Goal: Information Seeking & Learning: Learn about a topic

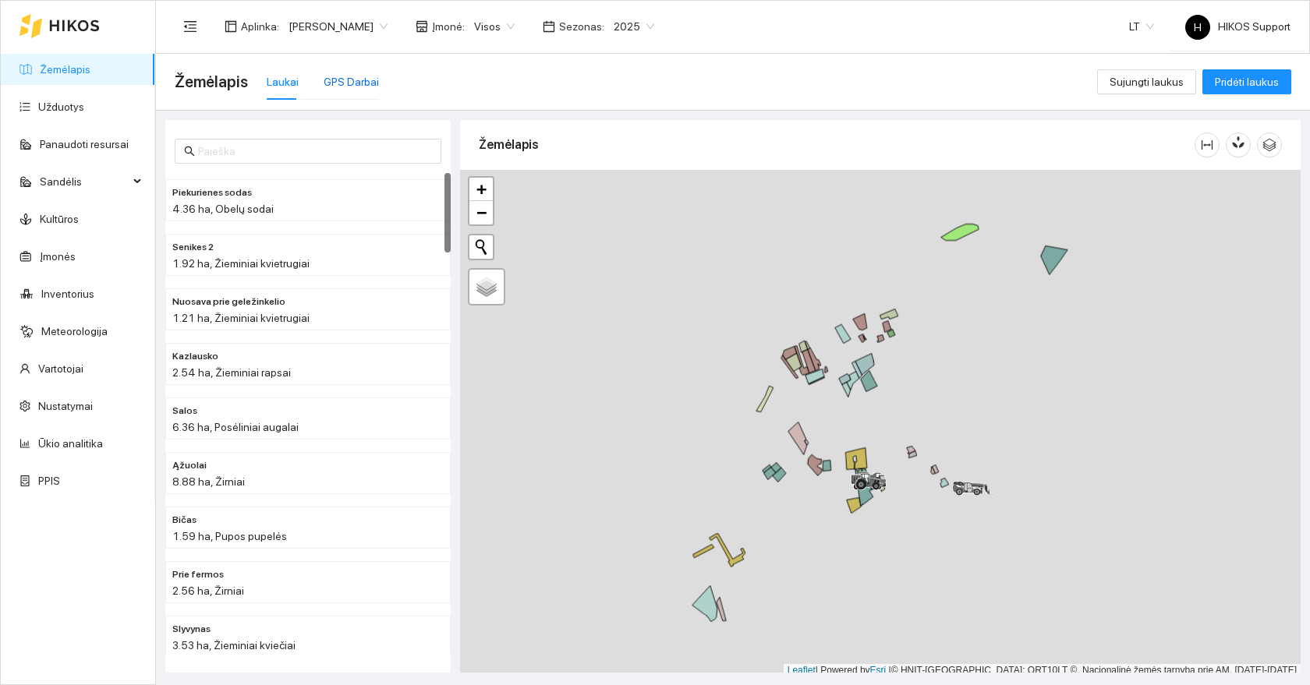
click at [350, 84] on div "GPS Darbai" at bounding box center [351, 81] width 55 height 17
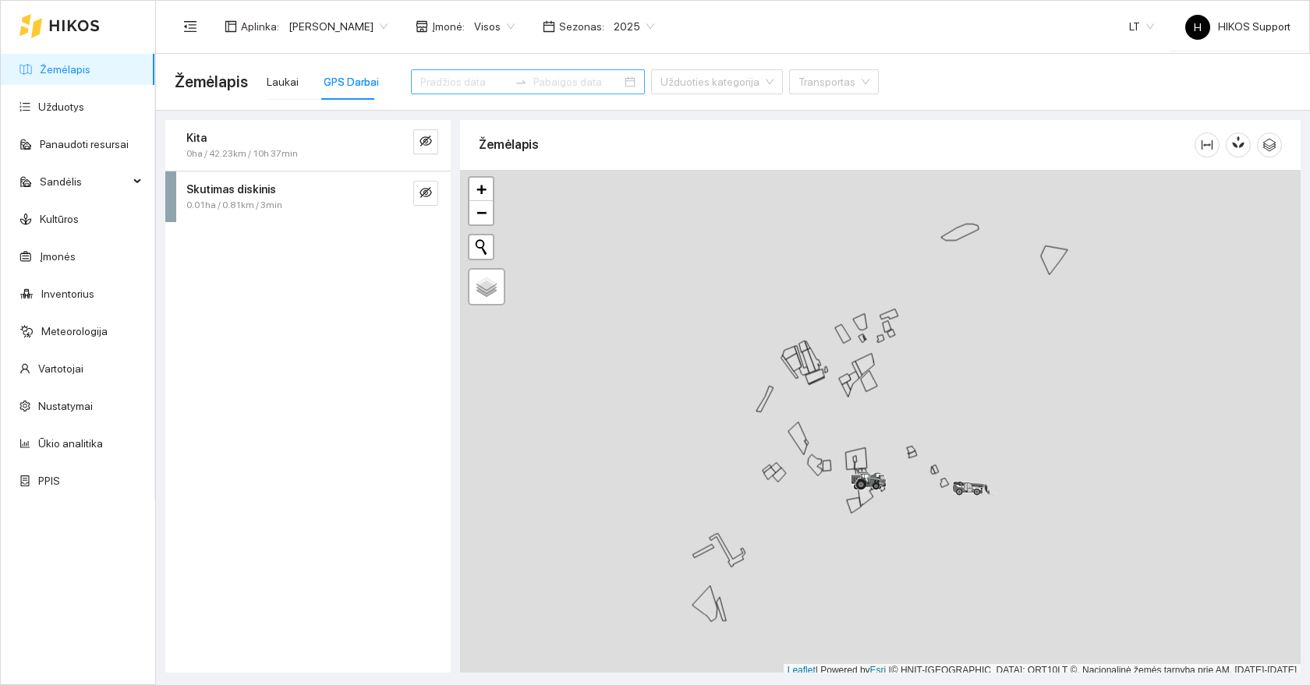
click at [446, 86] on input at bounding box center [464, 81] width 88 height 17
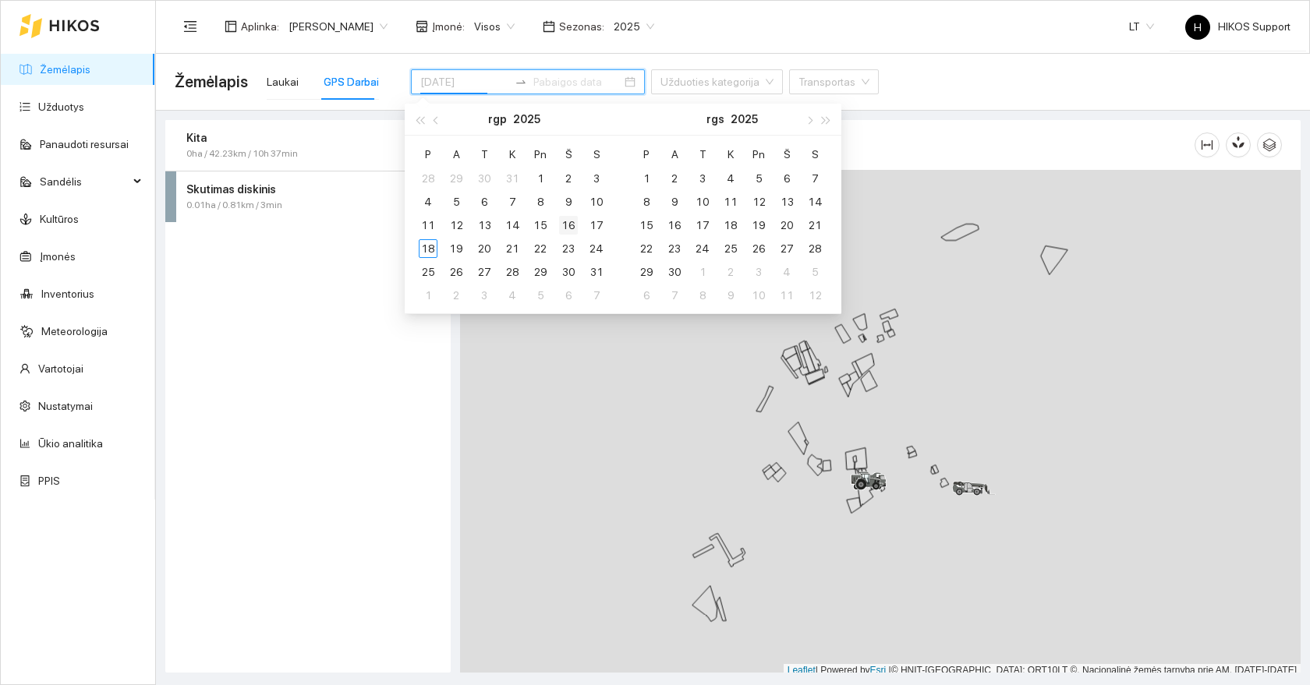
type input "[DATE]"
click at [565, 227] on div "16" at bounding box center [568, 225] width 19 height 19
type input "[DATE]"
click at [428, 249] on div "18" at bounding box center [428, 248] width 19 height 19
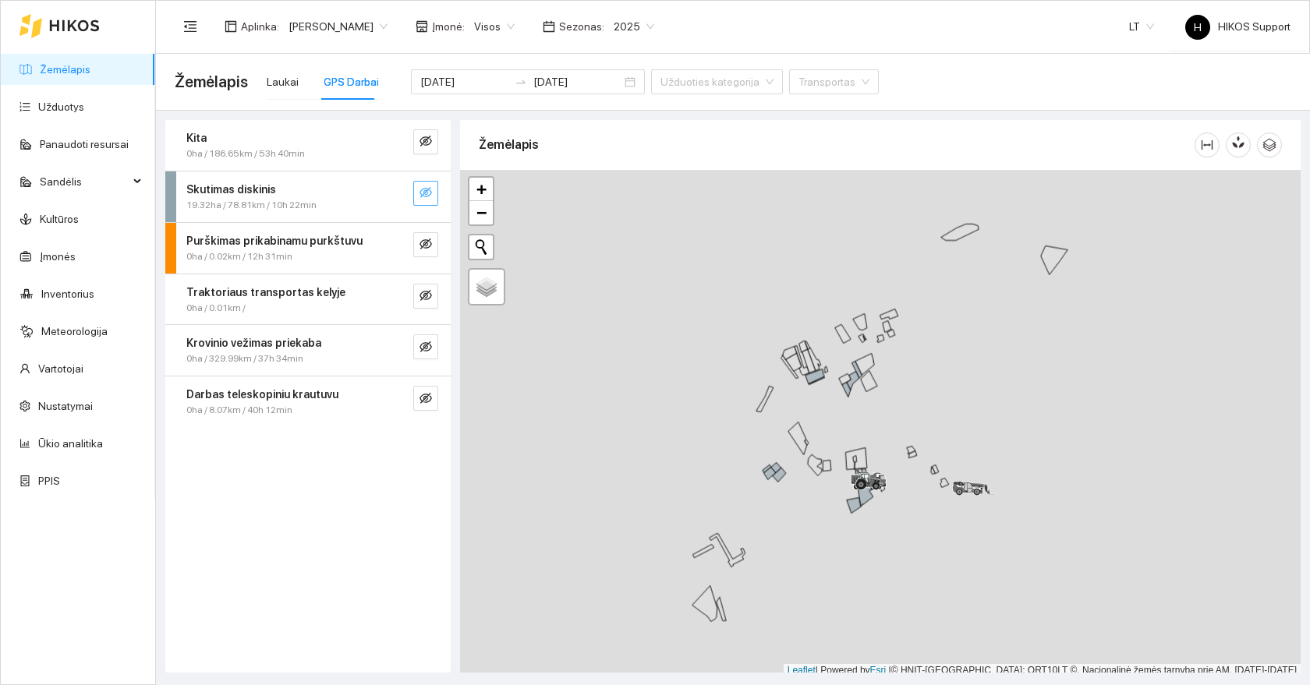
click at [424, 193] on icon "eye-invisible" at bounding box center [425, 192] width 12 height 12
click at [872, 412] on div at bounding box center [880, 424] width 841 height 508
click at [872, 412] on div at bounding box center [880, 419] width 841 height 508
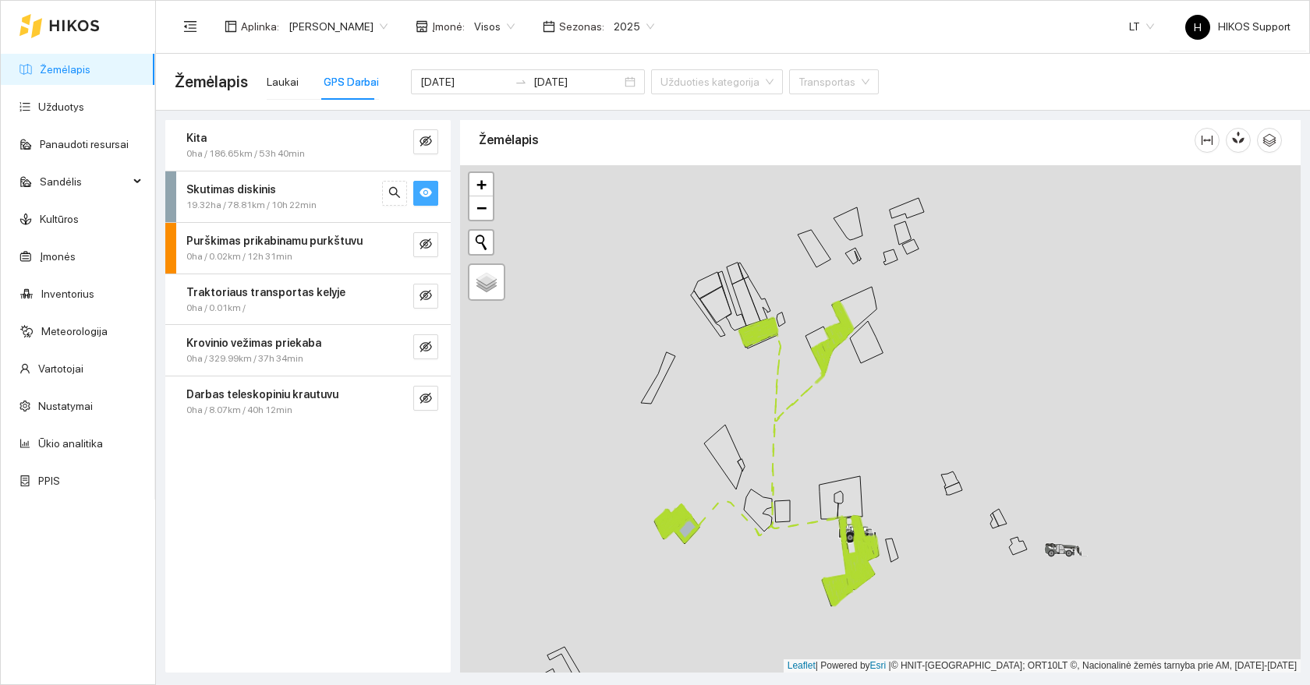
click at [848, 427] on div at bounding box center [880, 419] width 841 height 508
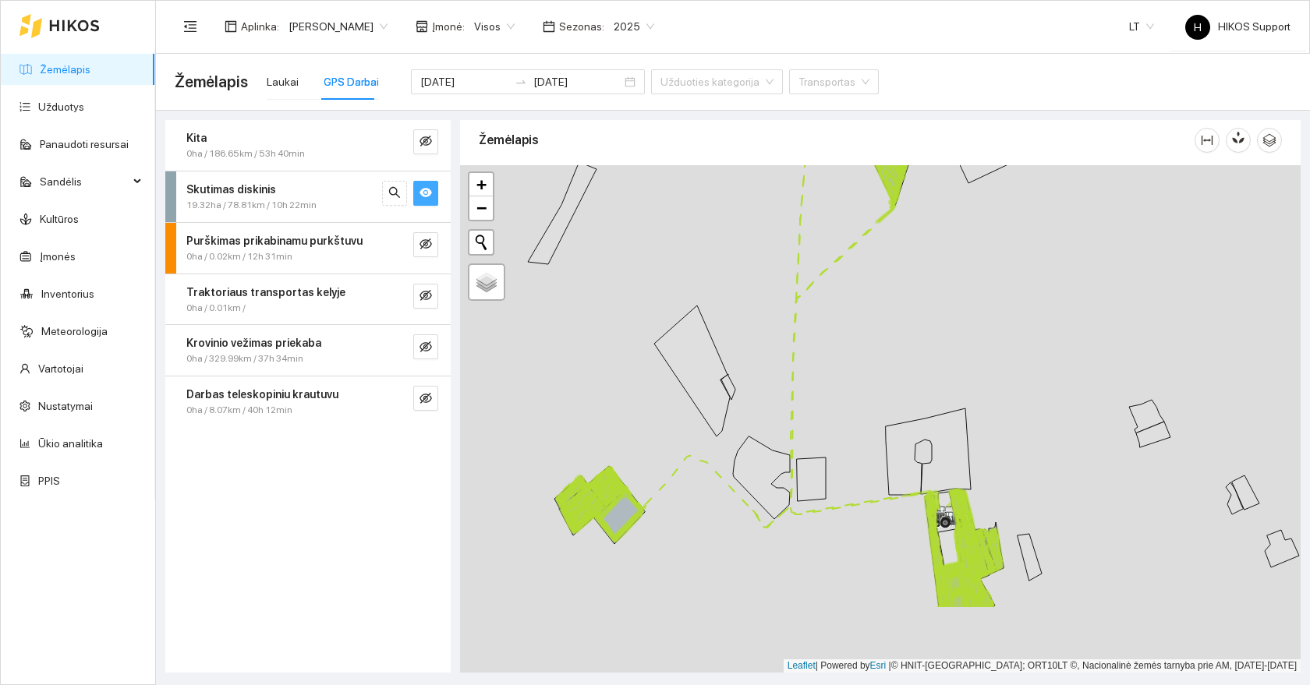
drag, startPoint x: 611, startPoint y: 627, endPoint x: 789, endPoint y: 433, distance: 263.8
click at [789, 433] on div at bounding box center [880, 419] width 841 height 508
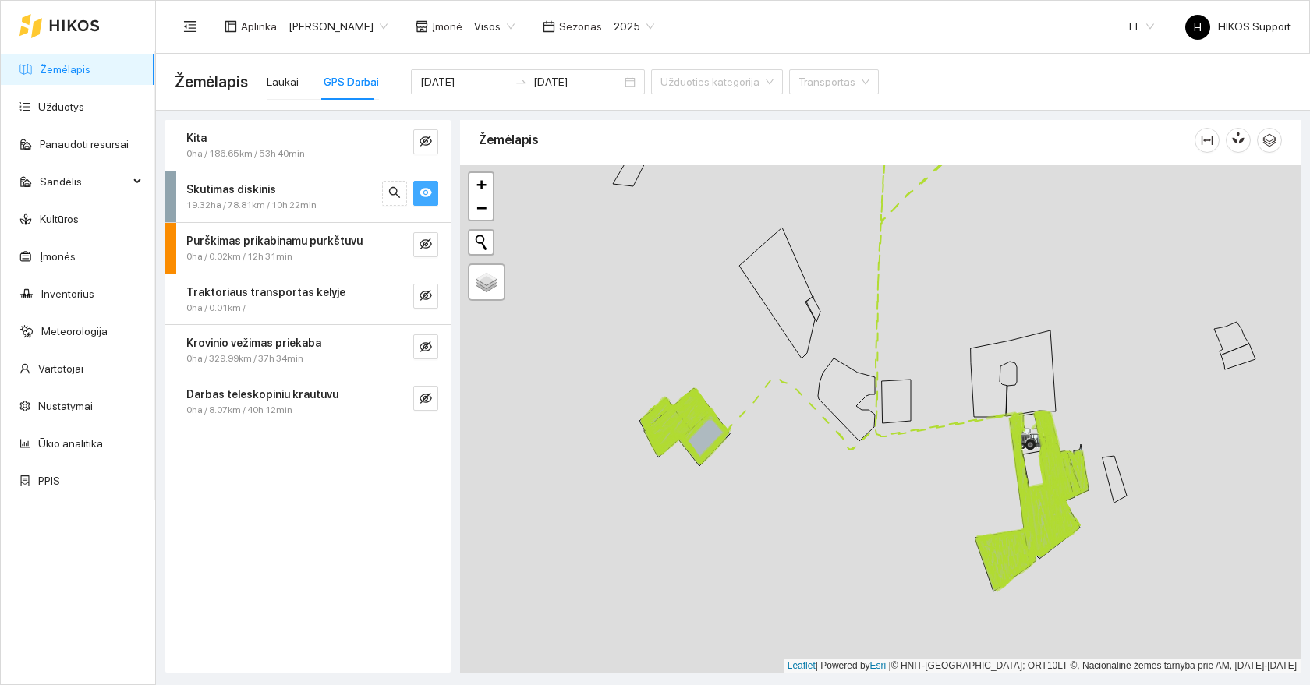
click at [789, 433] on div at bounding box center [880, 419] width 841 height 508
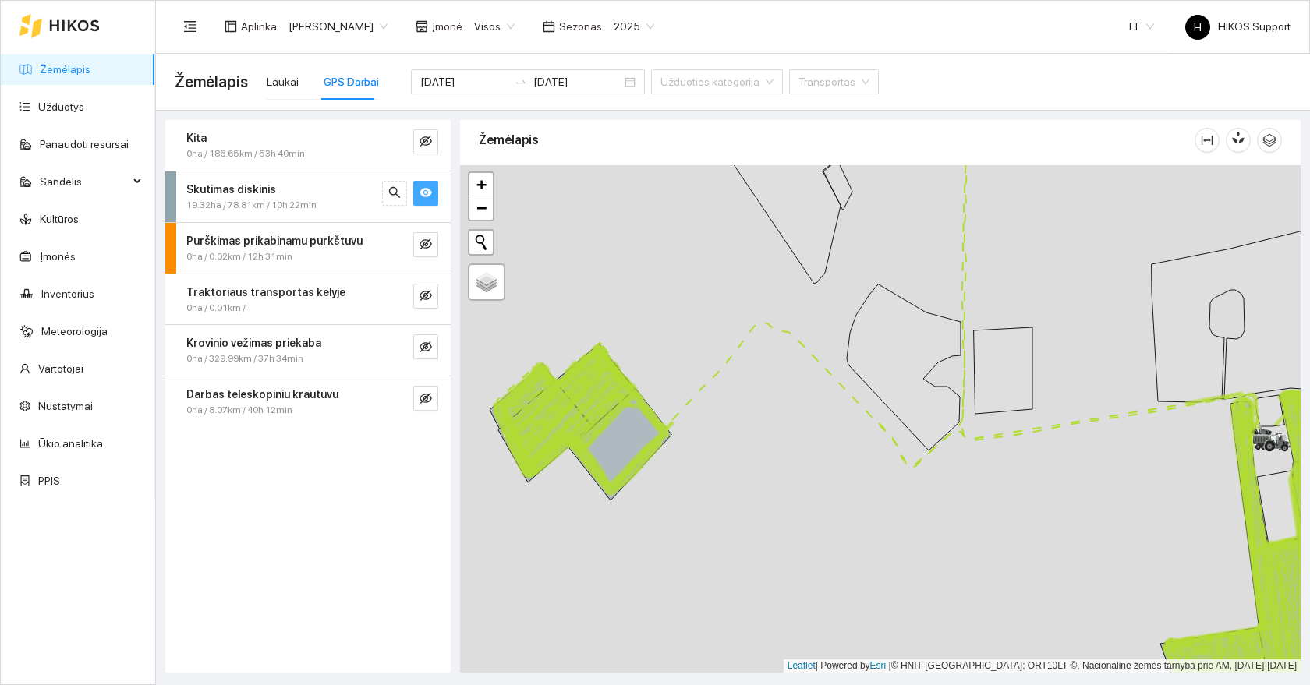
click at [691, 404] on div at bounding box center [880, 419] width 841 height 508
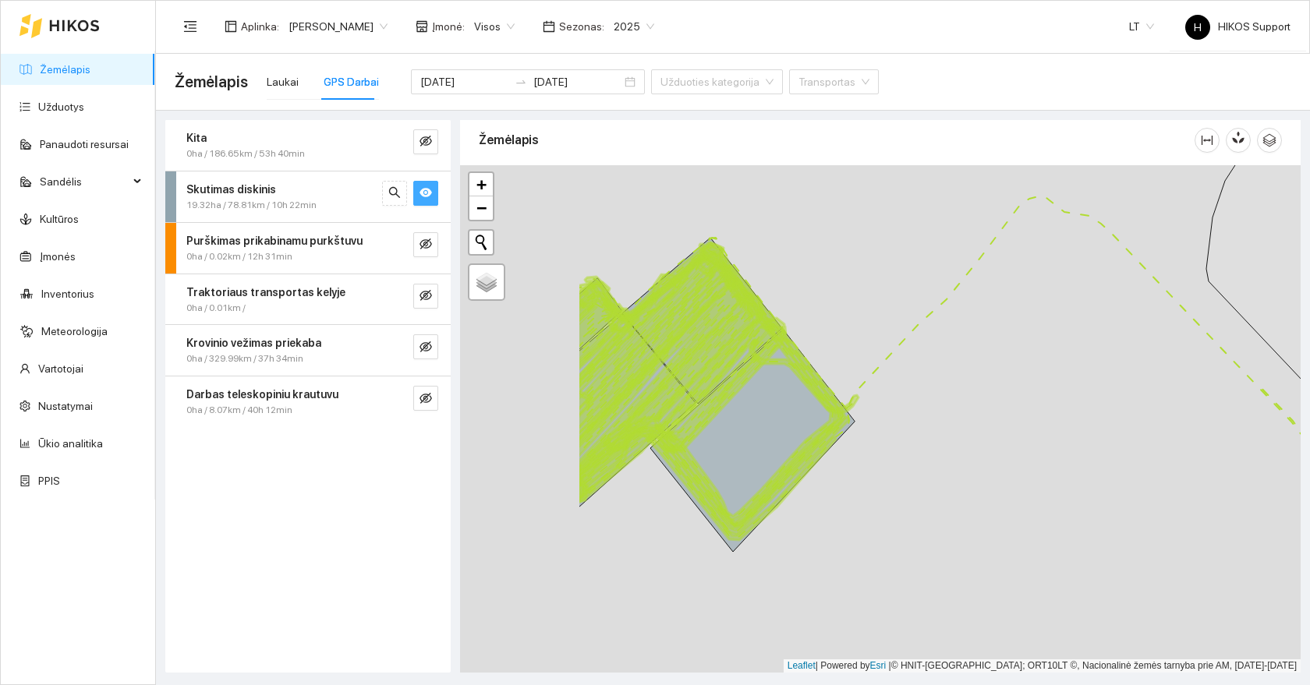
drag, startPoint x: 622, startPoint y: 395, endPoint x: 851, endPoint y: 348, distance: 233.4
click at [851, 348] on div at bounding box center [880, 419] width 841 height 508
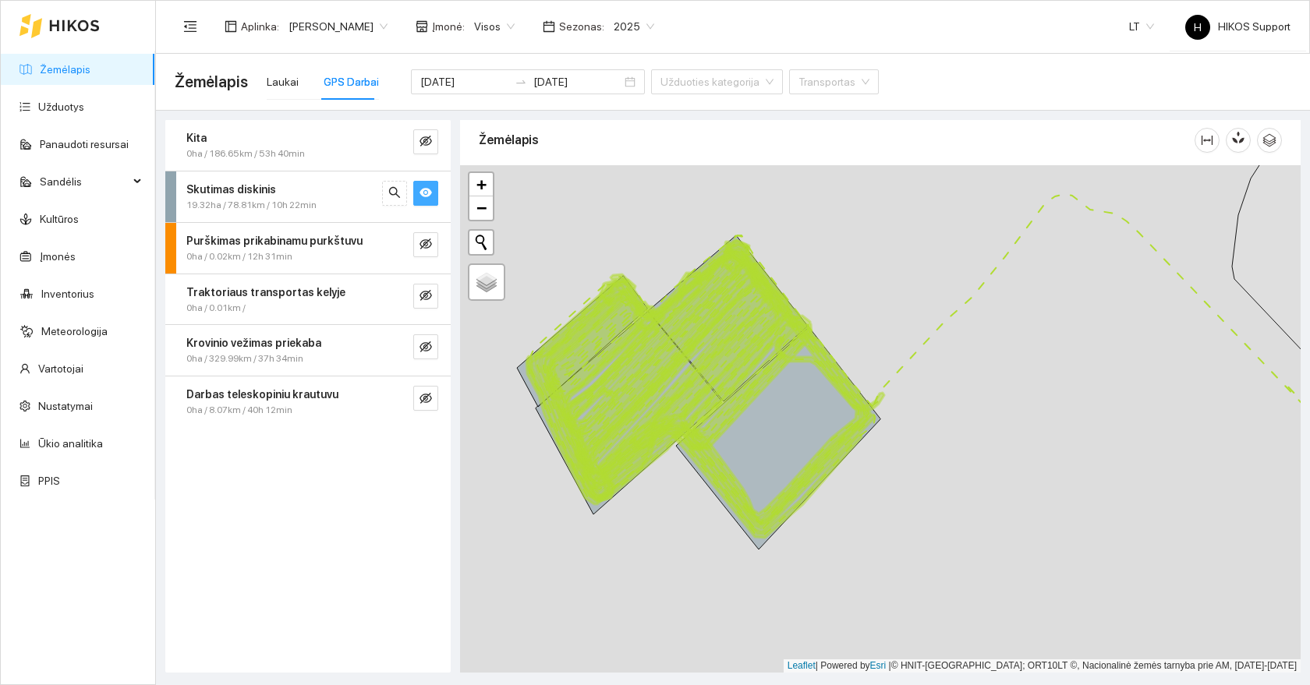
click at [842, 344] on div at bounding box center [880, 419] width 841 height 508
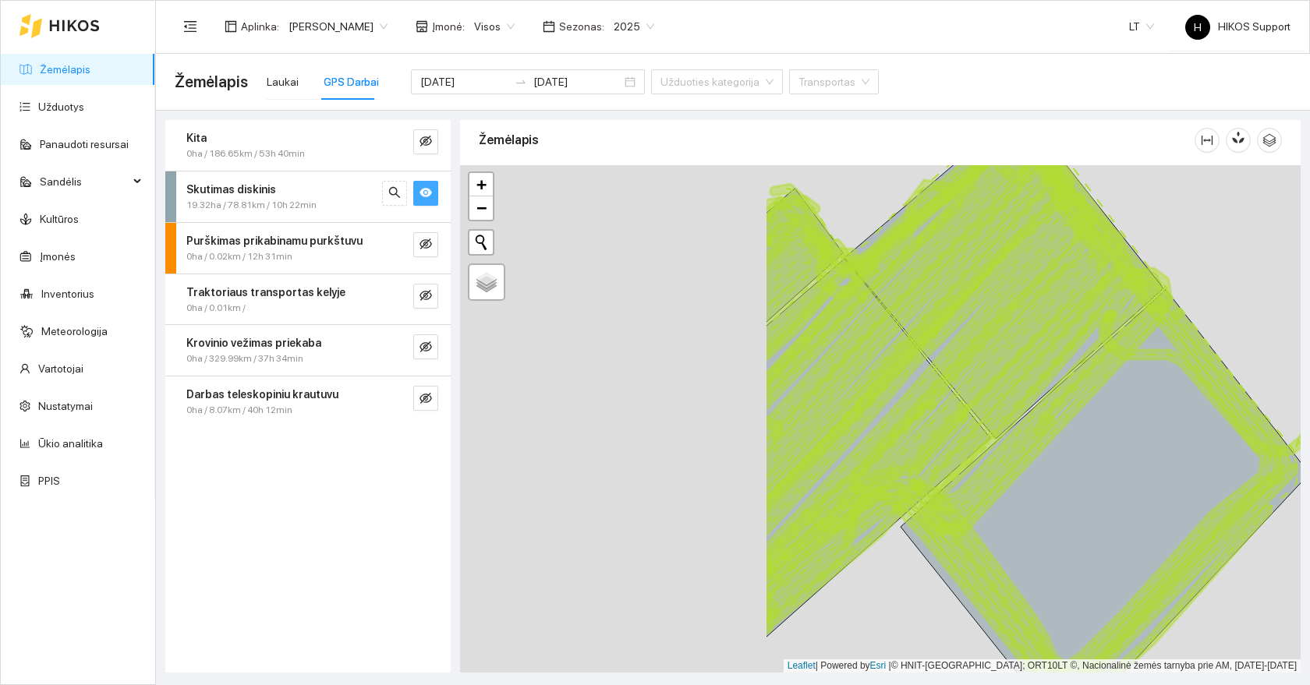
drag, startPoint x: 604, startPoint y: 405, endPoint x: 982, endPoint y: 395, distance: 377.5
click at [982, 395] on icon at bounding box center [983, 281] width 250 height 282
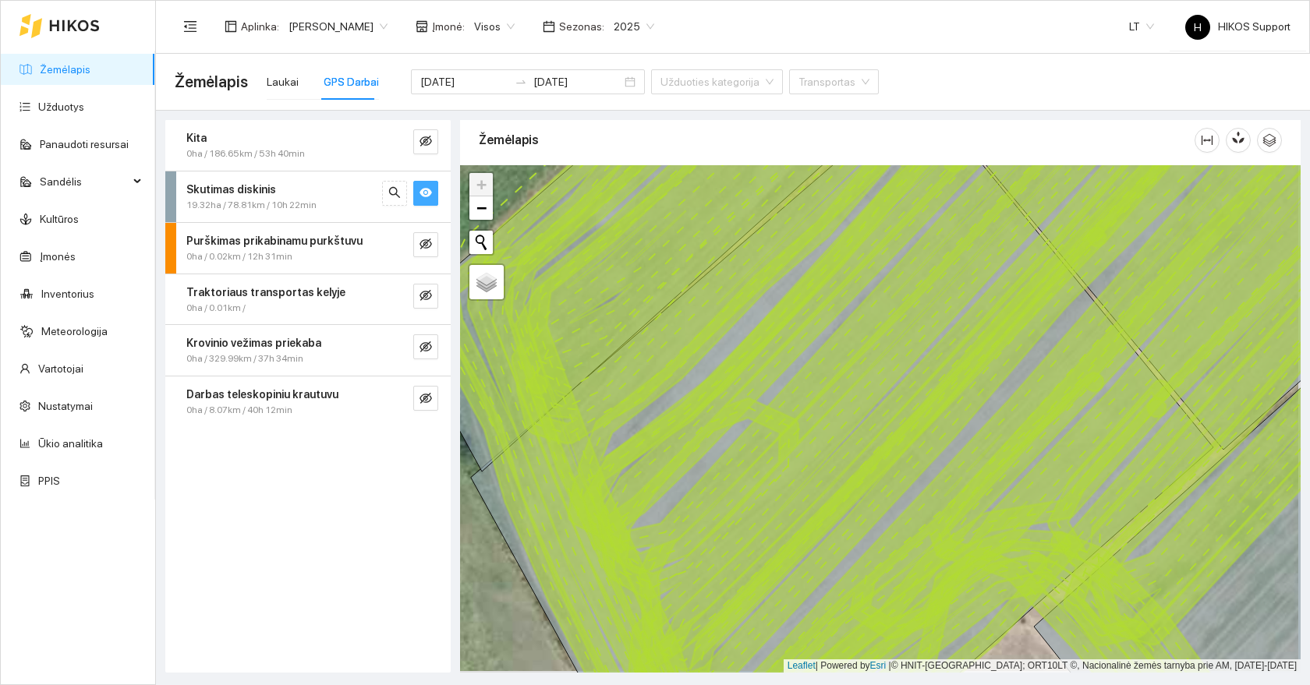
drag, startPoint x: 940, startPoint y: 507, endPoint x: 844, endPoint y: 430, distance: 123.7
click at [844, 430] on icon at bounding box center [992, 418] width 786 height 614
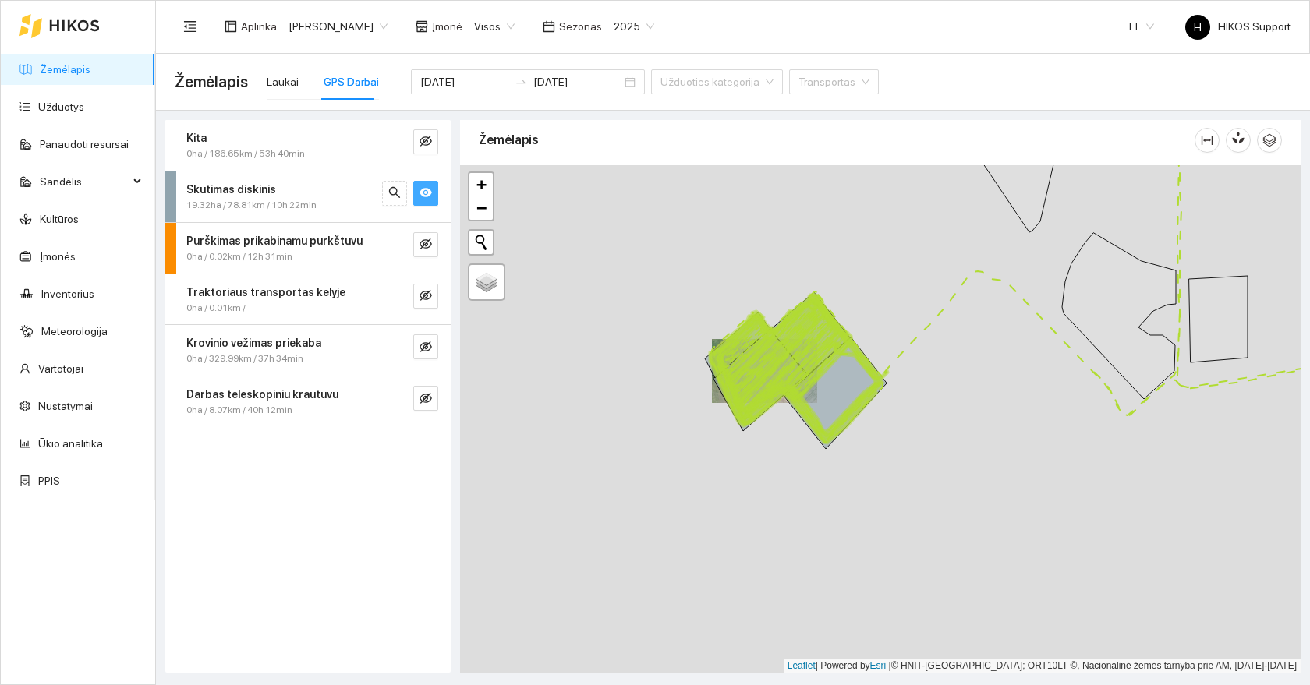
drag, startPoint x: 986, startPoint y: 478, endPoint x: 800, endPoint y: 397, distance: 203.2
click at [800, 397] on div at bounding box center [880, 419] width 841 height 508
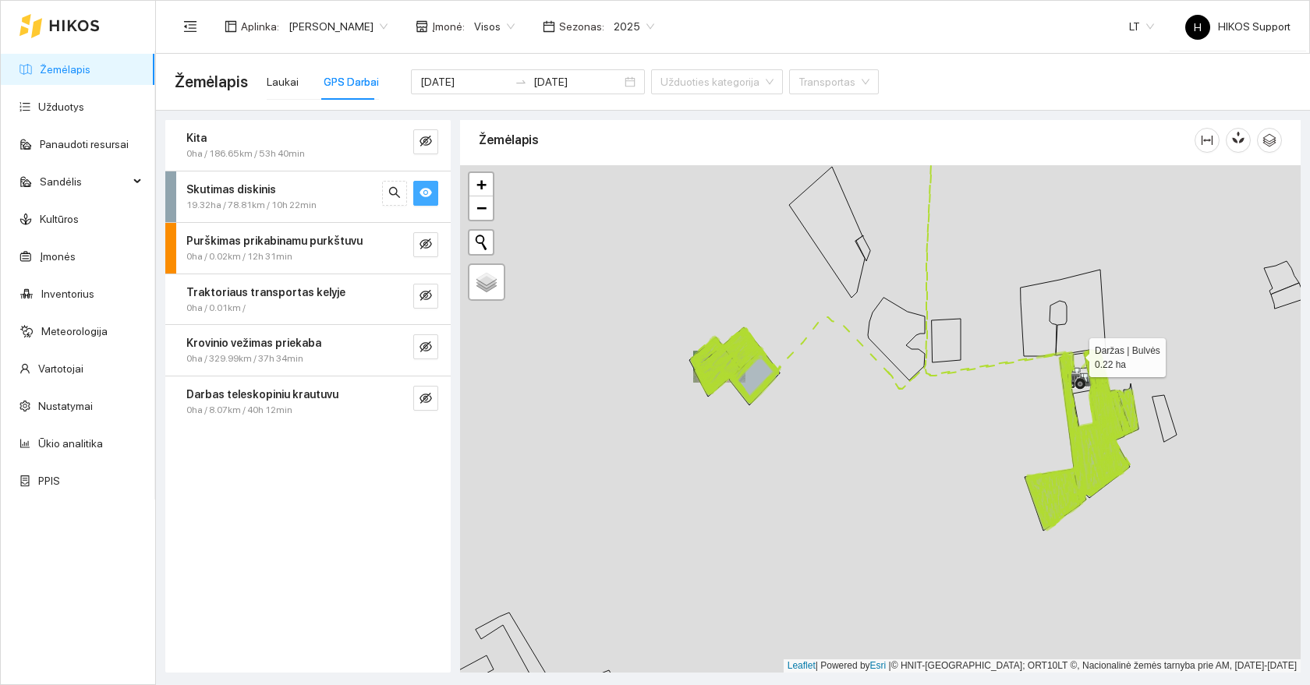
drag, startPoint x: 1078, startPoint y: 352, endPoint x: 975, endPoint y: 486, distance: 168.4
click at [977, 486] on div at bounding box center [880, 419] width 841 height 508
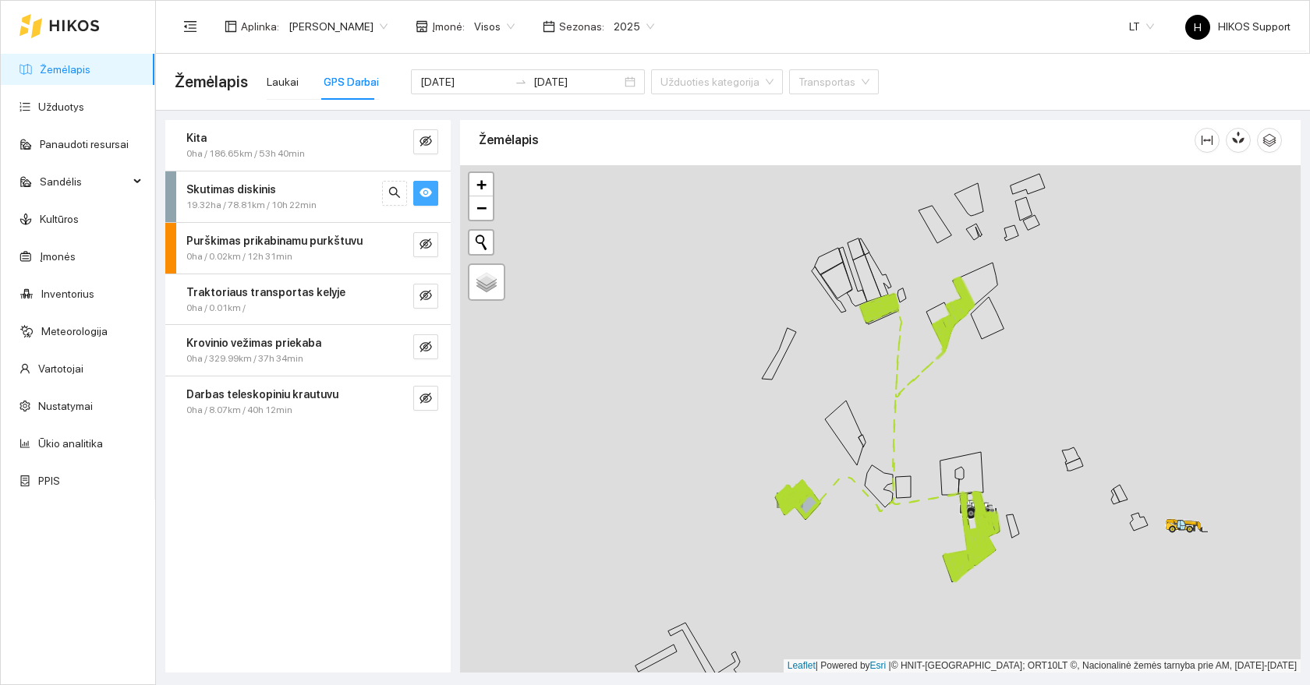
drag, startPoint x: 994, startPoint y: 348, endPoint x: 954, endPoint y: 483, distance: 141.6
click at [954, 483] on div at bounding box center [880, 419] width 841 height 508
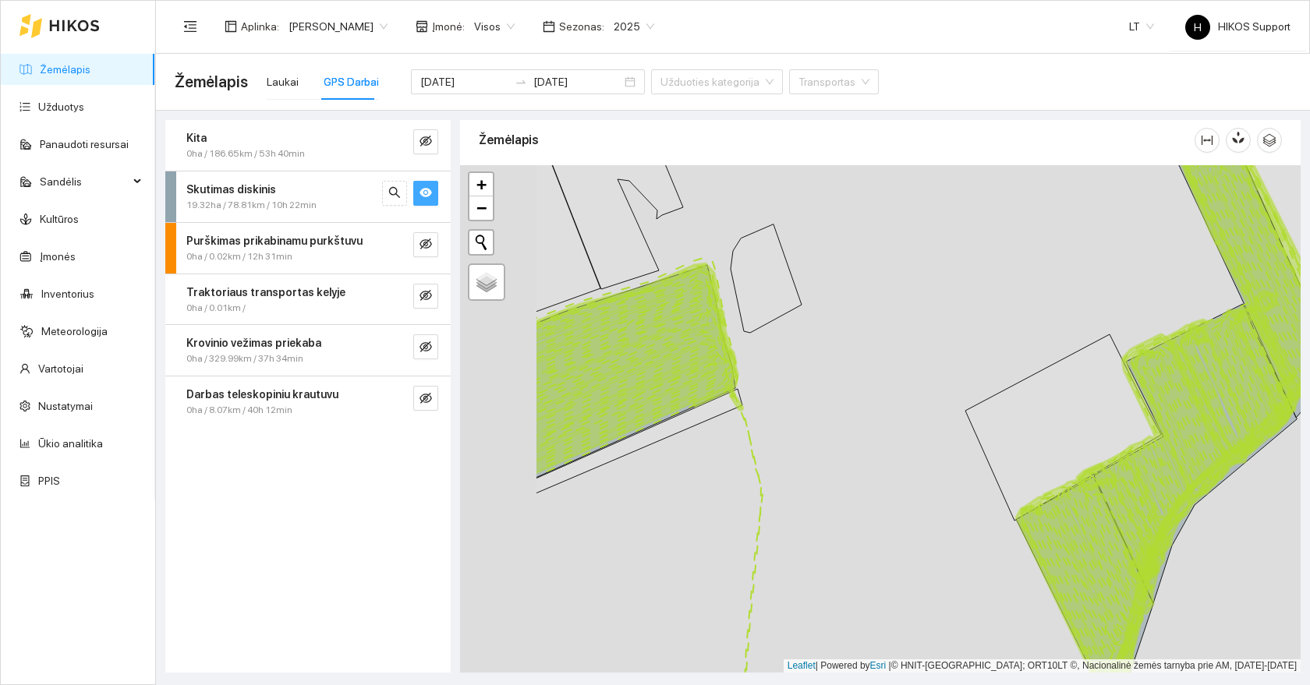
drag, startPoint x: 710, startPoint y: 505, endPoint x: 1011, endPoint y: 443, distance: 307.4
click at [1011, 443] on div at bounding box center [880, 419] width 841 height 508
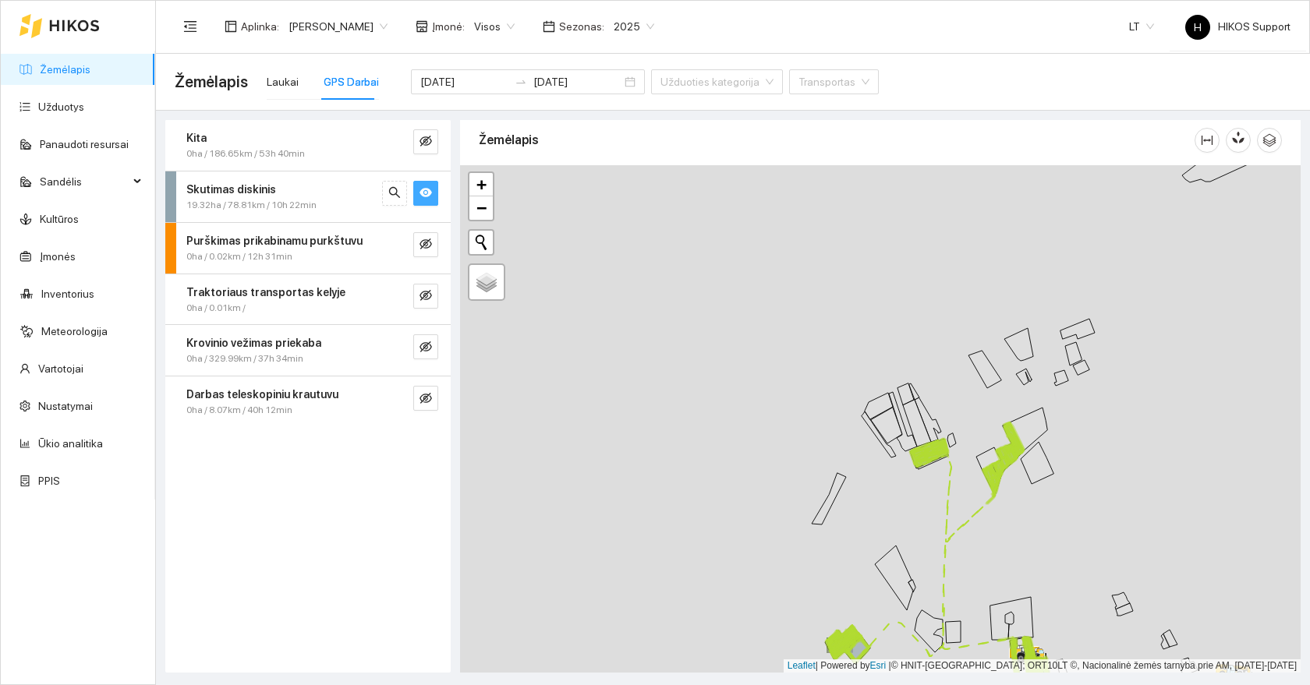
drag, startPoint x: 1078, startPoint y: 621, endPoint x: 944, endPoint y: 394, distance: 263.8
click at [944, 394] on div at bounding box center [880, 419] width 841 height 508
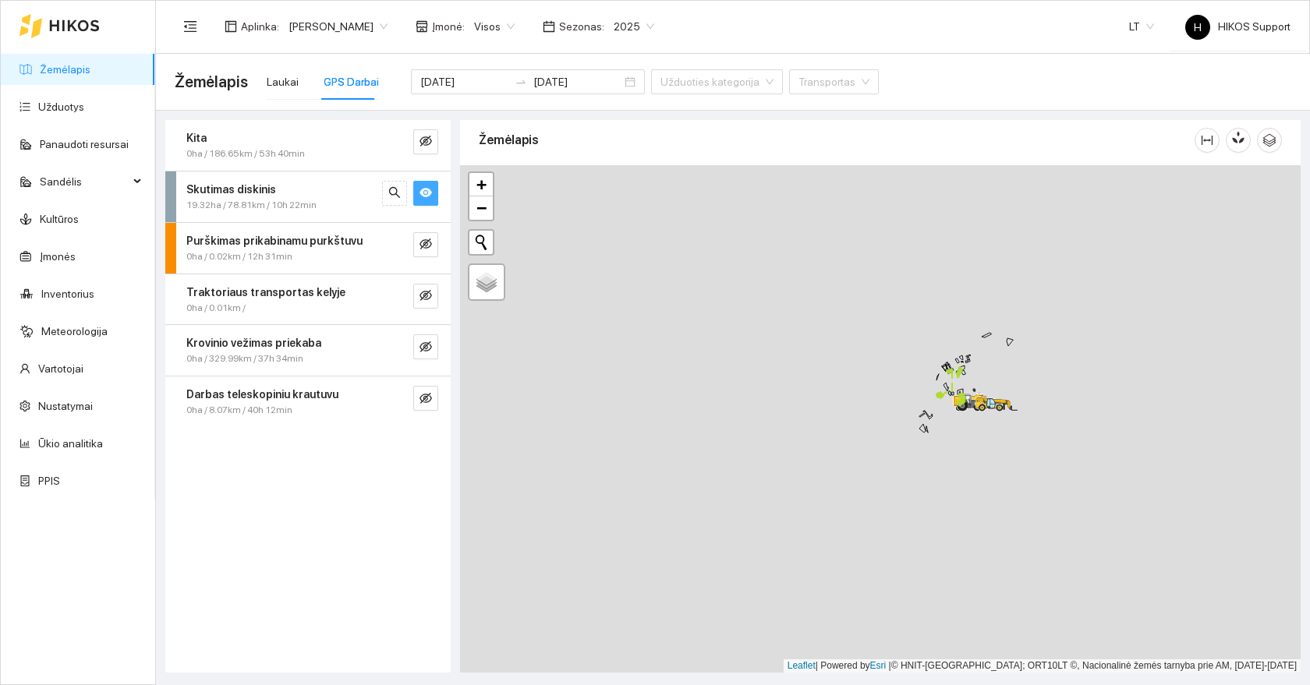
click at [426, 196] on icon "eye" at bounding box center [425, 192] width 12 height 9
click at [424, 241] on icon "eye-invisible" at bounding box center [425, 244] width 12 height 12
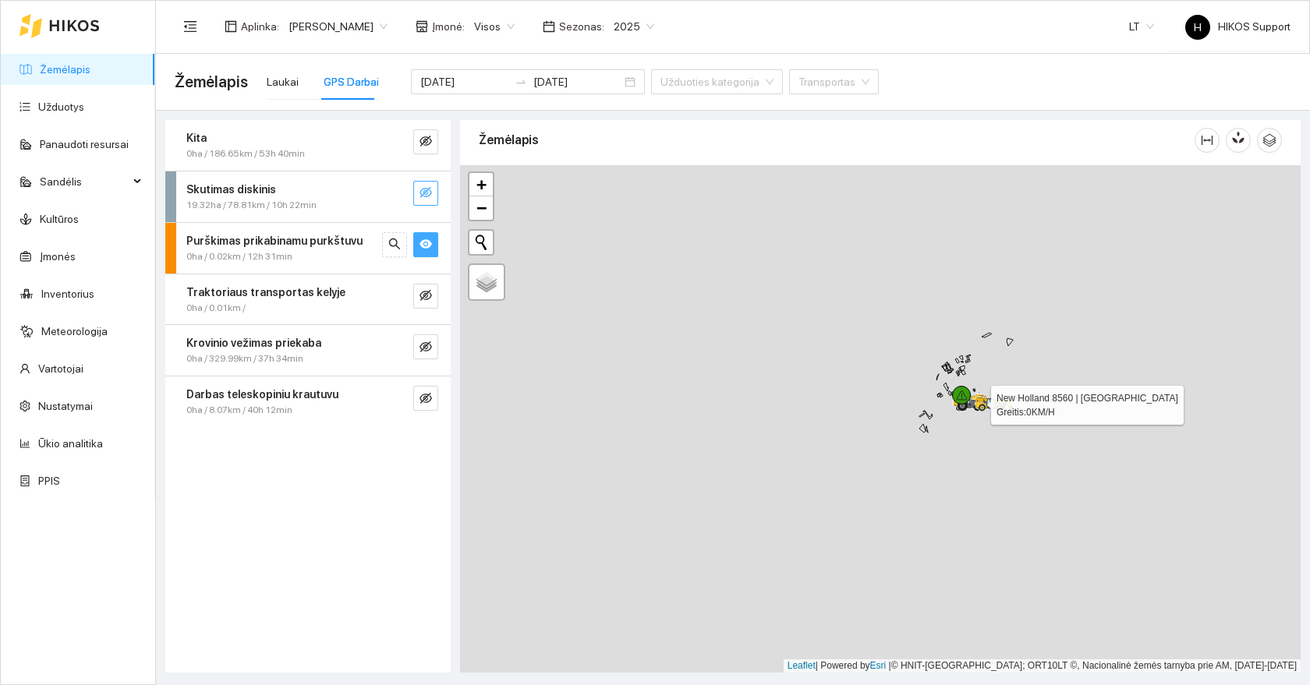
click at [962, 428] on div at bounding box center [961, 410] width 9 height 39
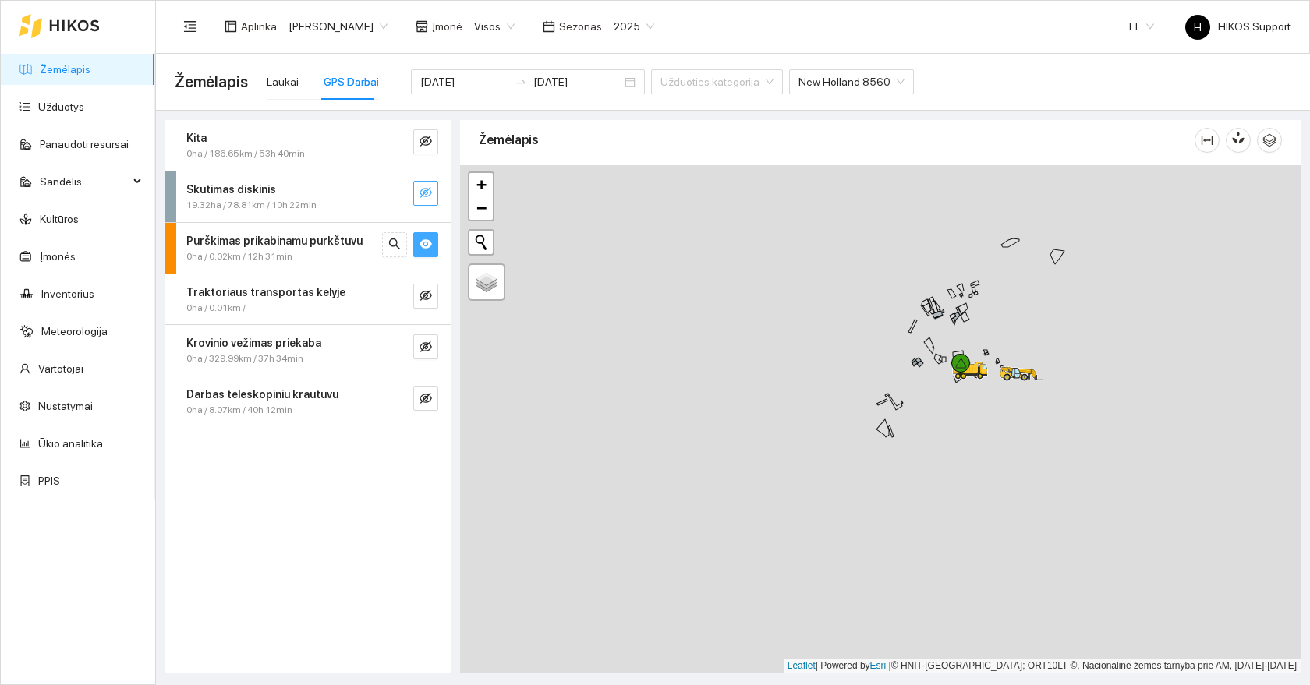
click at [973, 416] on div at bounding box center [880, 419] width 841 height 508
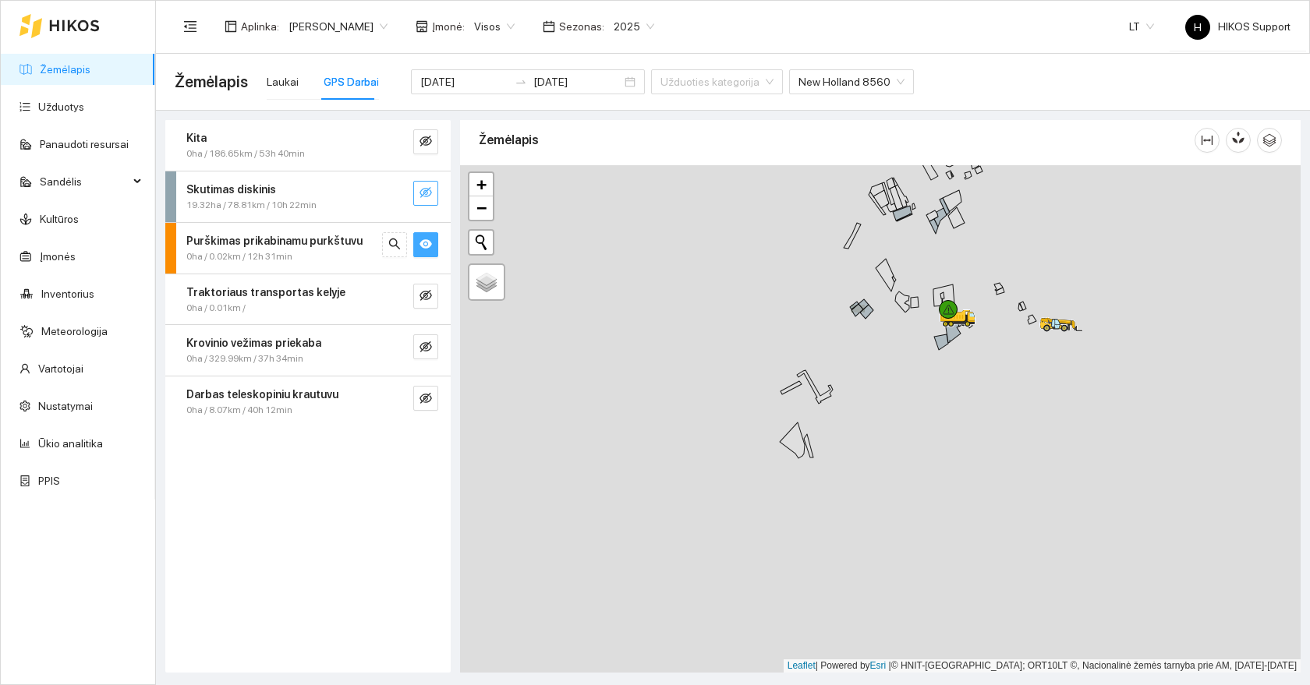
click at [982, 359] on div at bounding box center [880, 419] width 841 height 508
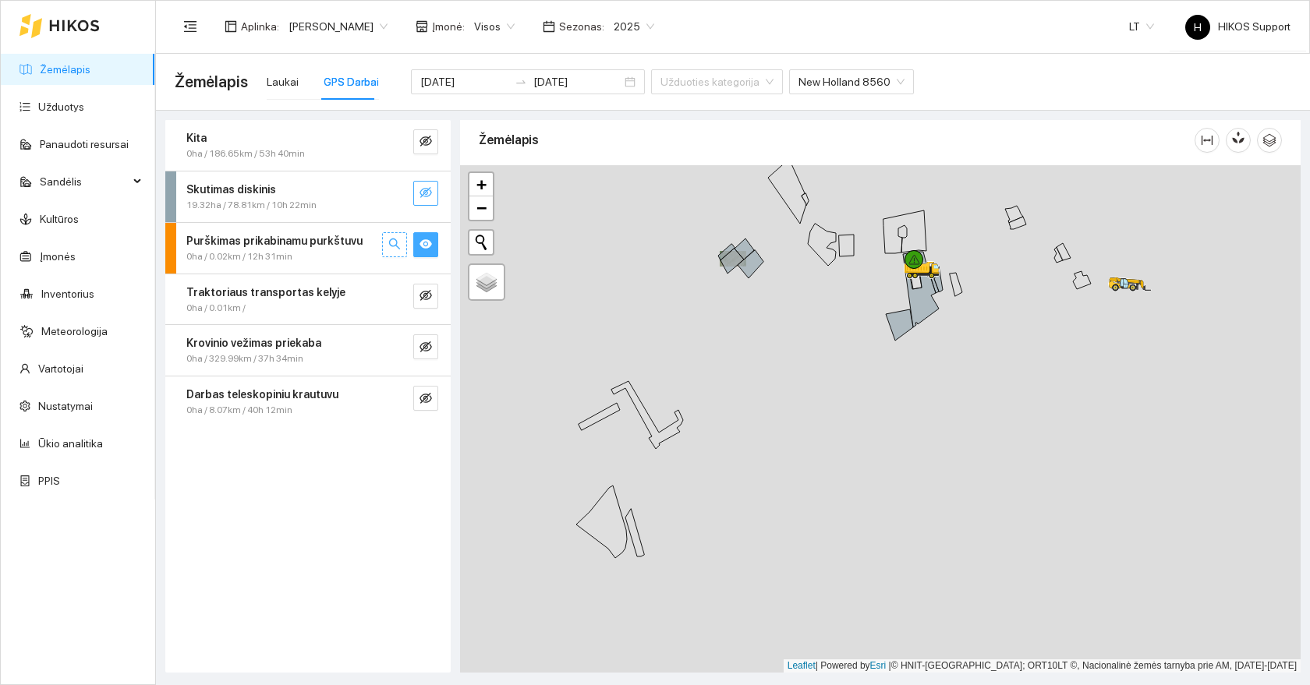
click at [395, 250] on icon "search" at bounding box center [394, 244] width 12 height 12
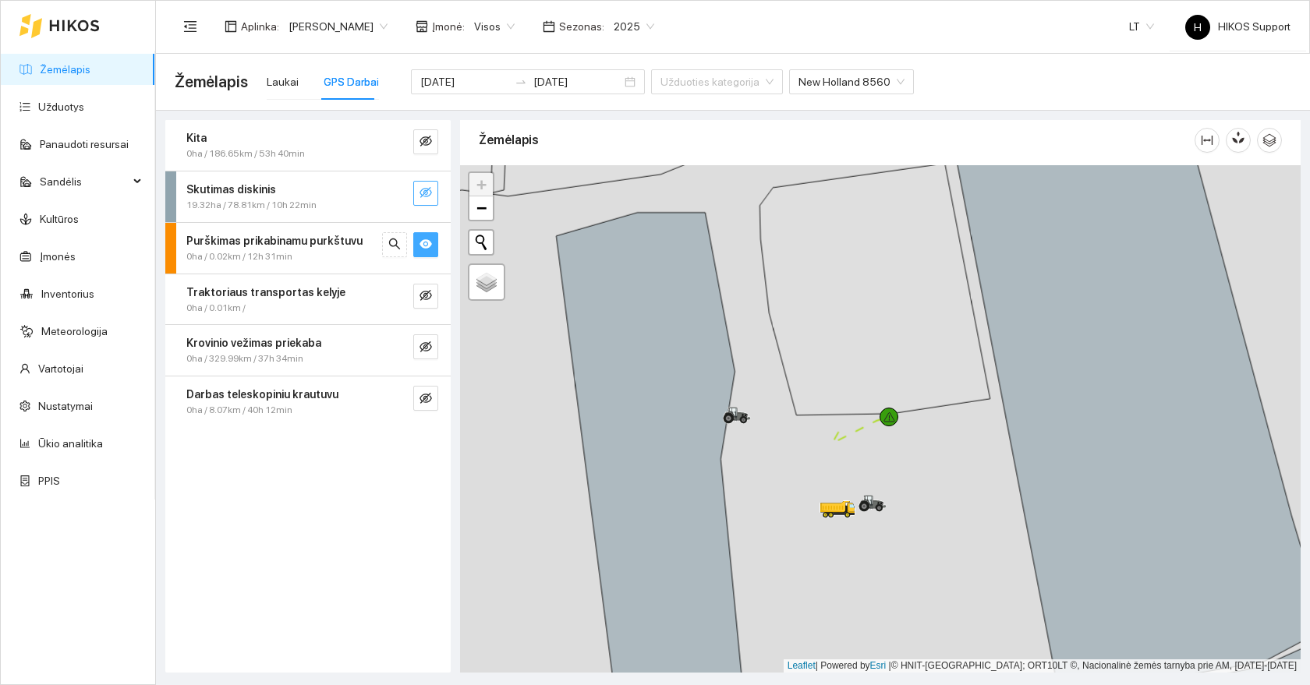
click at [428, 248] on icon "eye" at bounding box center [425, 243] width 12 height 9
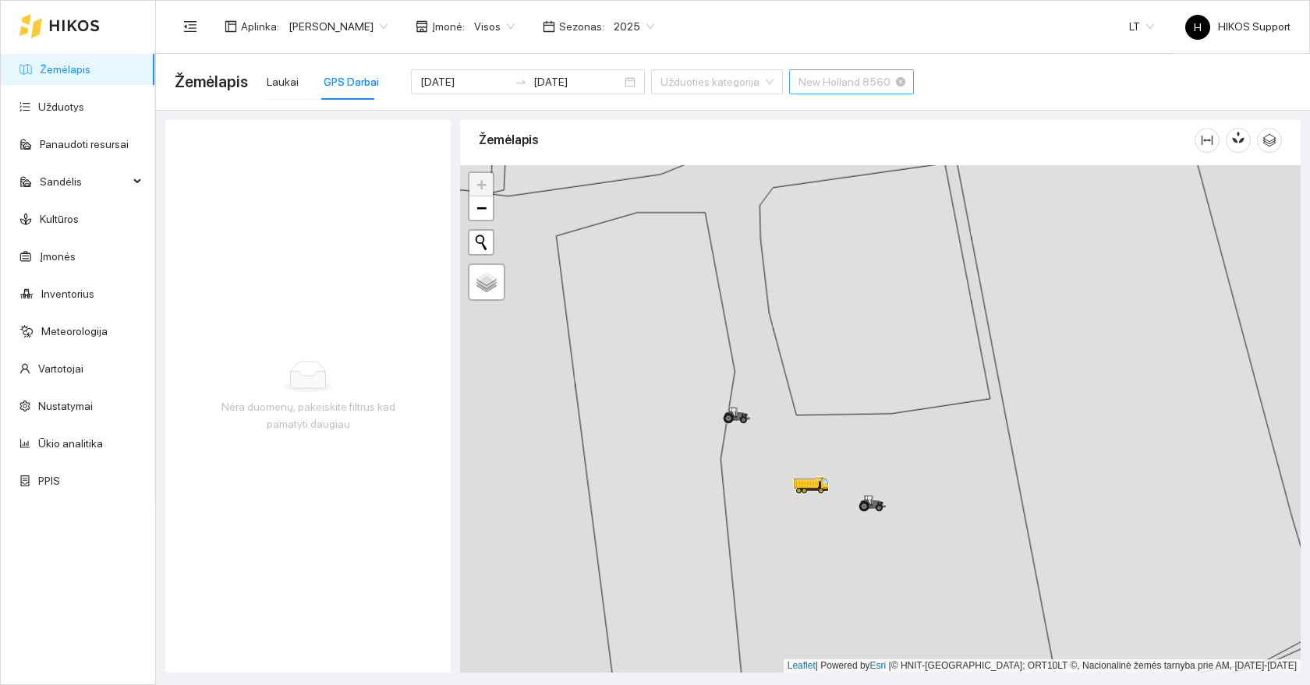
click at [798, 87] on span "New Holland 8560" at bounding box center [851, 81] width 106 height 23
click at [843, 87] on span "New Holland 8560" at bounding box center [851, 81] width 106 height 23
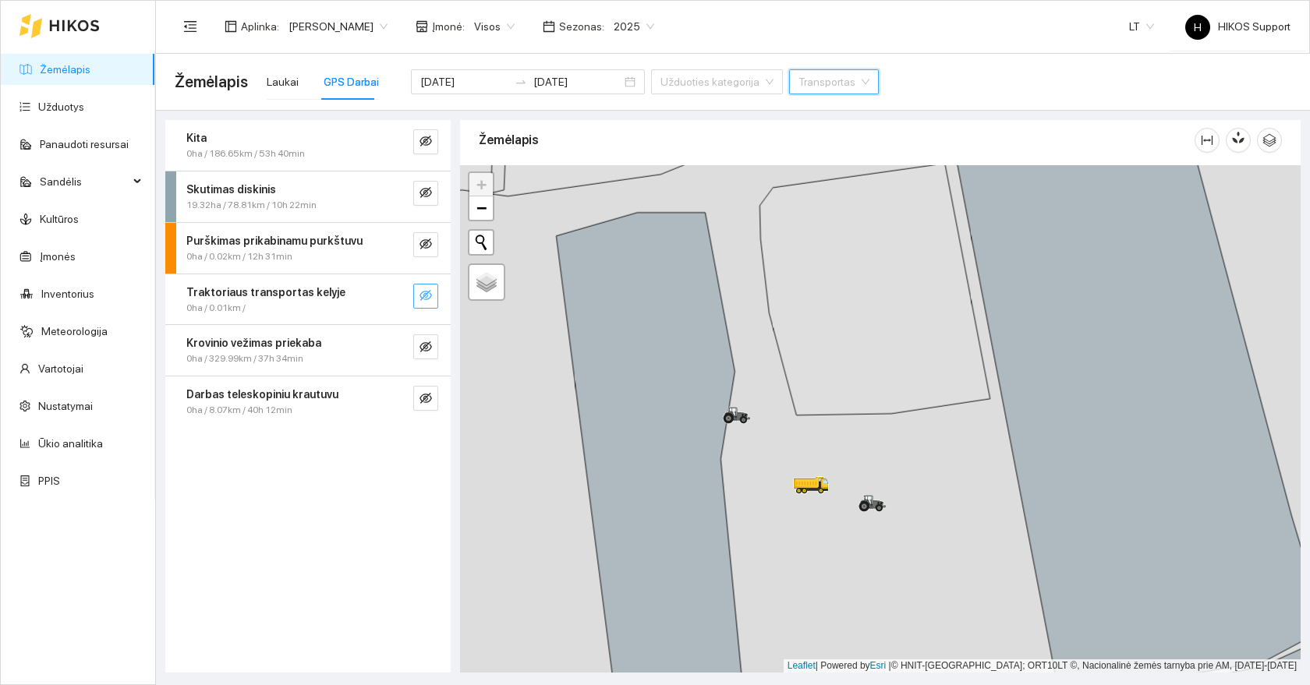
click at [425, 300] on icon "eye-invisible" at bounding box center [425, 295] width 12 height 12
click at [425, 349] on icon "eye-invisible" at bounding box center [425, 347] width 12 height 12
click at [423, 282] on div "Traktoriaus transportas kelyje 0ha / 0.01km /" at bounding box center [307, 299] width 285 height 51
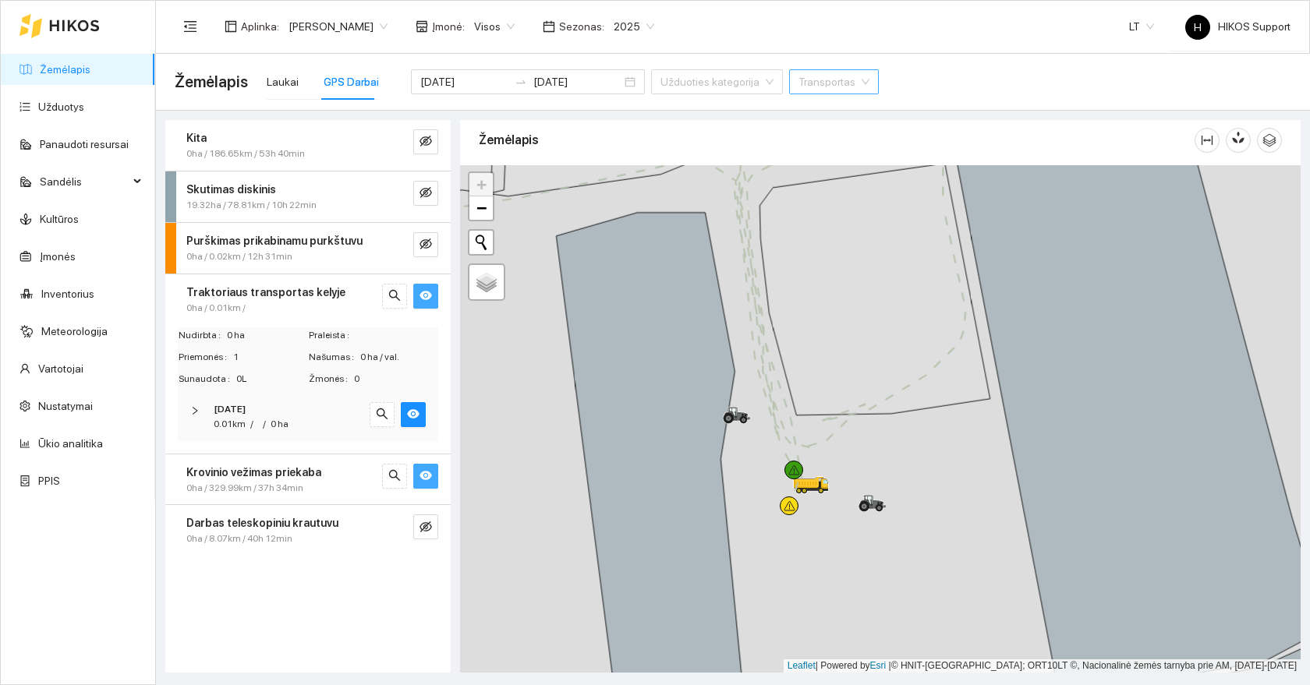
click at [425, 298] on icon "eye" at bounding box center [425, 295] width 12 height 9
click at [423, 301] on icon "eye-invisible" at bounding box center [425, 295] width 12 height 12
click at [426, 477] on icon "eye-invisible" at bounding box center [426, 476] width 3 height 3
click at [428, 297] on icon "eye-invisible" at bounding box center [425, 295] width 12 height 12
click at [428, 297] on icon "eye" at bounding box center [425, 295] width 12 height 9
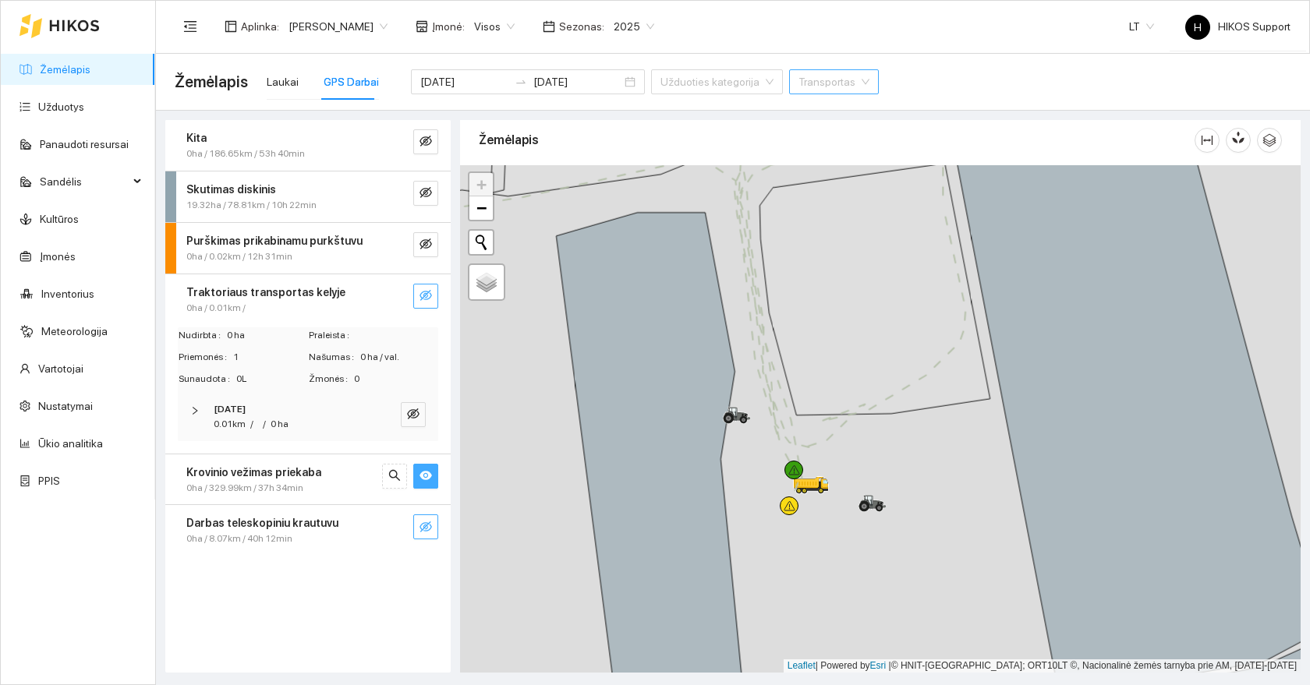
click at [420, 532] on icon "eye-invisible" at bounding box center [425, 527] width 12 height 12
click at [398, 532] on icon "search" at bounding box center [394, 527] width 11 height 11
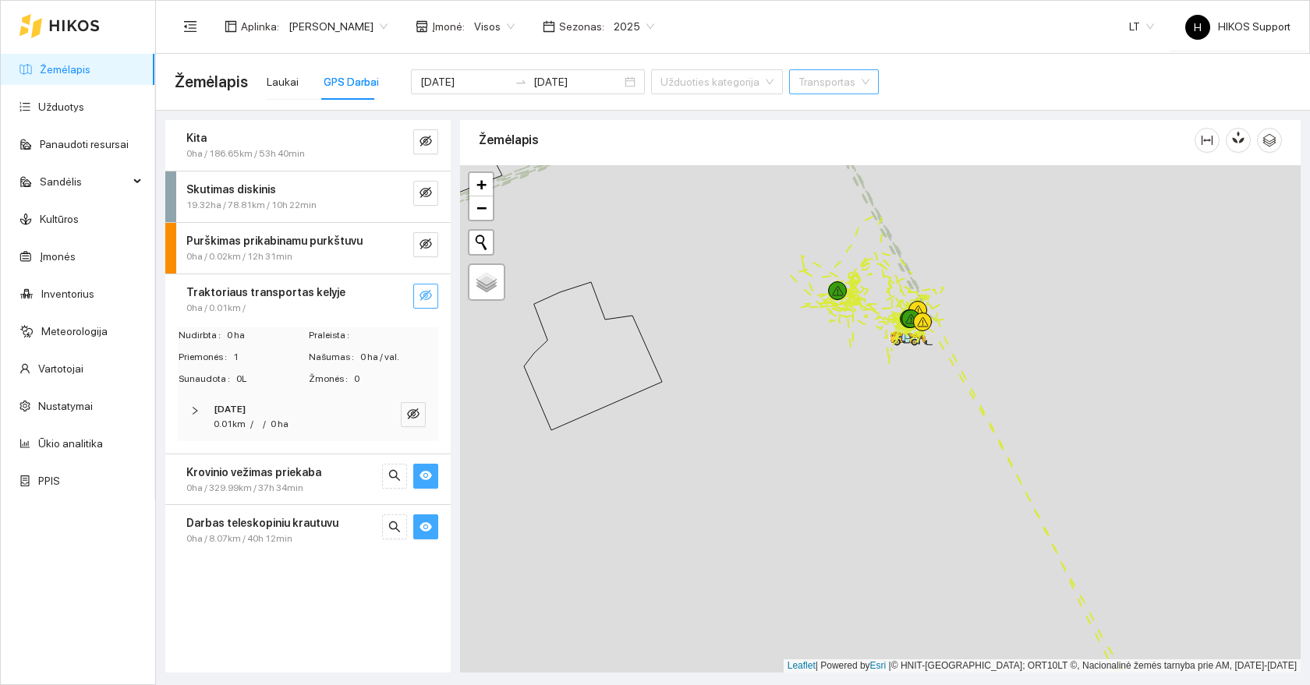
drag, startPoint x: 1051, startPoint y: 339, endPoint x: 973, endPoint y: 366, distance: 82.6
click at [973, 366] on div at bounding box center [880, 419] width 841 height 508
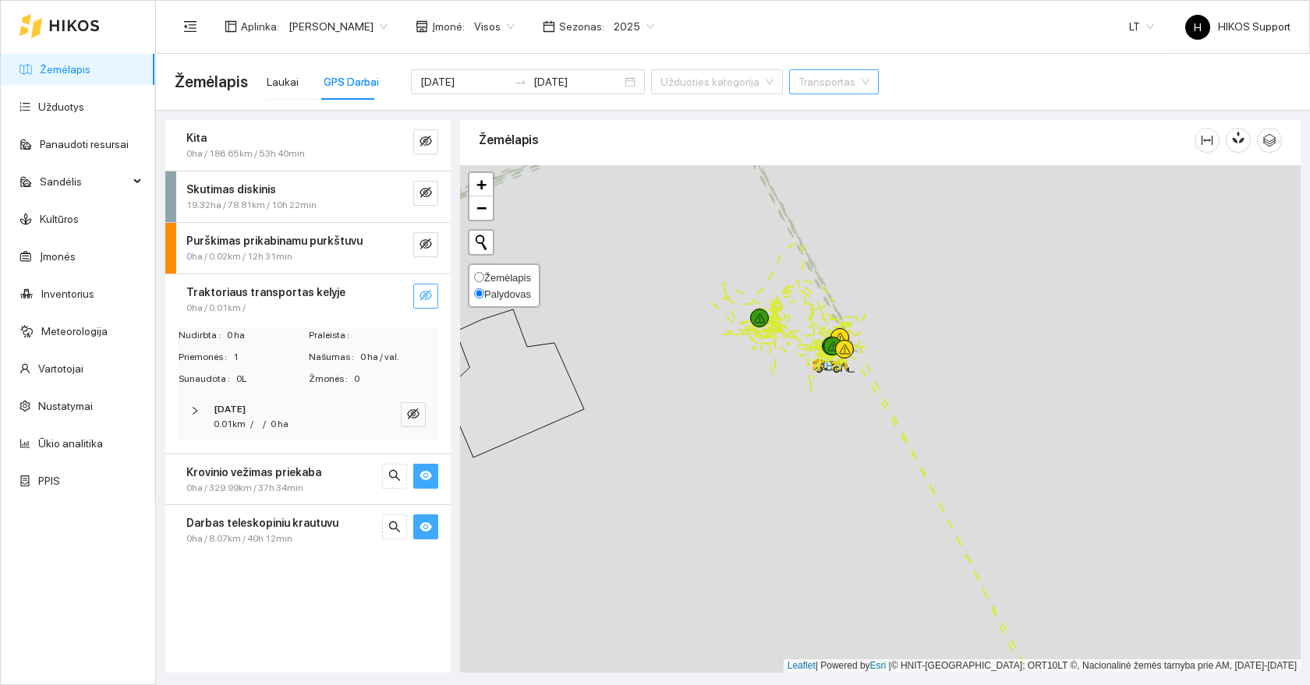
click at [500, 278] on span "Žemėlapis" at bounding box center [507, 278] width 47 height 12
click at [484, 278] on input "Žemėlapis" at bounding box center [479, 277] width 10 height 10
radio input "true"
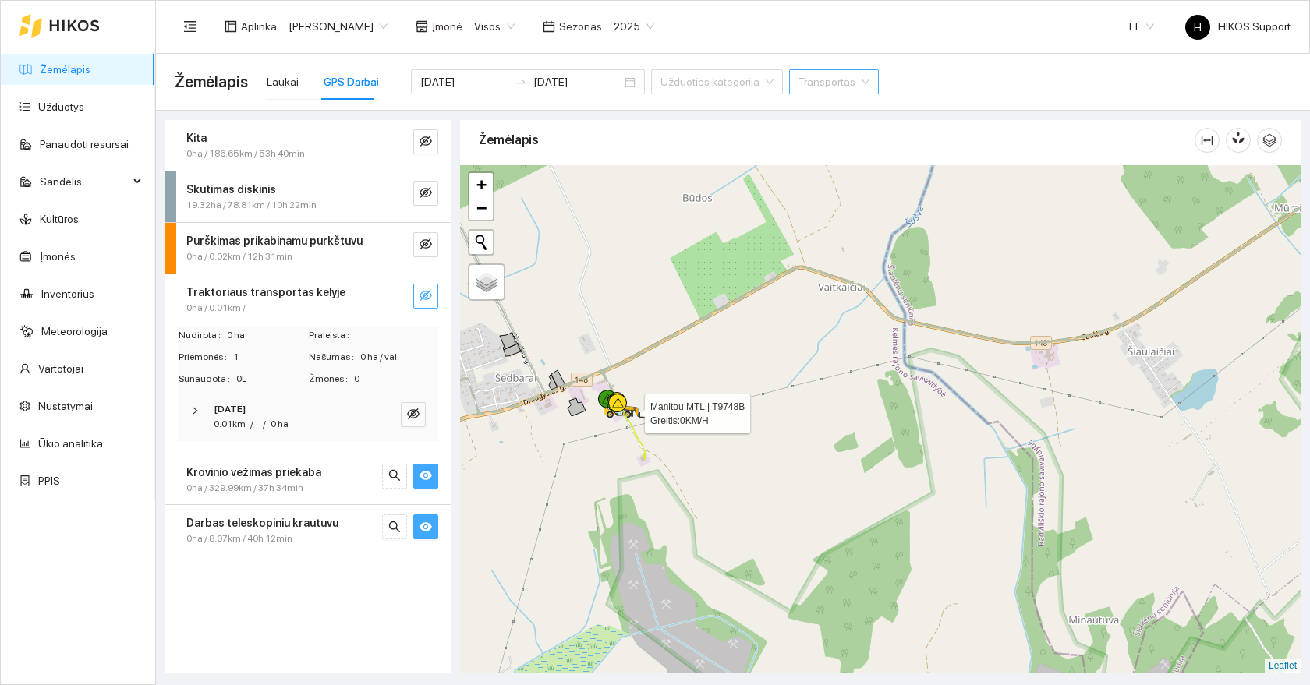
drag, startPoint x: 602, startPoint y: 411, endPoint x: 611, endPoint y: 428, distance: 19.5
click at [611, 428] on div at bounding box center [615, 419] width 9 height 39
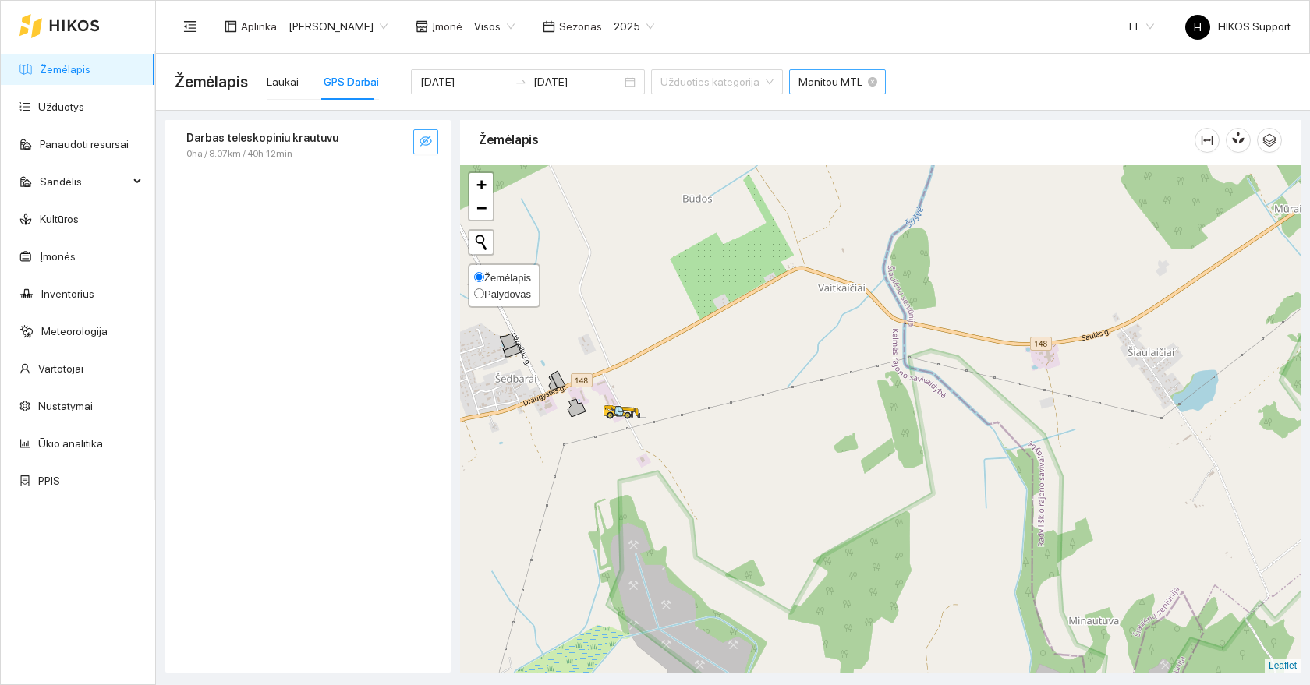
click at [497, 293] on span "Palydovas" at bounding box center [507, 294] width 47 height 12
click at [484, 293] on input "Palydovas" at bounding box center [479, 293] width 10 height 10
radio input "true"
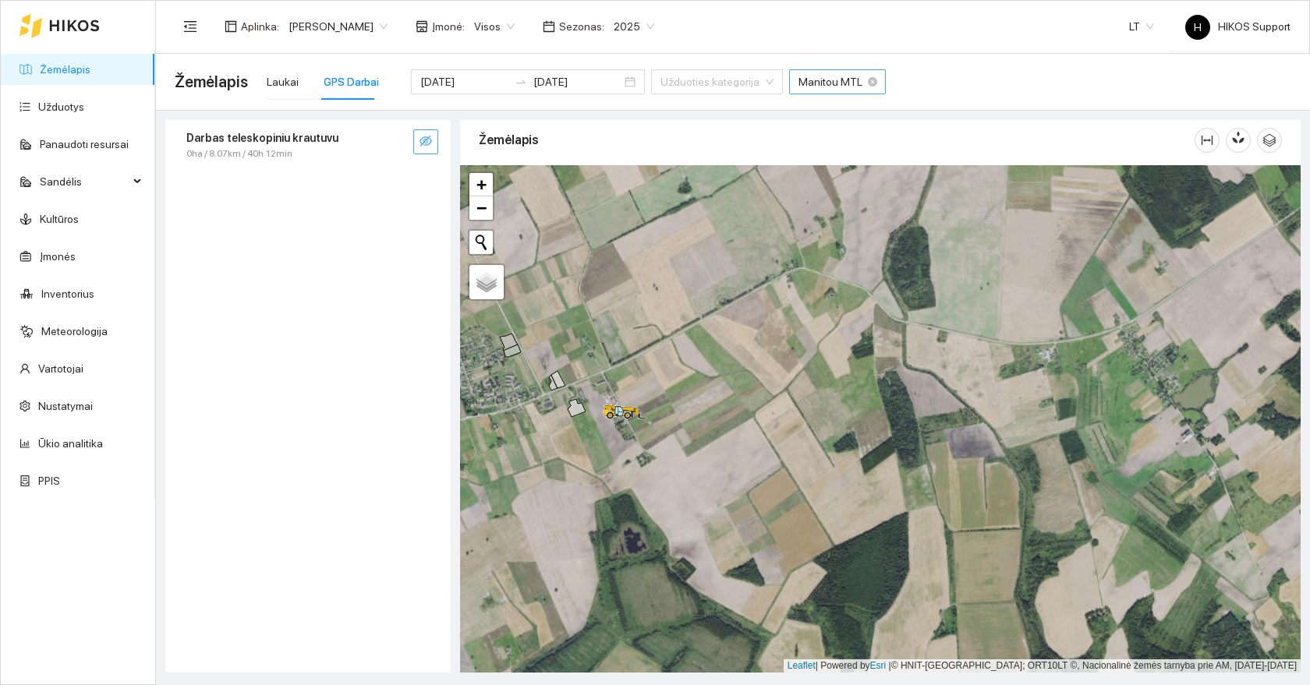
click at [430, 153] on button "button" at bounding box center [425, 141] width 25 height 25
click at [669, 492] on div at bounding box center [880, 419] width 841 height 508
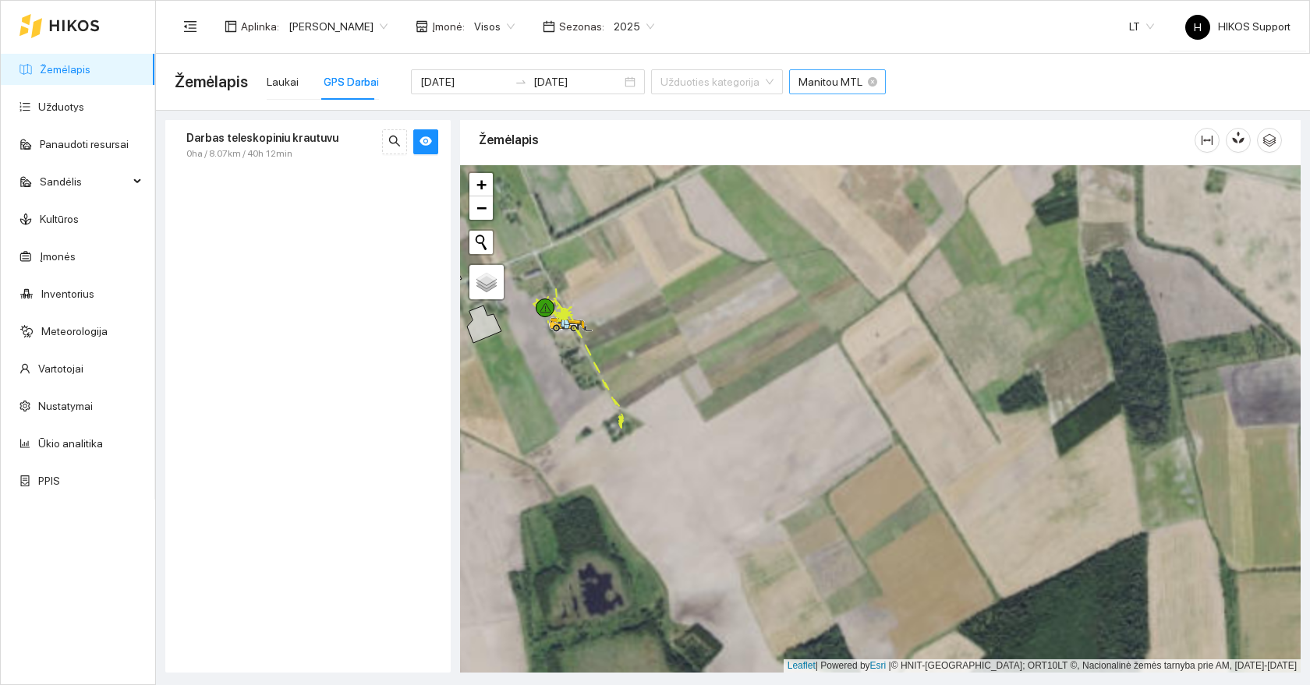
click at [632, 399] on div at bounding box center [880, 419] width 841 height 508
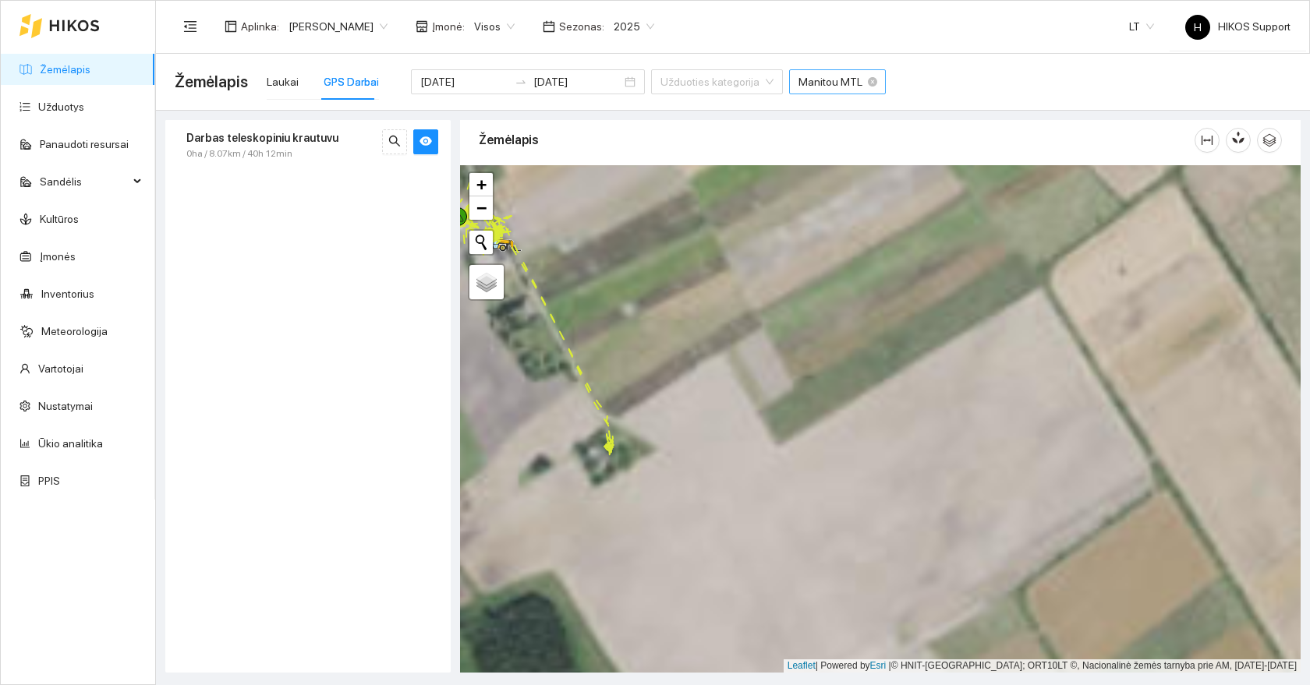
drag, startPoint x: 586, startPoint y: 327, endPoint x: 679, endPoint y: 444, distance: 149.3
click at [679, 444] on div at bounding box center [880, 419] width 841 height 508
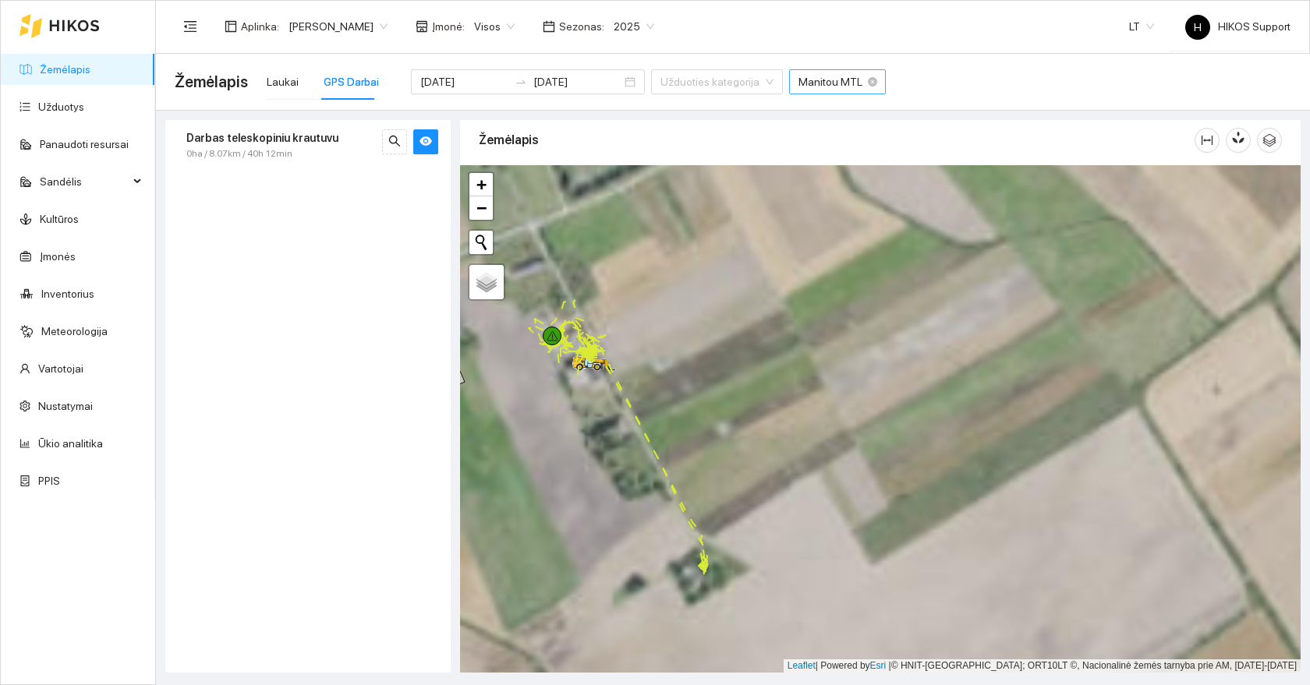
click at [314, 143] on strong "Darbas teleskopiniu krautuvu" at bounding box center [262, 138] width 152 height 12
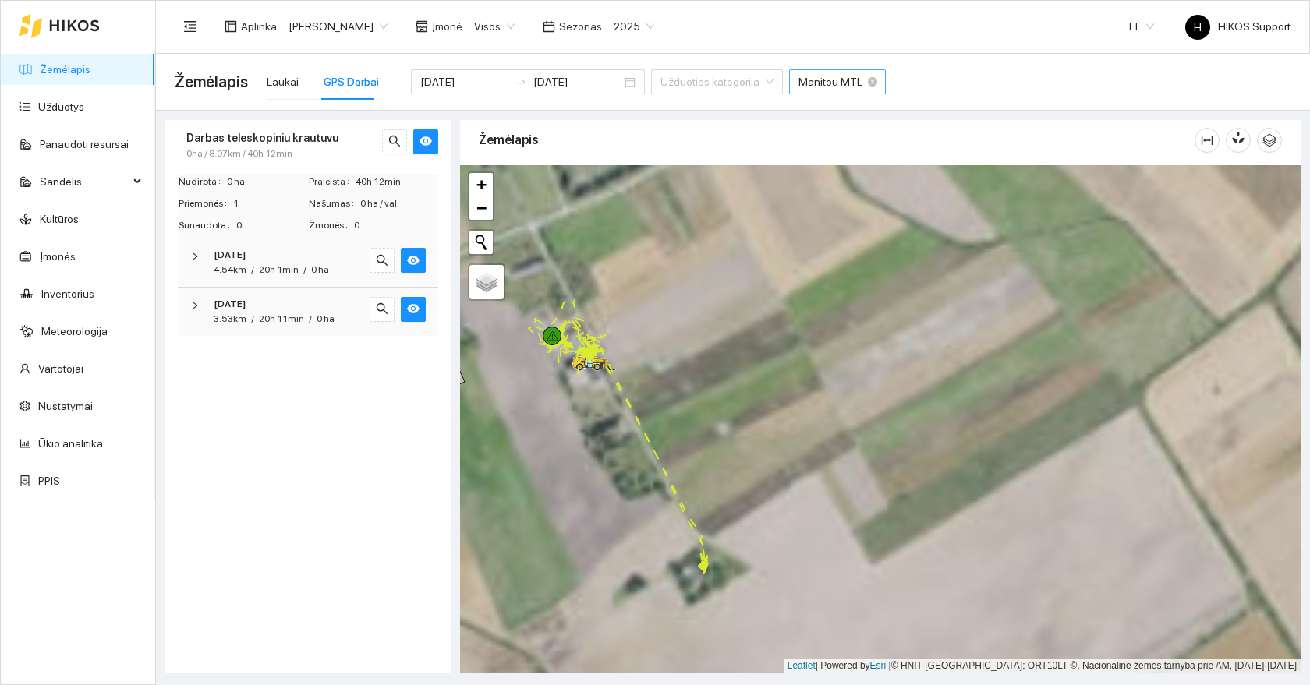
click at [246, 303] on strong "[DATE]" at bounding box center [230, 304] width 32 height 11
click at [242, 368] on div "Manitou MTL" at bounding box center [308, 362] width 254 height 46
click at [257, 346] on div "Manitou MTL" at bounding box center [308, 362] width 254 height 46
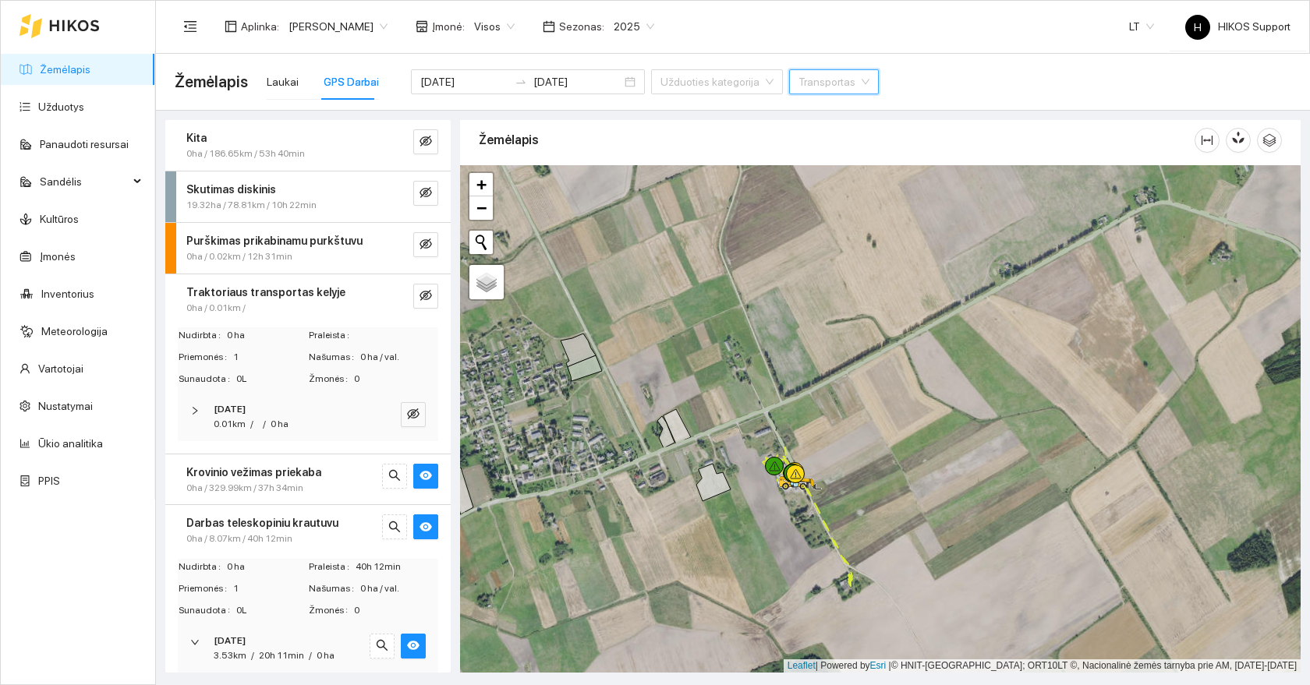
click at [285, 316] on div "Traktoriaus transportas kelyje 0ha / 0.01km /" at bounding box center [307, 299] width 285 height 51
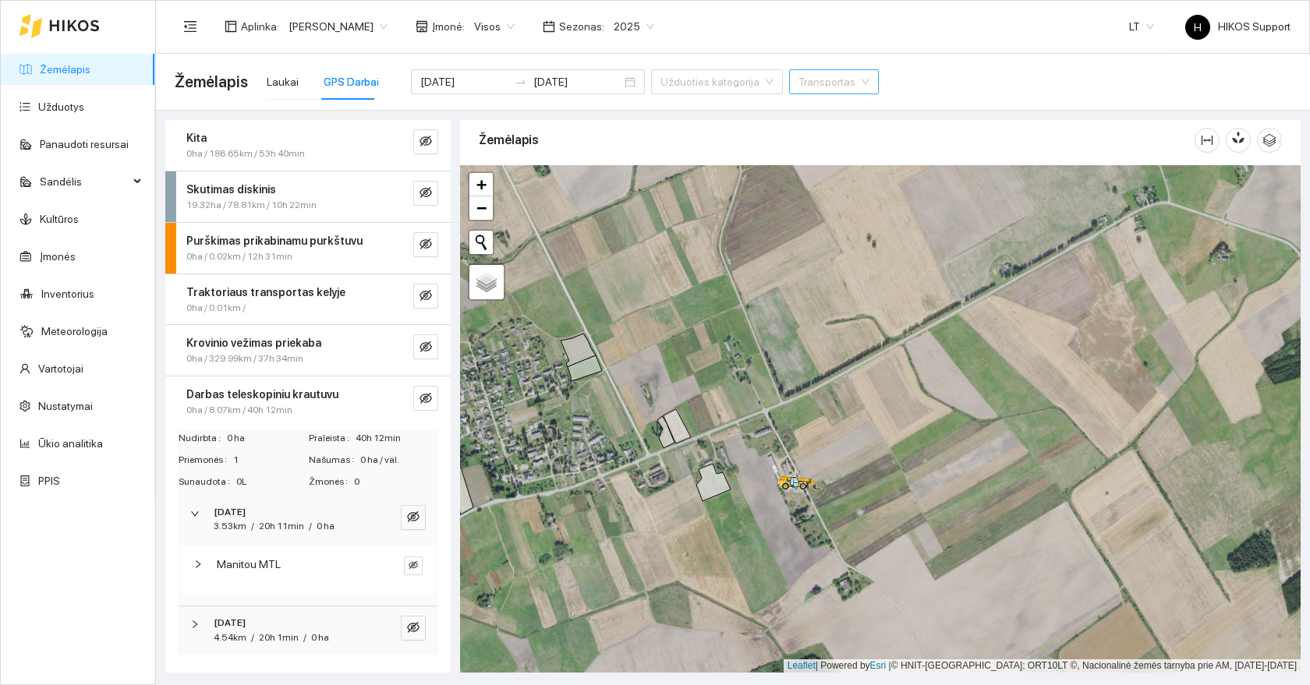
click at [285, 402] on div "Darbas teleskopiniu krautuvu 0ha / 8.07km / 40h 12min" at bounding box center [278, 402] width 207 height 32
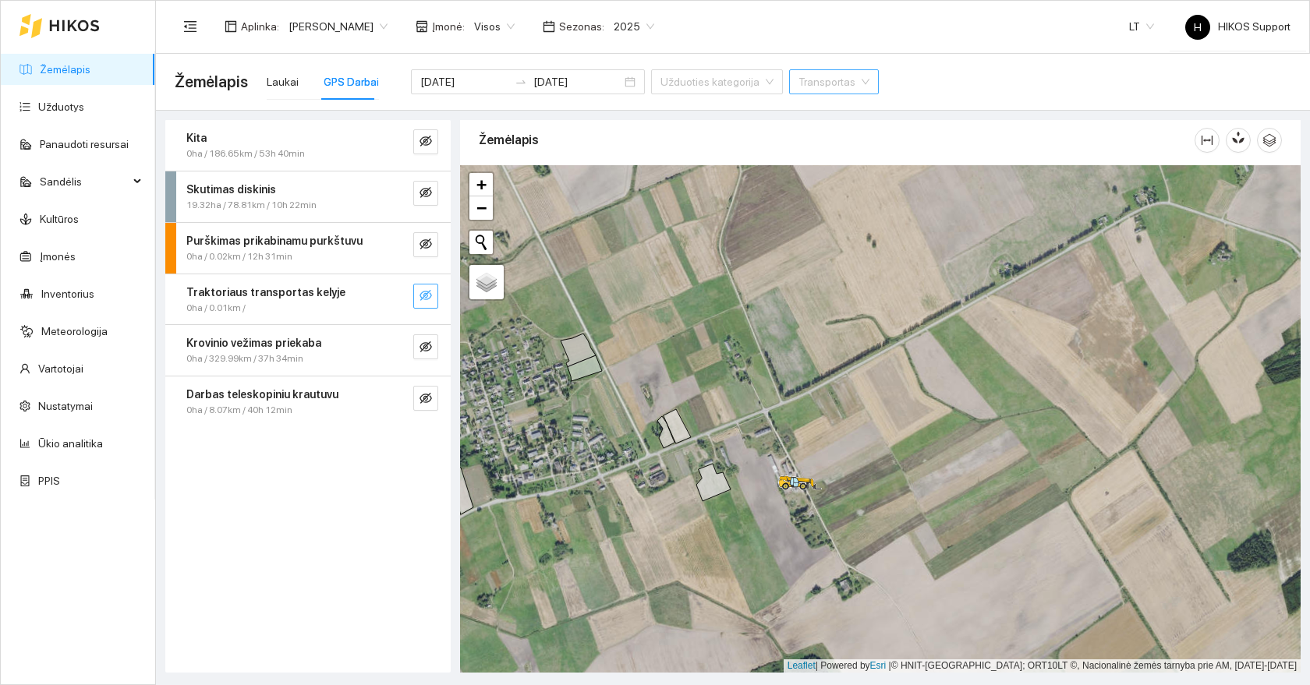
click at [432, 299] on button "button" at bounding box center [425, 296] width 25 height 25
click at [399, 296] on icon "search" at bounding box center [394, 295] width 12 height 12
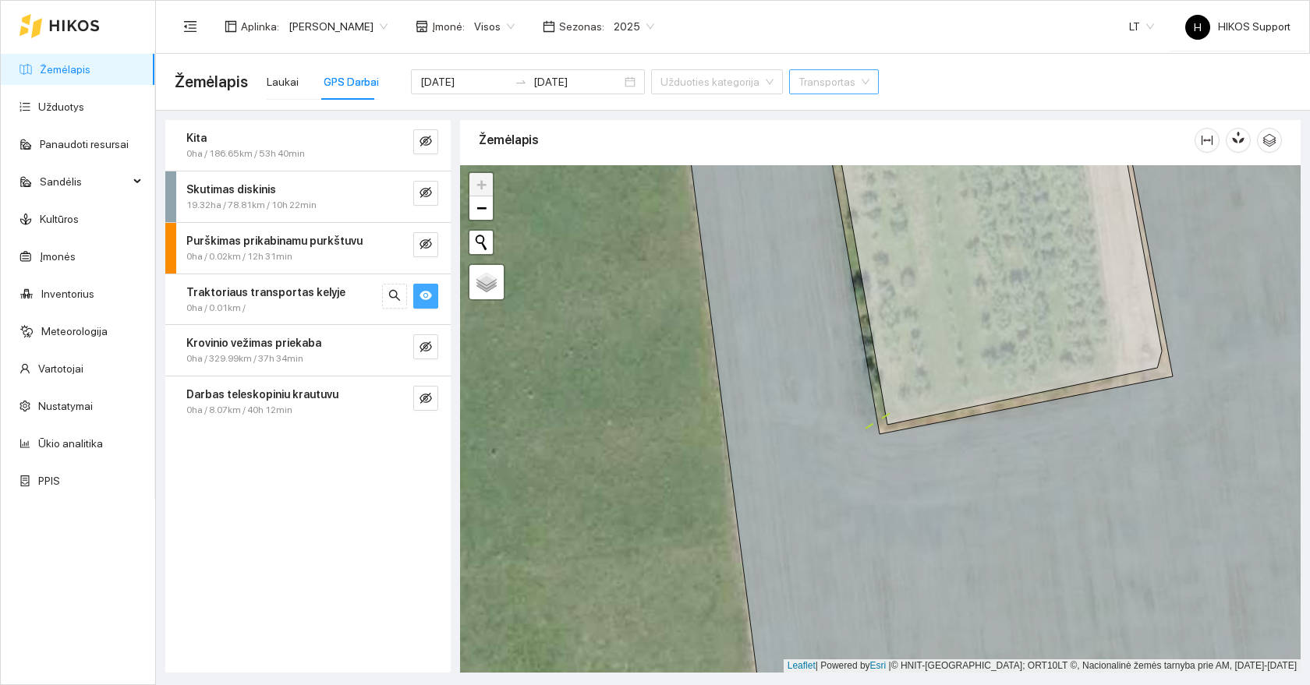
click at [432, 301] on button "button" at bounding box center [425, 296] width 25 height 25
click at [429, 193] on icon "eye-invisible" at bounding box center [425, 192] width 12 height 12
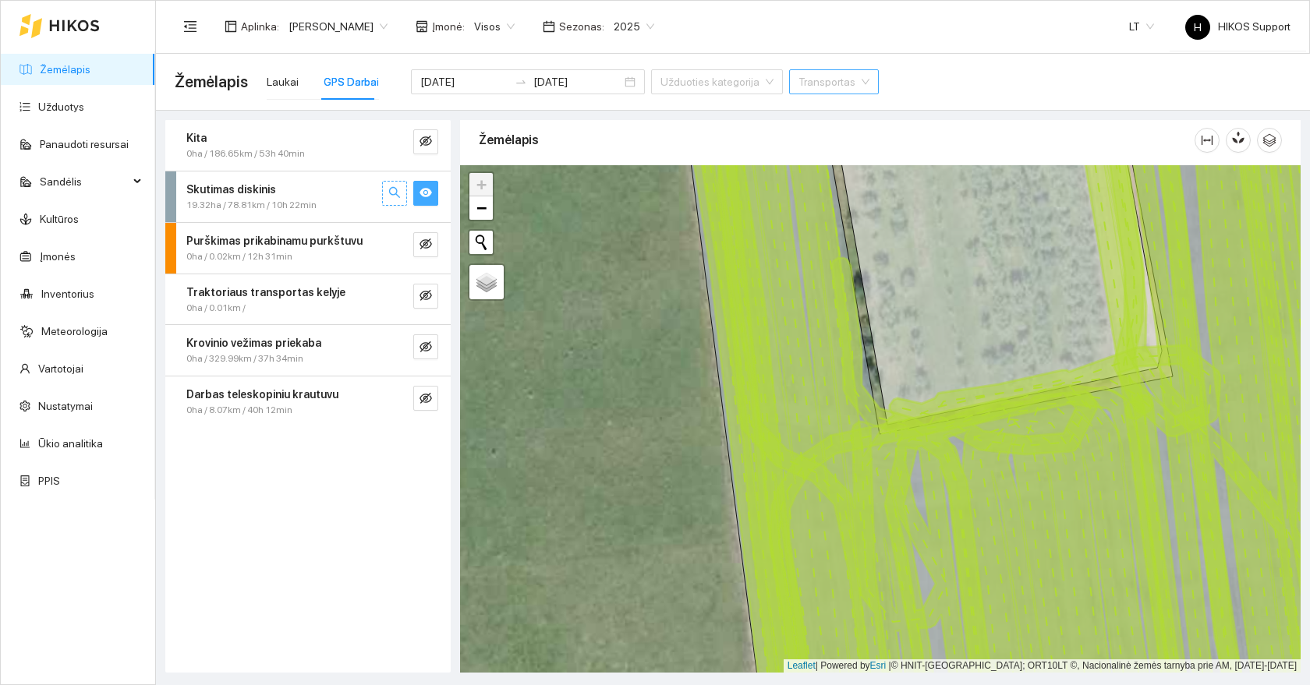
click at [391, 196] on icon "search" at bounding box center [394, 192] width 12 height 12
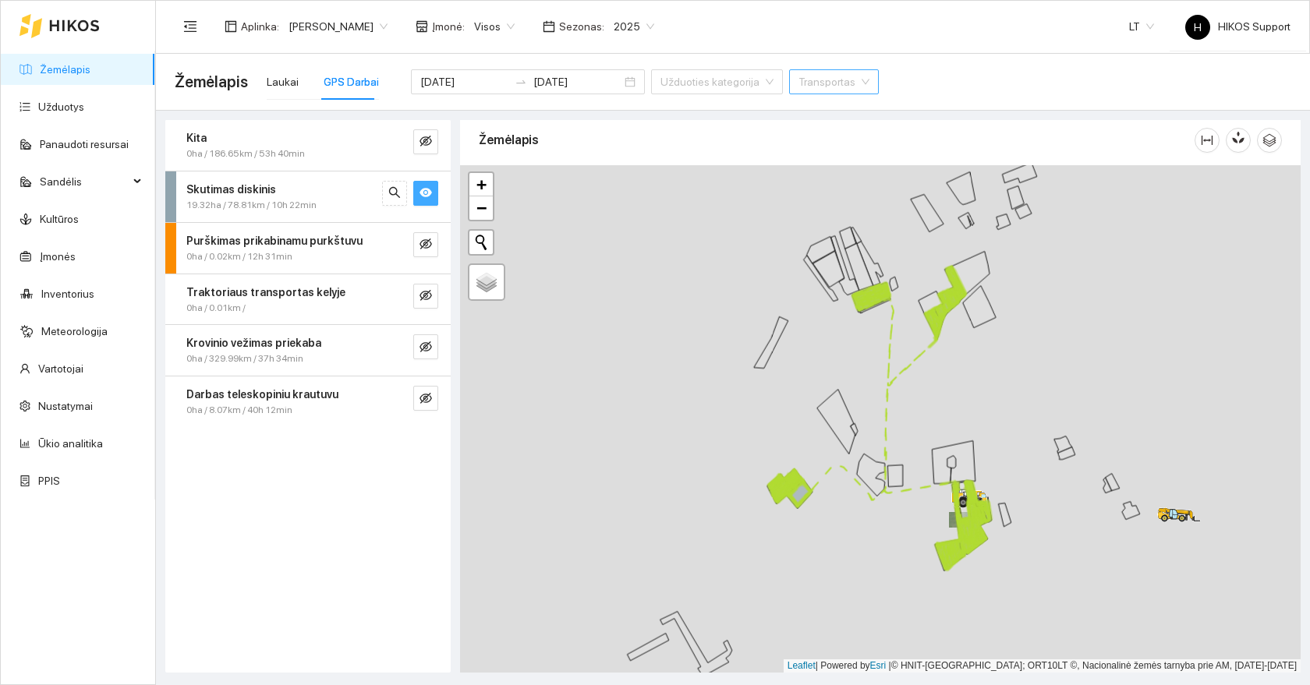
click at [316, 193] on div "Skutimas diskinis" at bounding box center [281, 189] width 191 height 17
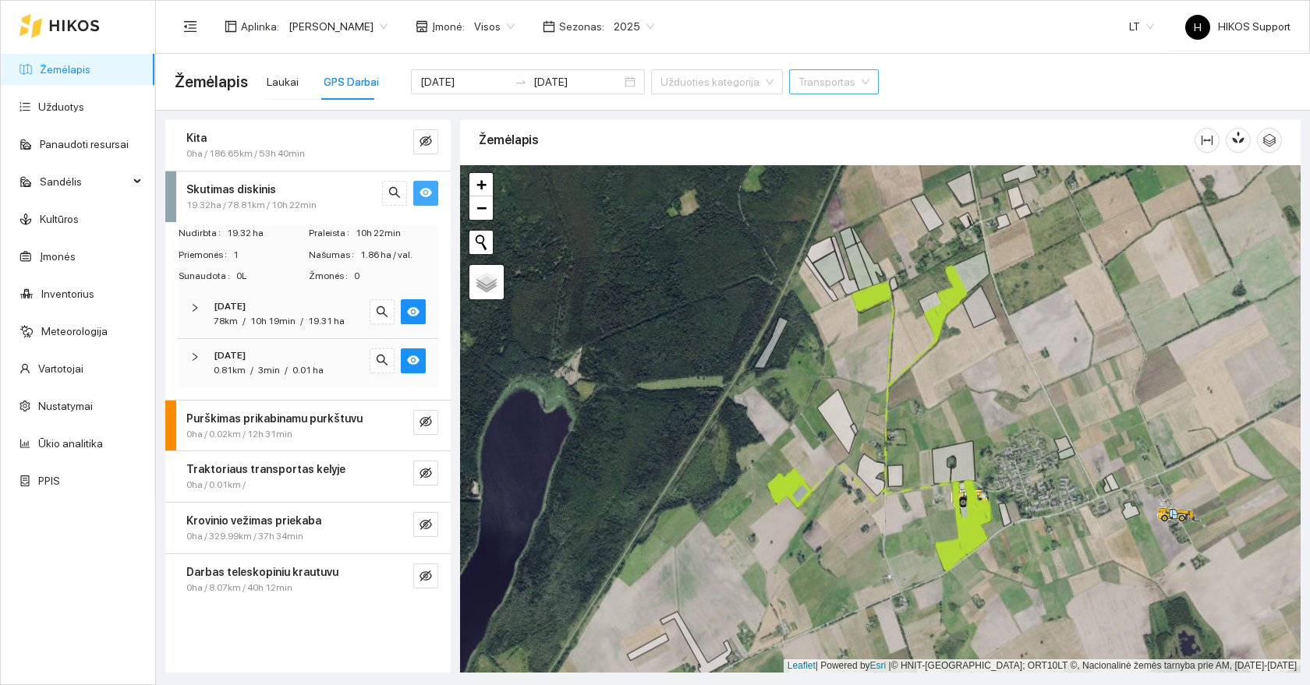
click at [246, 356] on strong "[DATE]" at bounding box center [230, 355] width 32 height 11
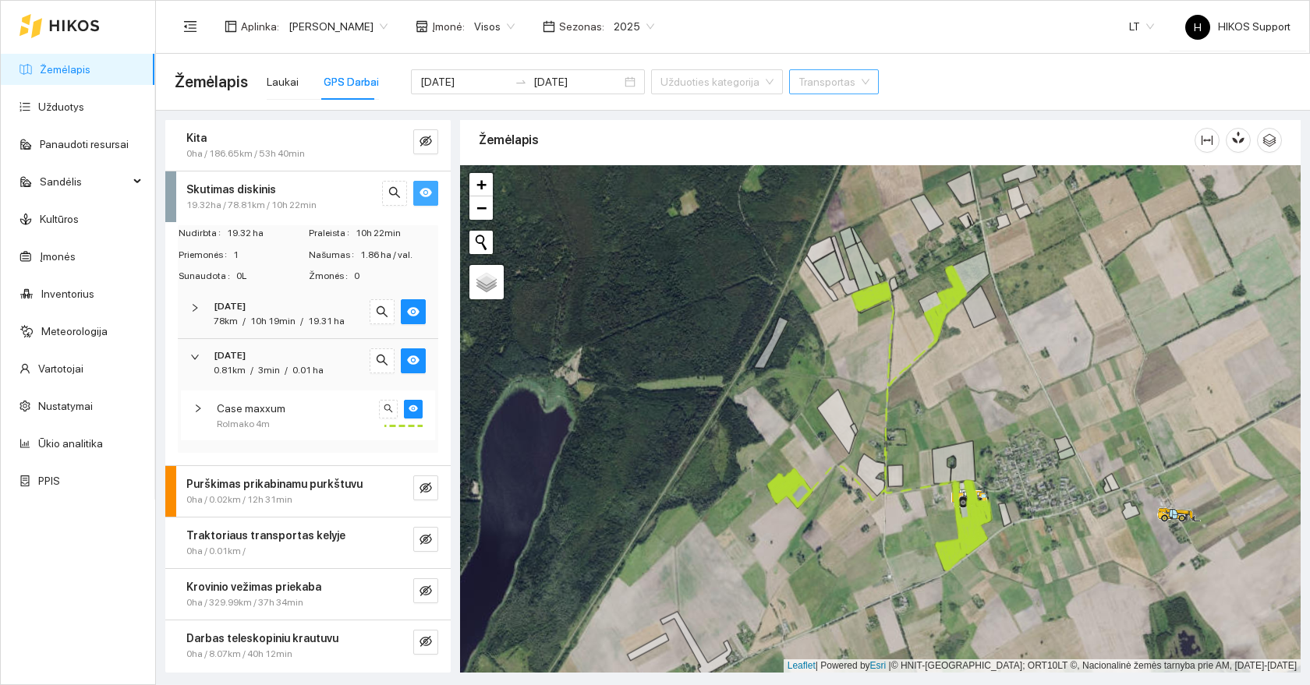
click at [246, 356] on strong "[DATE]" at bounding box center [230, 355] width 32 height 11
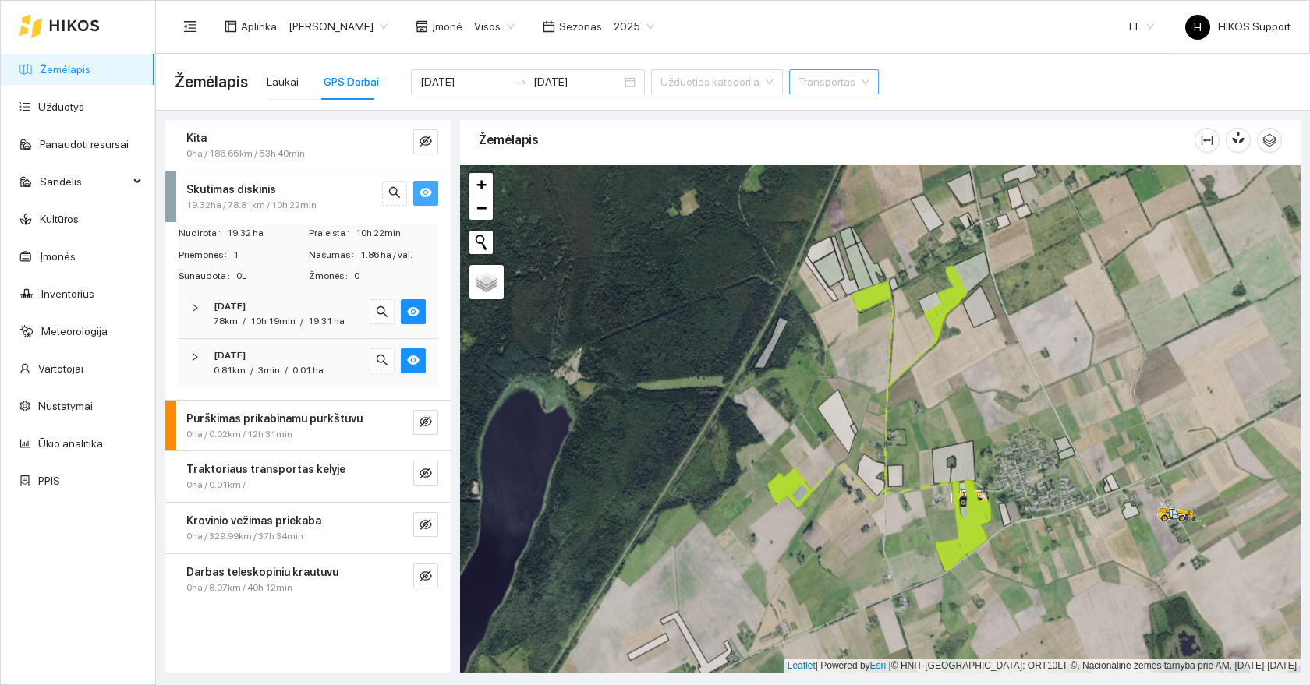
click at [281, 309] on div "[DATE]" at bounding box center [287, 306] width 146 height 15
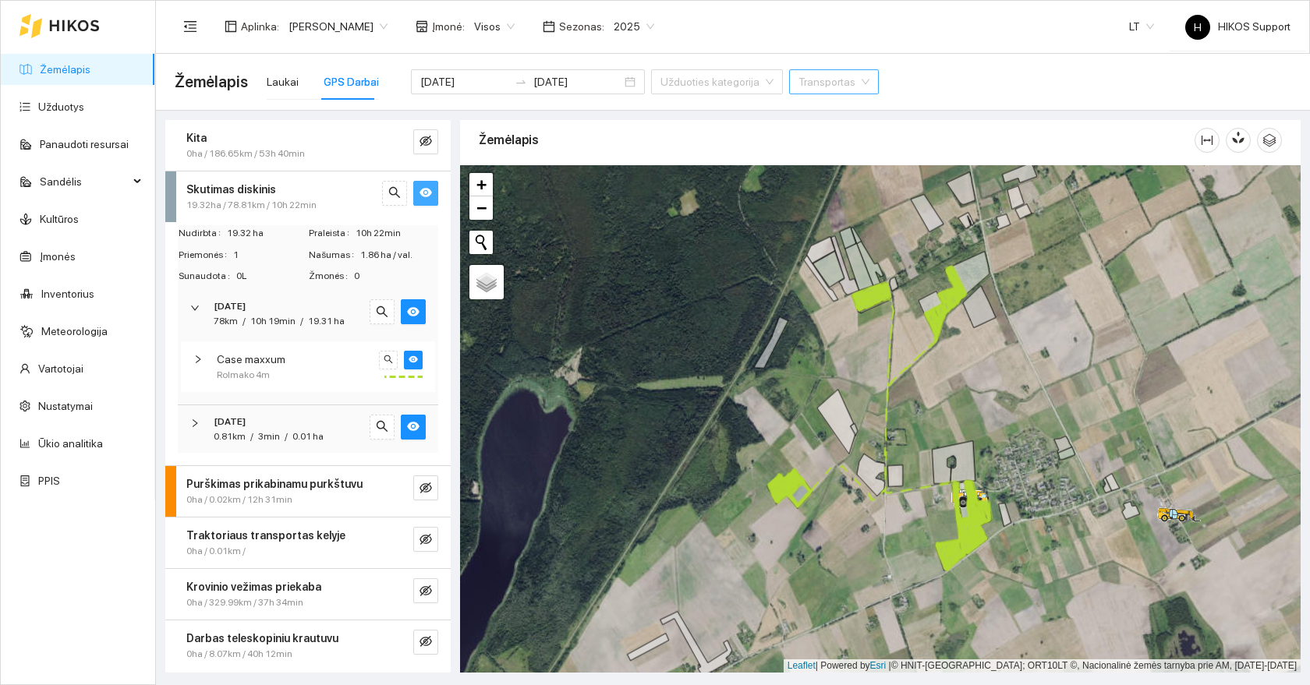
click at [229, 200] on span "19.32ha / 78.81km / 10h 22min" at bounding box center [251, 205] width 130 height 15
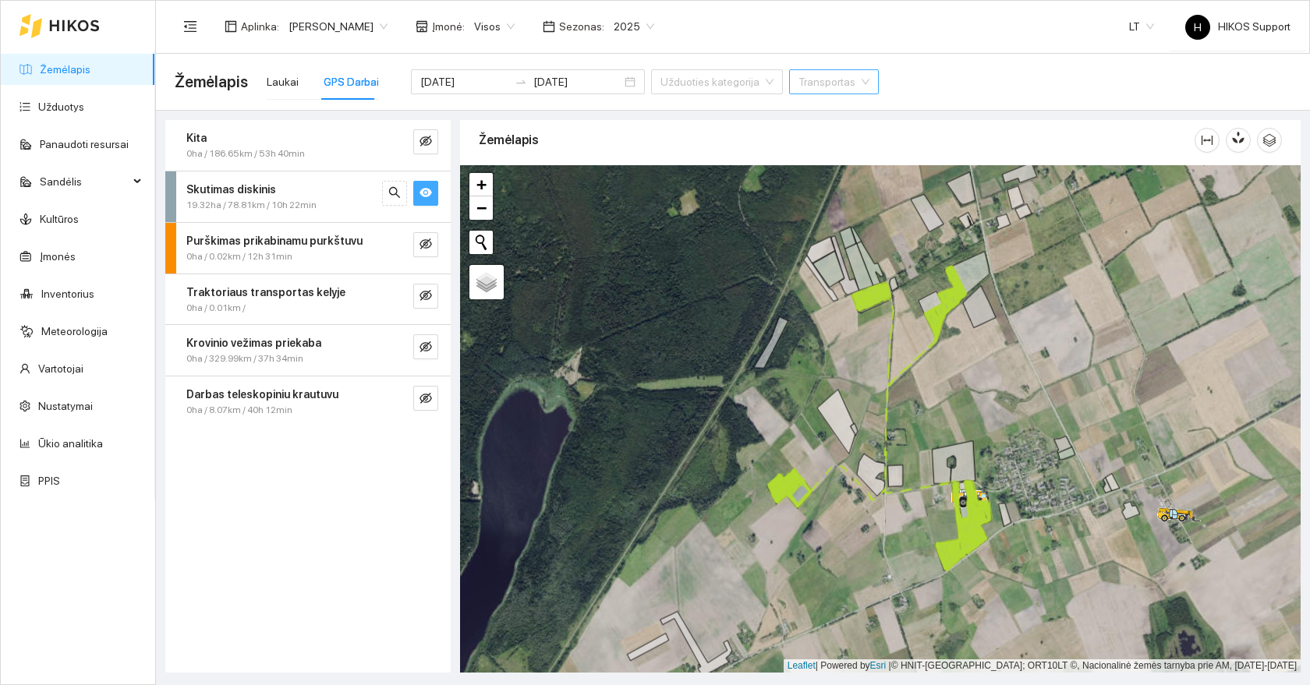
click at [220, 196] on span "Skutimas diskinis" at bounding box center [231, 189] width 90 height 17
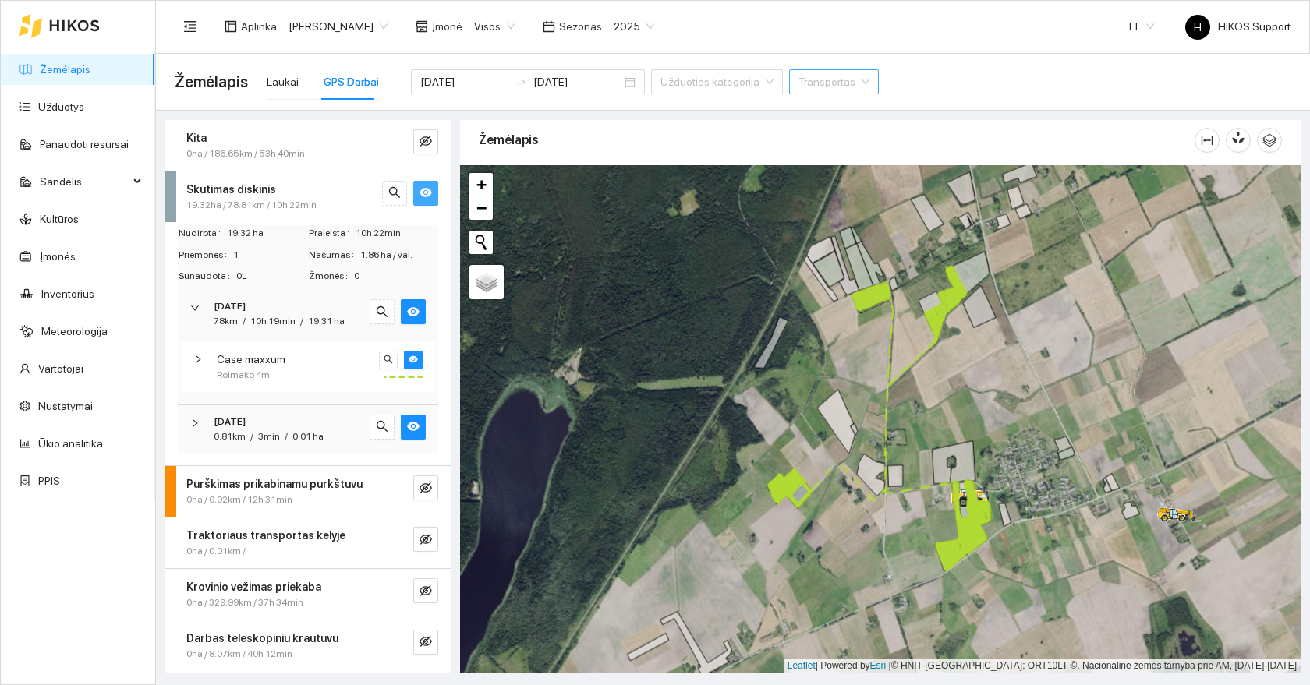
click at [220, 196] on span "Skutimas diskinis" at bounding box center [231, 189] width 90 height 17
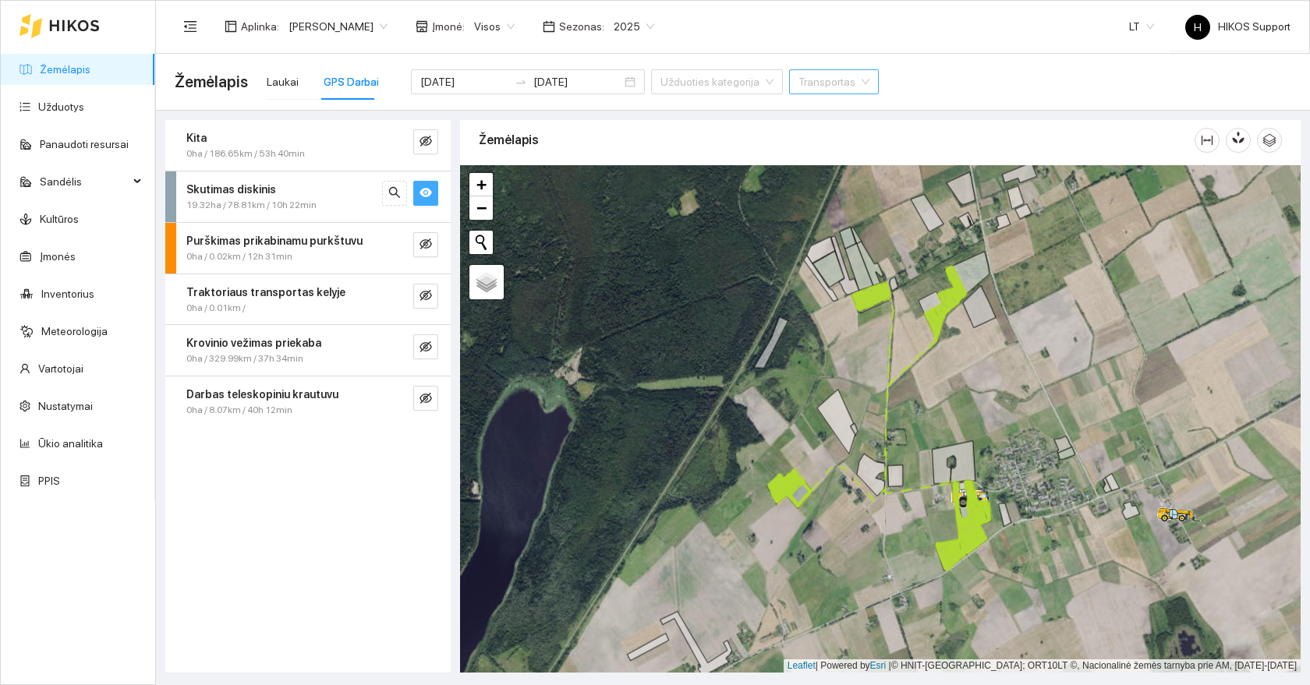
click at [51, 52] on ul "Žemėlapis Užduotys Panaudoti resursai Sandėlis Kultūros Įmonės Inventorius Mete…" at bounding box center [78, 275] width 154 height 449
click at [288, 75] on div "Laukai" at bounding box center [283, 81] width 32 height 17
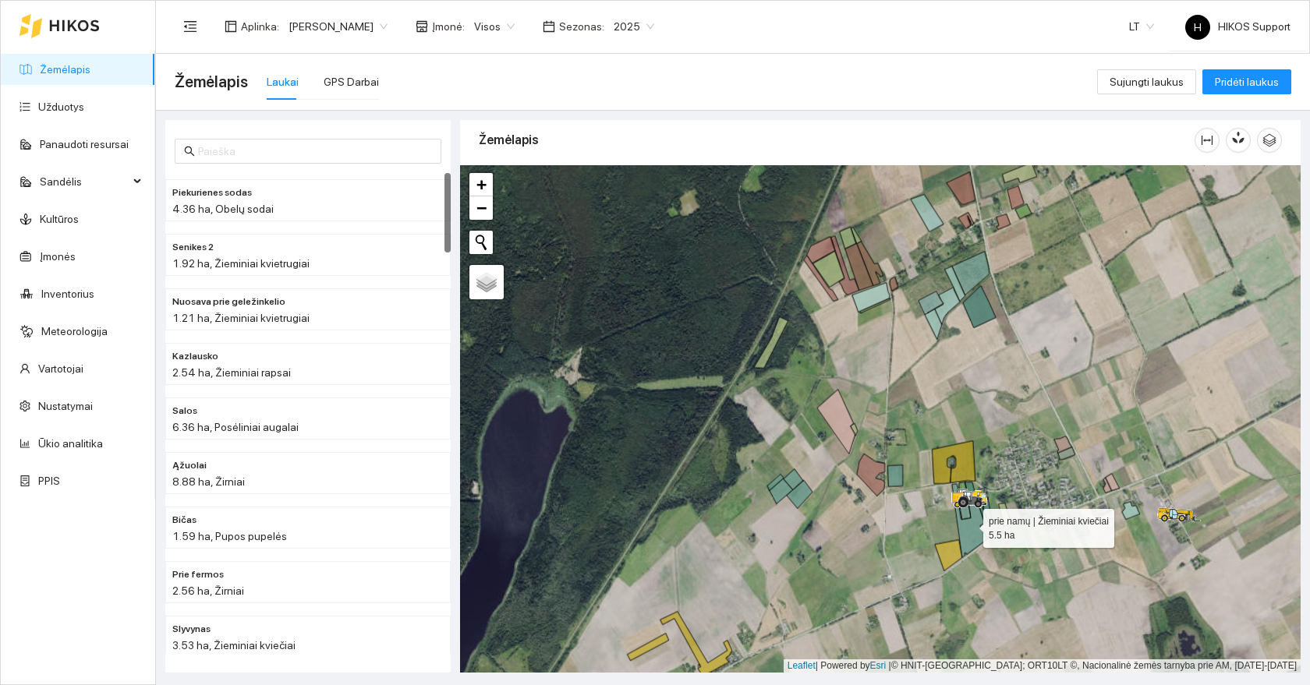
click at [969, 525] on icon at bounding box center [970, 521] width 36 height 74
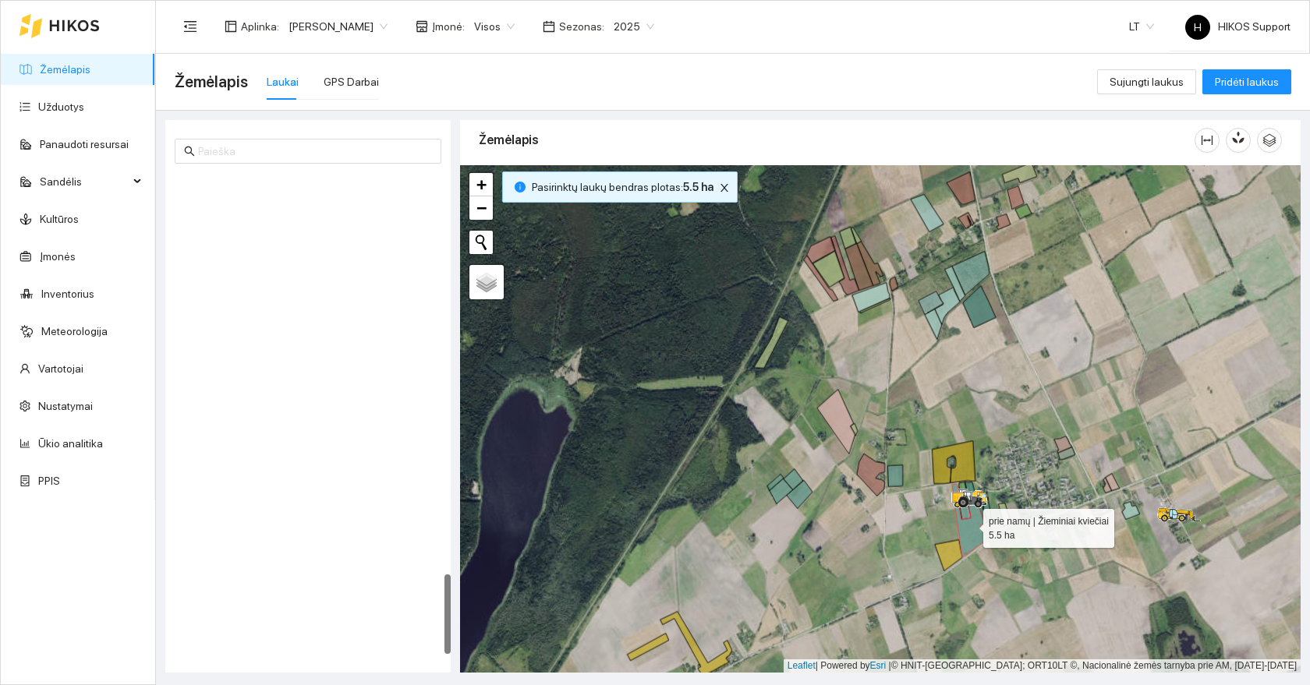
scroll to position [2406, 0]
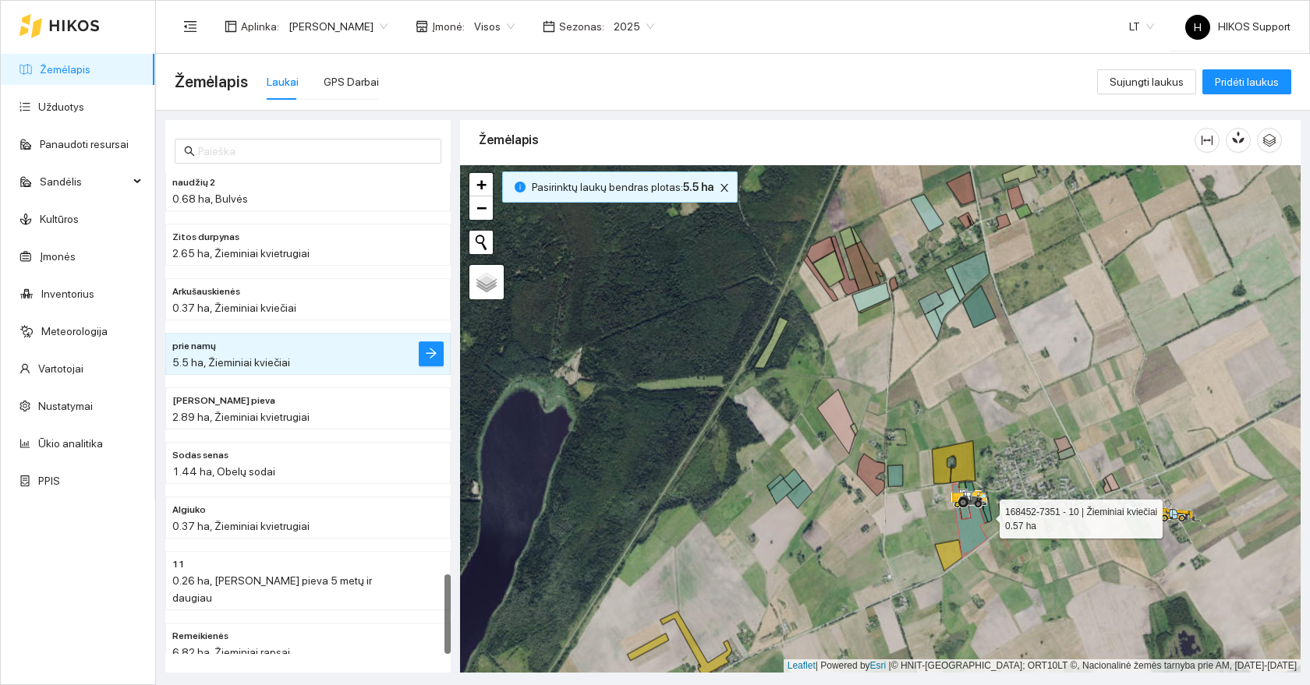
click at [986, 515] on icon at bounding box center [987, 509] width 10 height 25
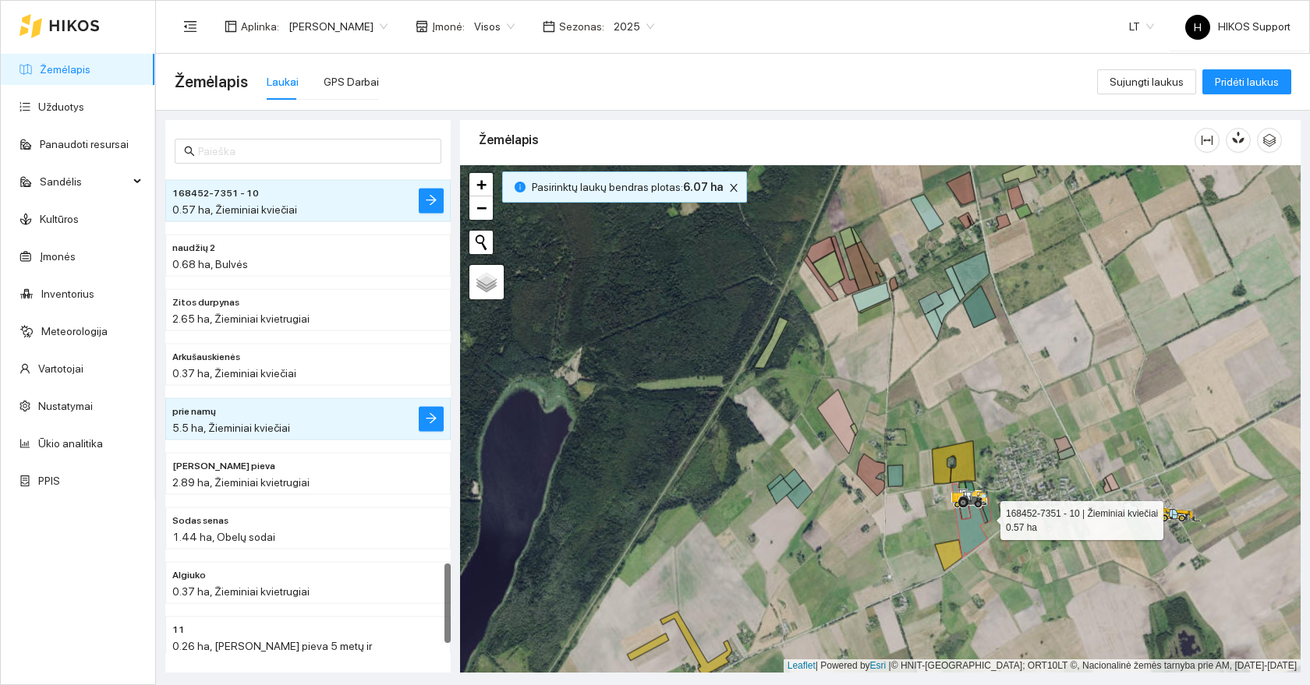
click at [985, 518] on icon at bounding box center [983, 512] width 10 height 23
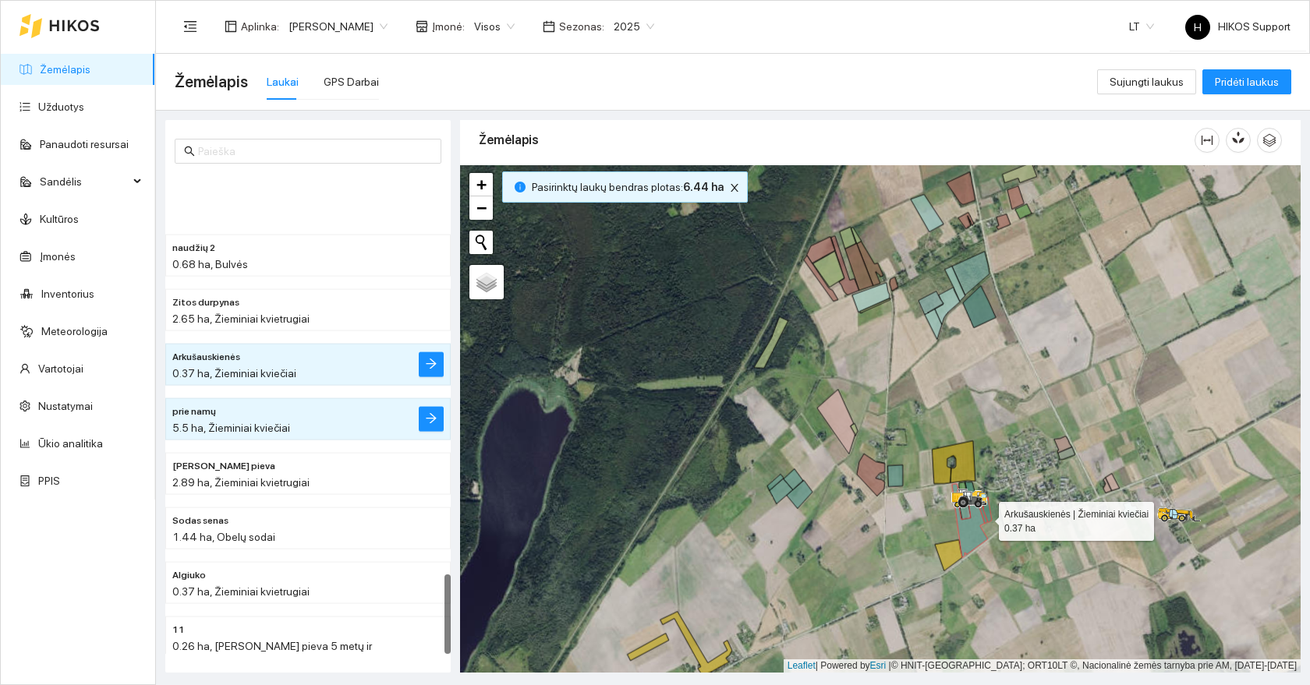
scroll to position [2406, 0]
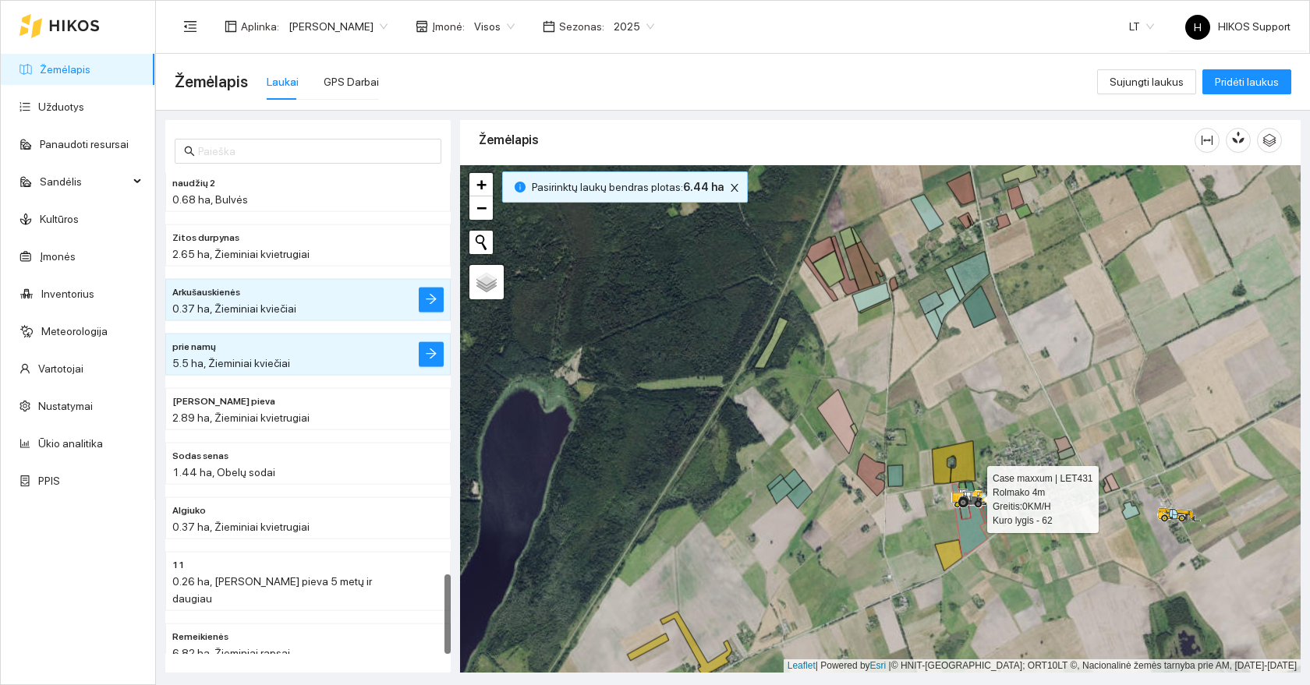
click at [972, 487] on div at bounding box center [967, 497] width 28 height 23
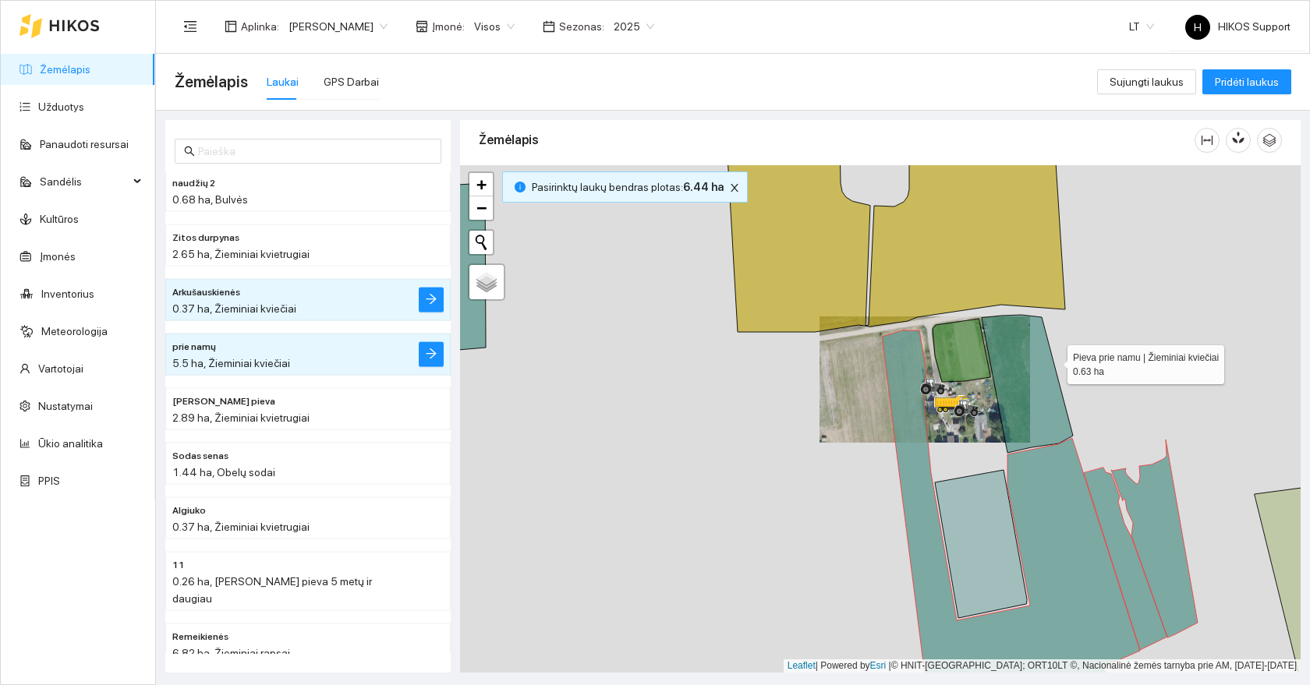
click at [1015, 365] on icon at bounding box center [1027, 384] width 91 height 138
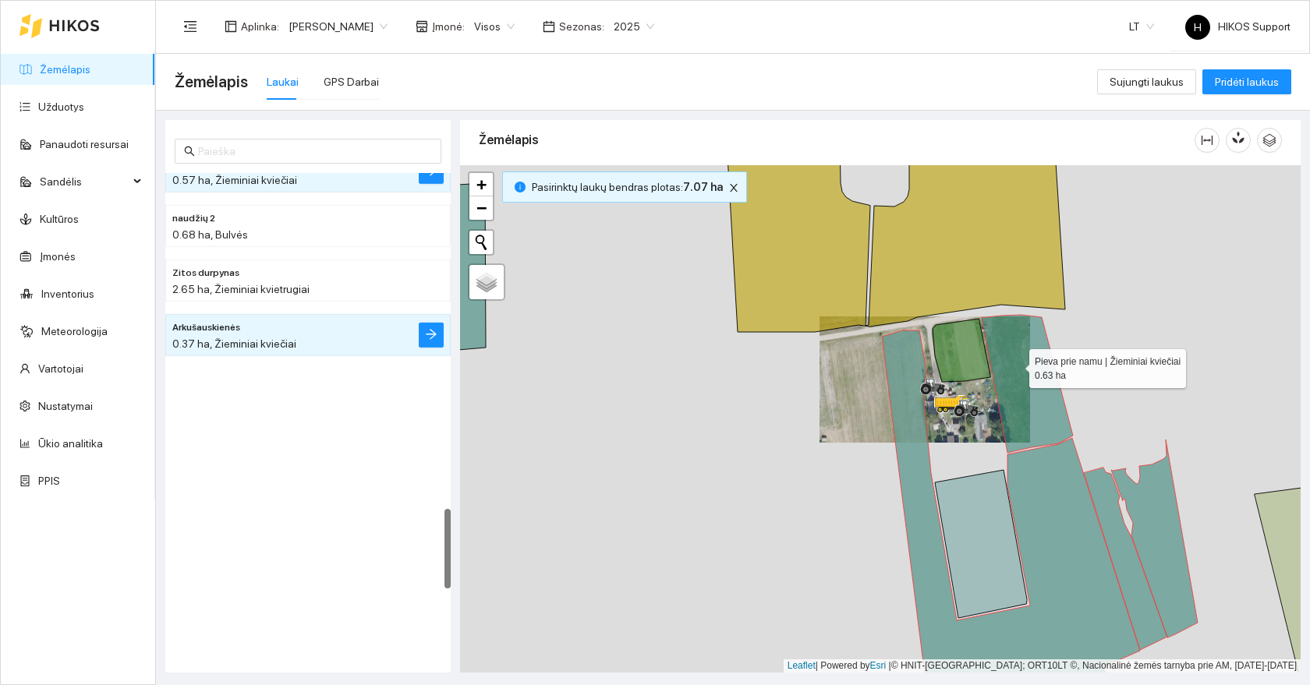
scroll to position [2016, 0]
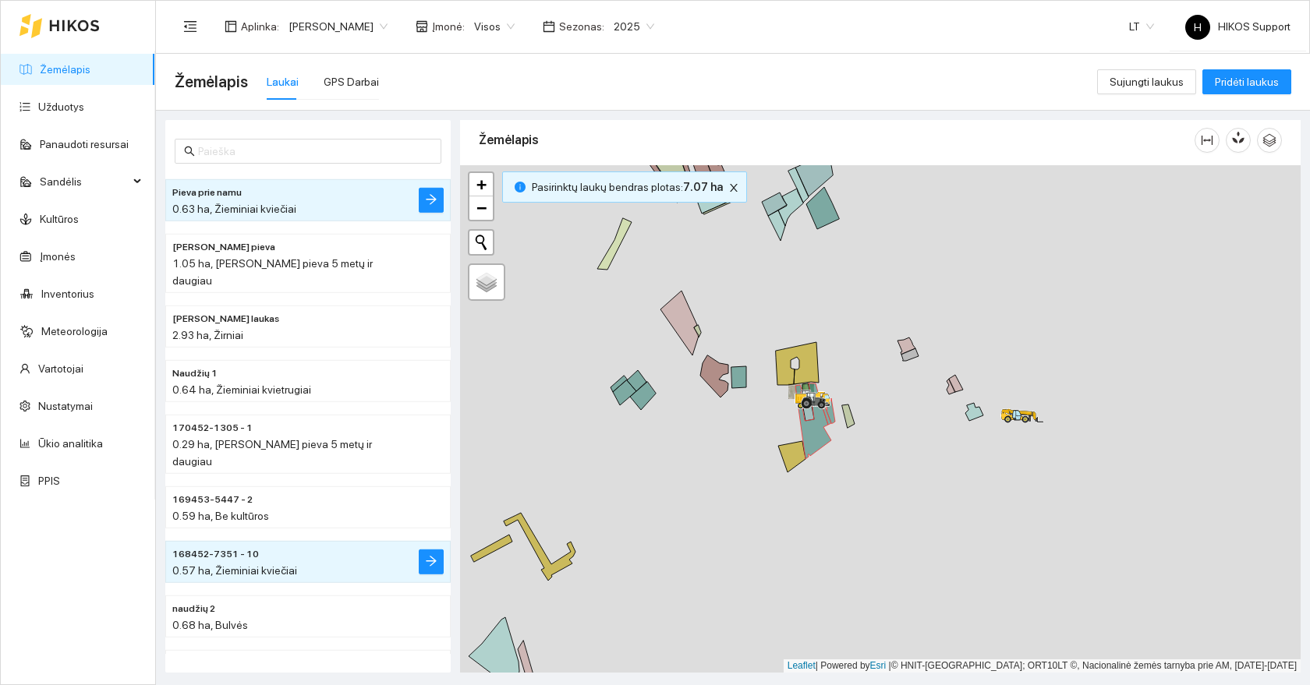
click at [614, 378] on div at bounding box center [880, 419] width 841 height 508
click at [616, 381] on icon at bounding box center [619, 384] width 16 height 16
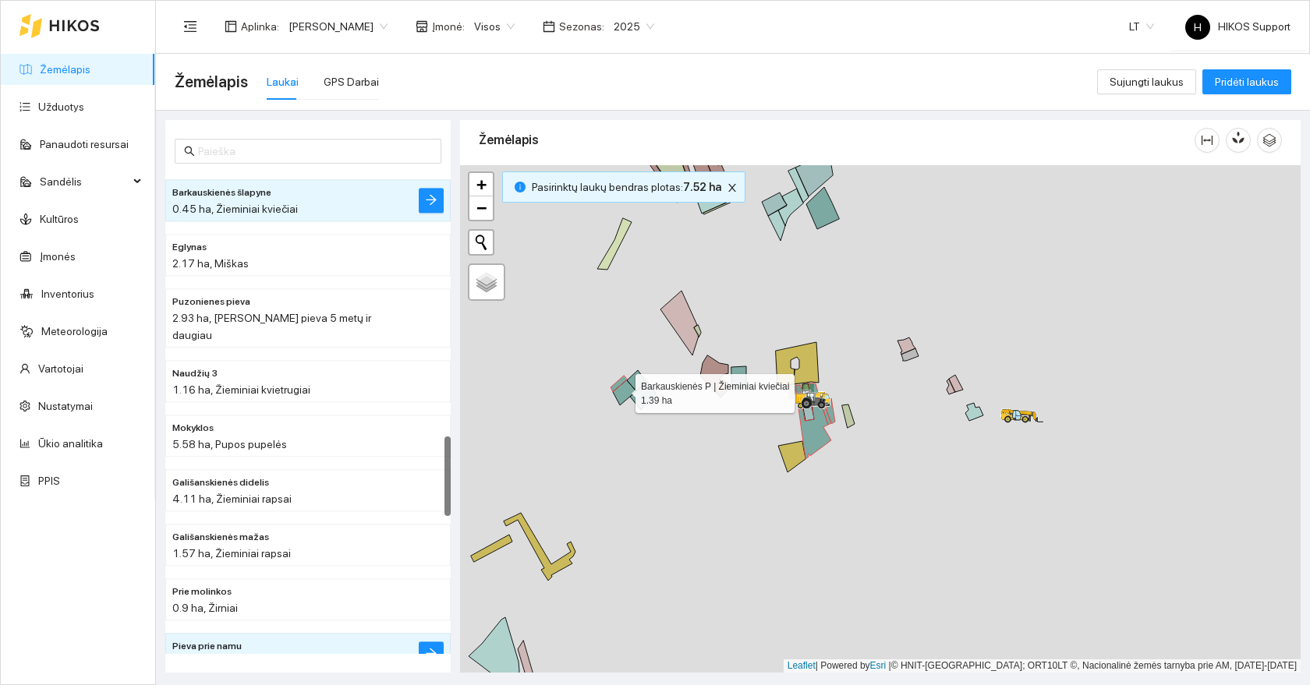
click at [621, 390] on icon at bounding box center [624, 393] width 23 height 25
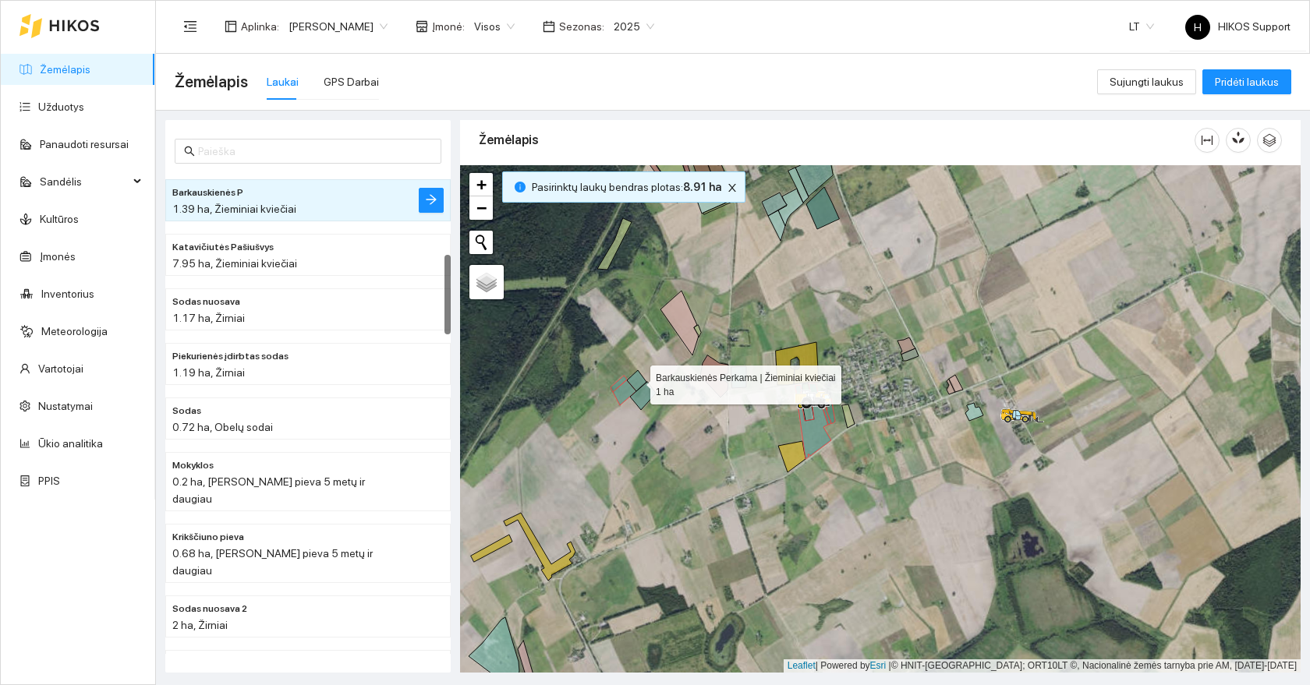
click at [637, 381] on icon at bounding box center [636, 380] width 19 height 21
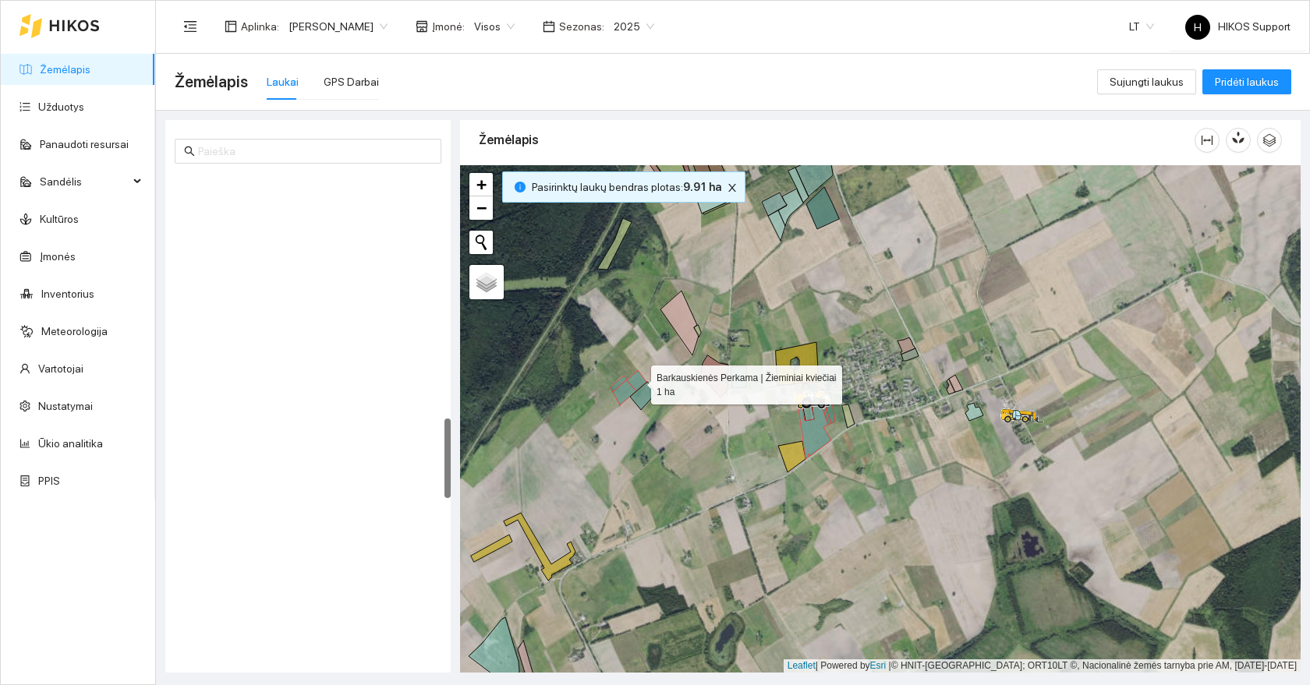
scroll to position [1472, 0]
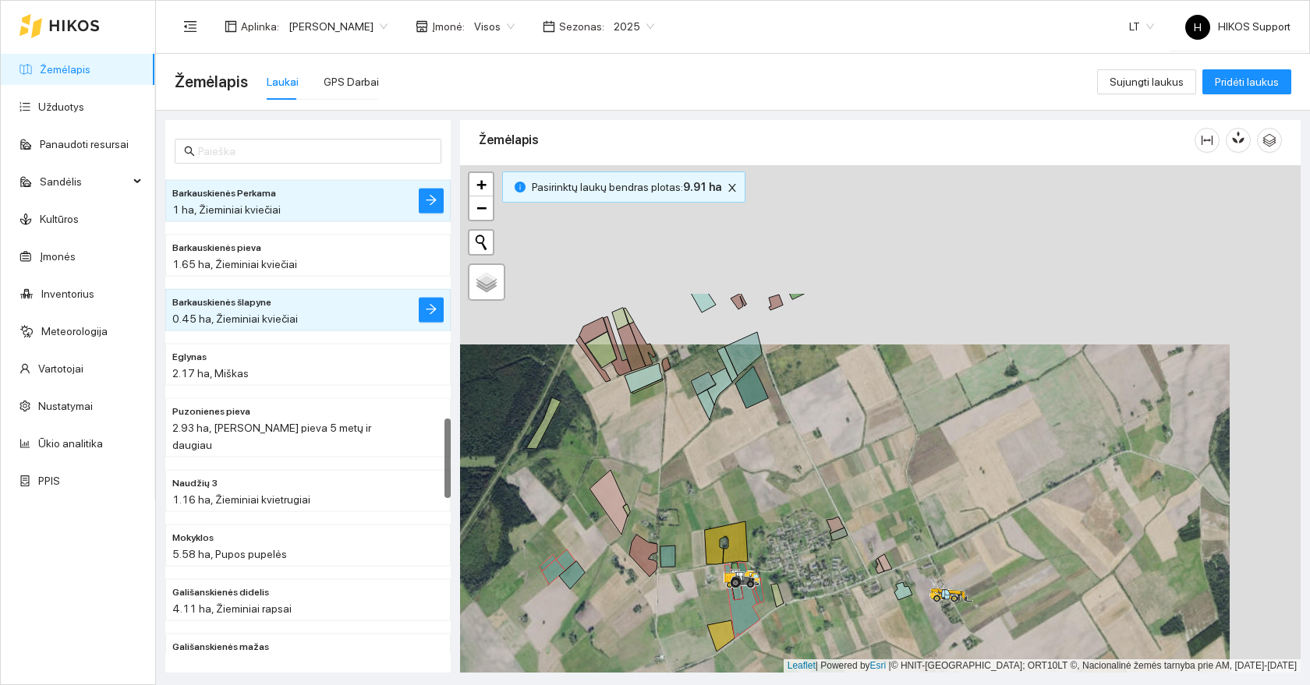
drag, startPoint x: 773, startPoint y: 279, endPoint x: 701, endPoint y: 459, distance: 193.9
click at [701, 459] on div at bounding box center [880, 419] width 841 height 508
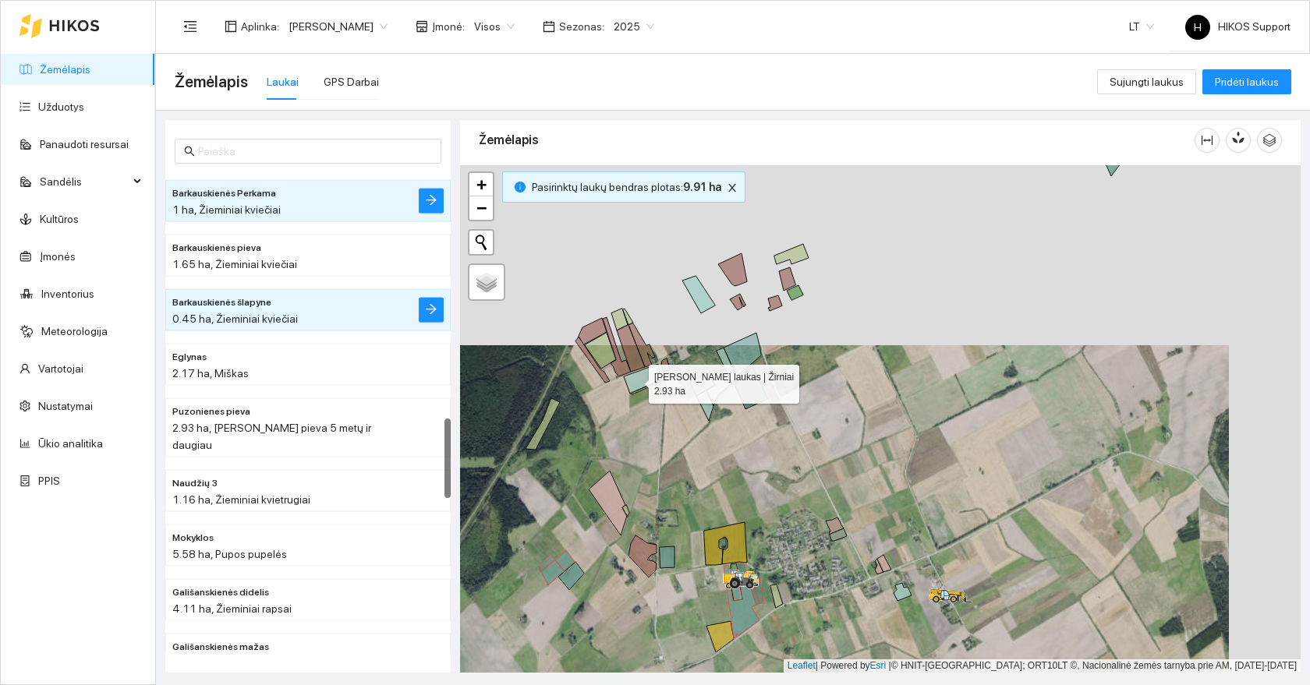
click at [637, 381] on icon at bounding box center [642, 379] width 37 height 30
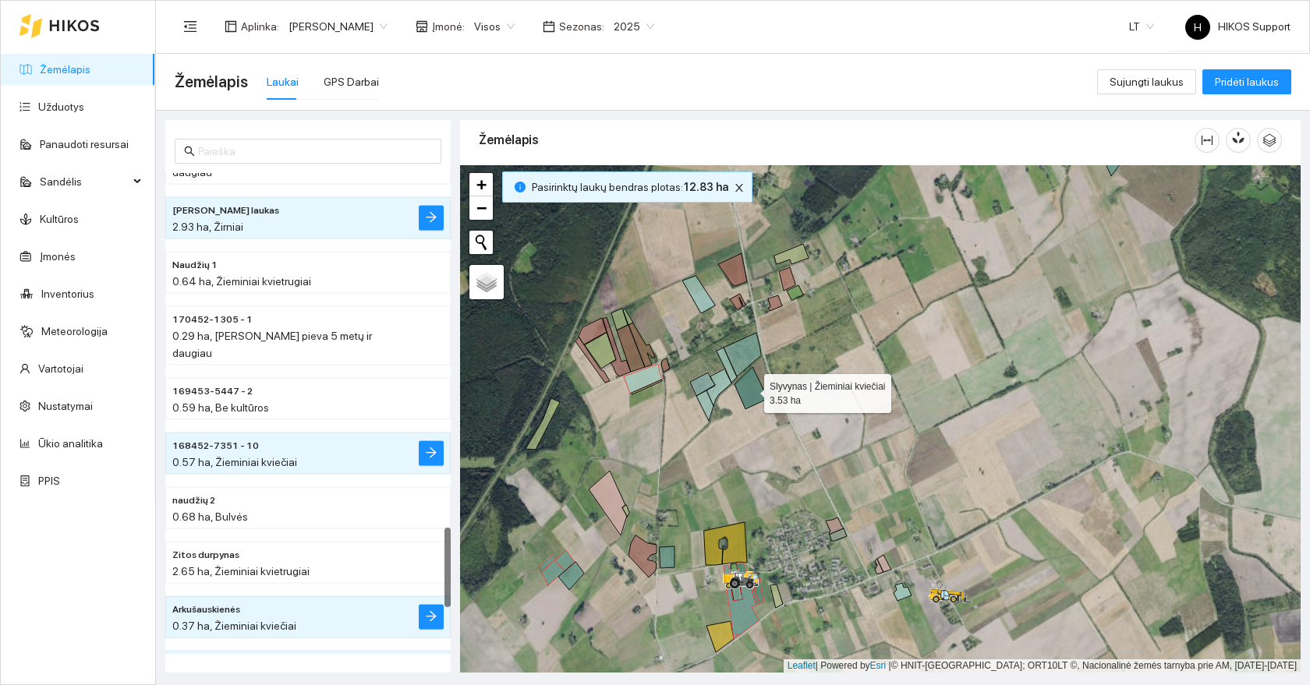
click at [756, 388] on icon at bounding box center [750, 388] width 33 height 42
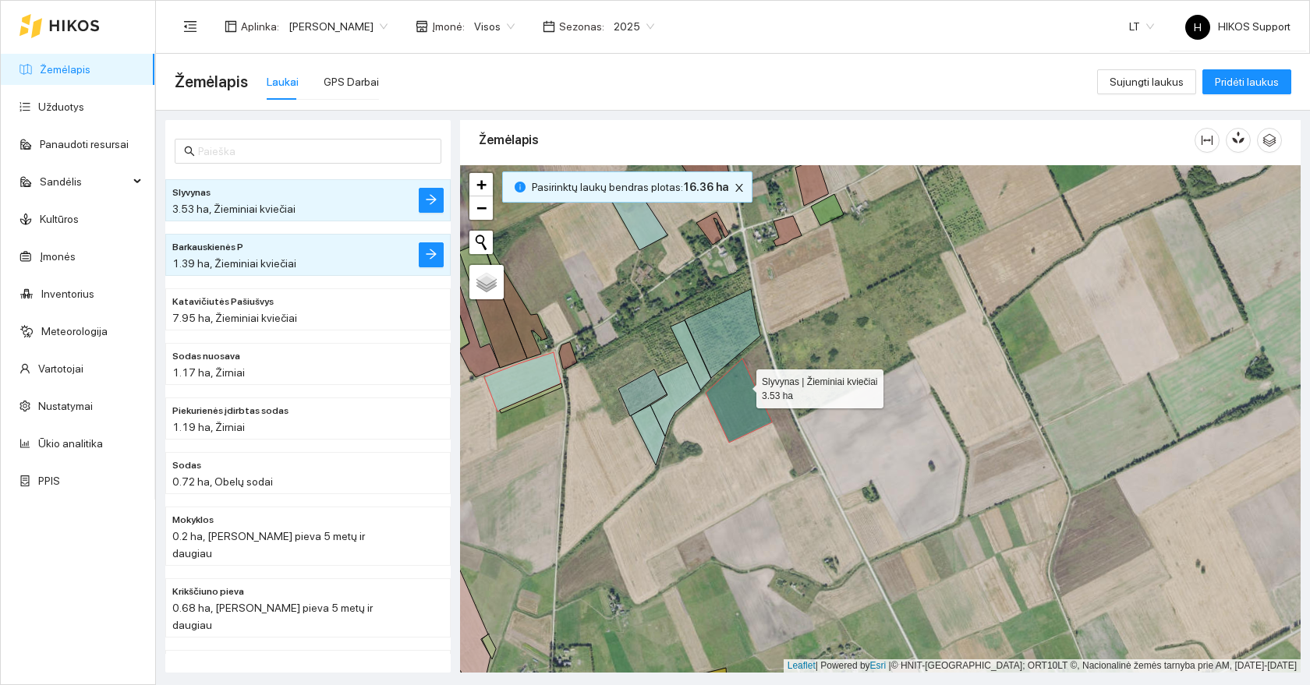
click at [742, 385] on icon at bounding box center [739, 401] width 66 height 84
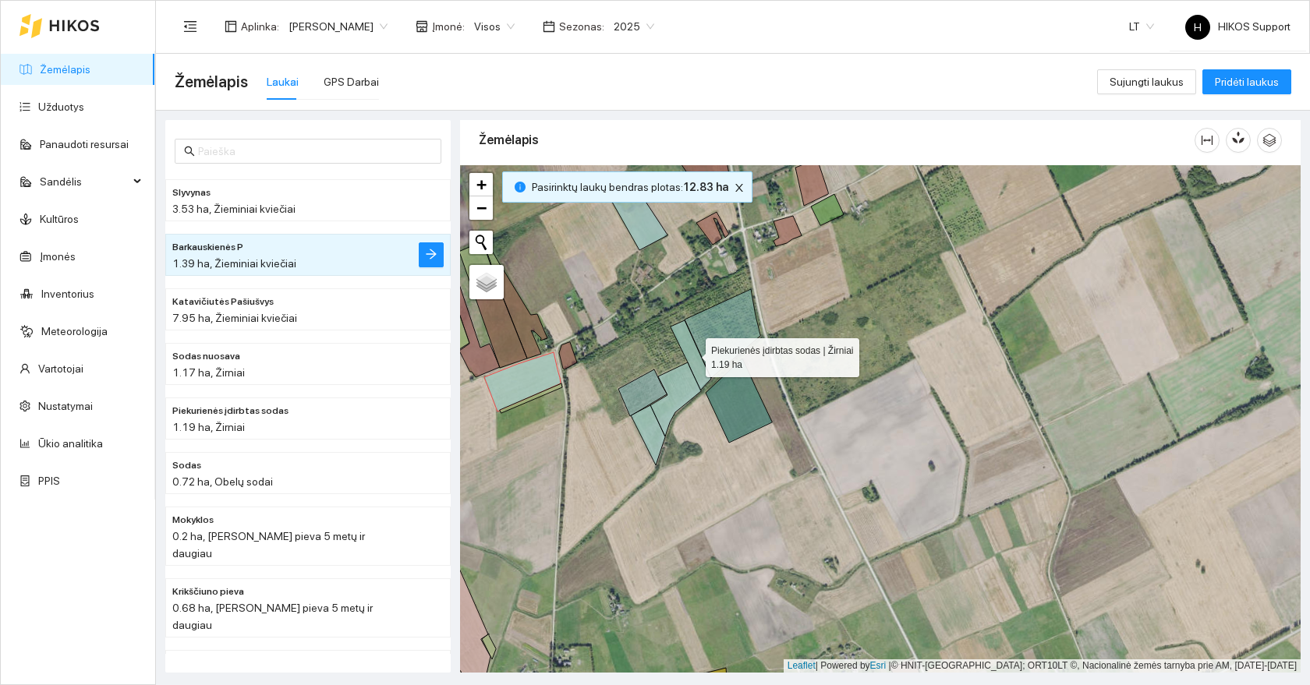
click at [706, 374] on icon at bounding box center [691, 355] width 41 height 70
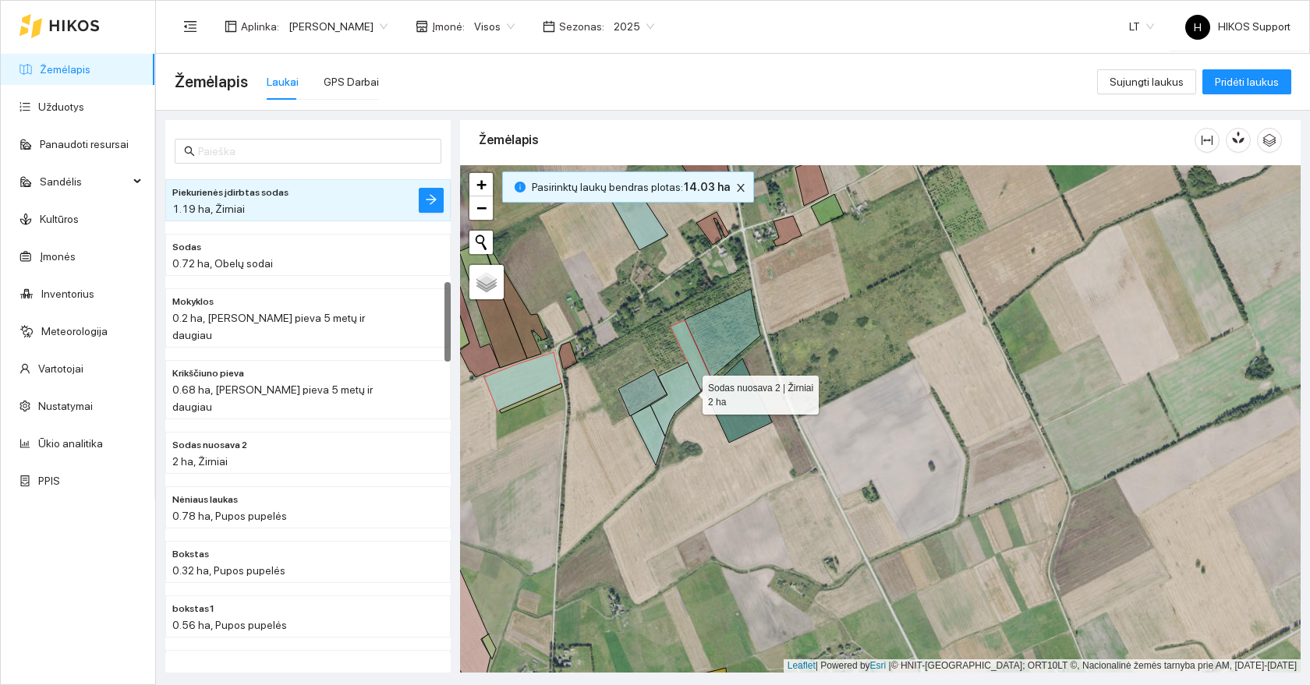
click at [686, 391] on icon at bounding box center [675, 400] width 51 height 74
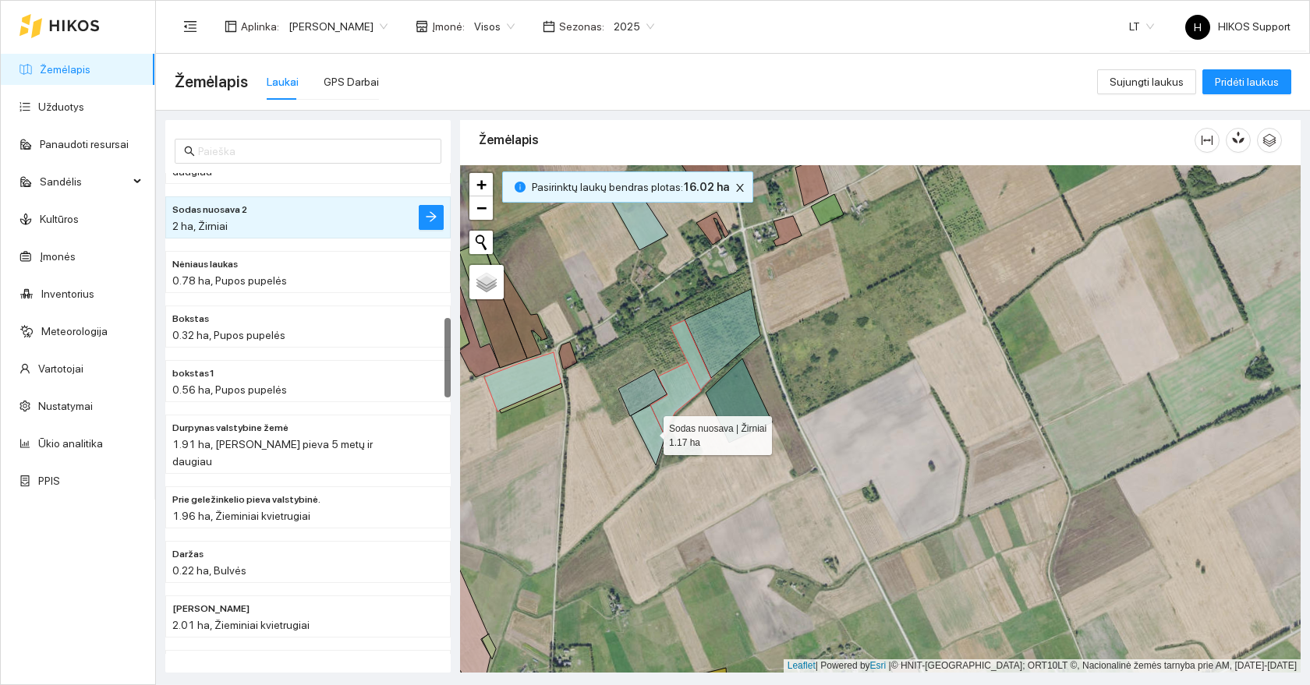
click at [654, 434] on icon at bounding box center [648, 435] width 34 height 60
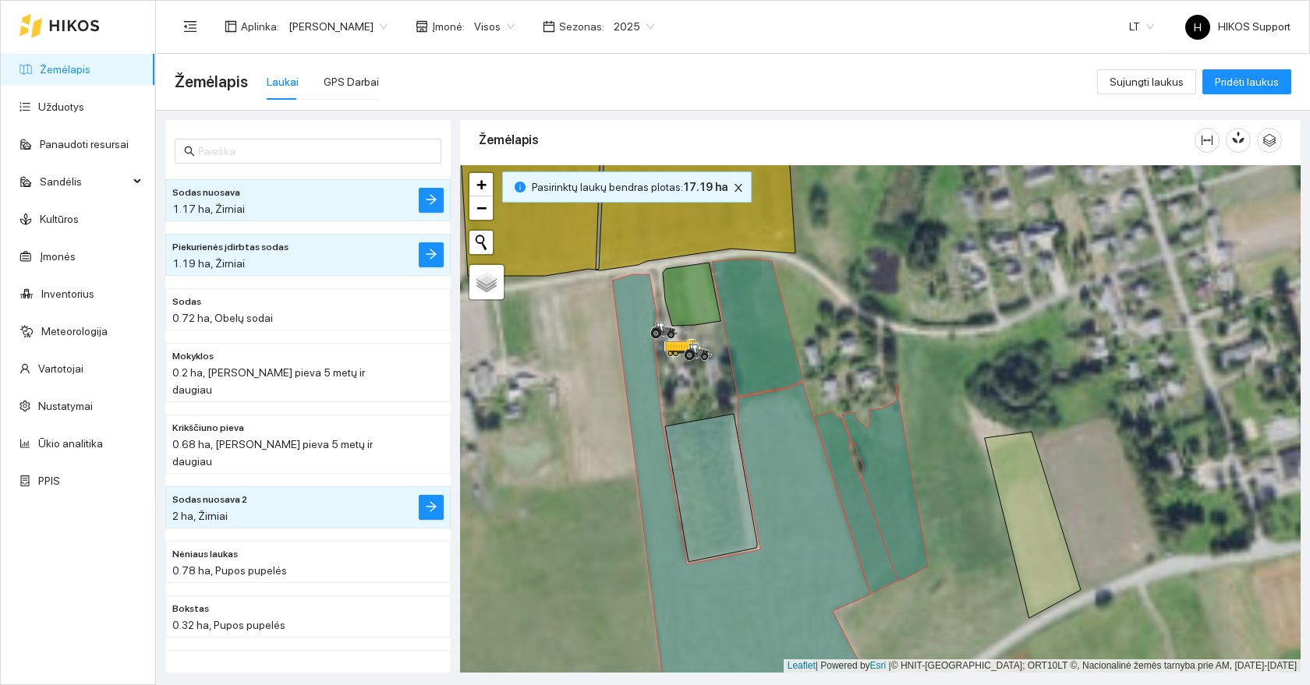
drag, startPoint x: 947, startPoint y: 582, endPoint x: 951, endPoint y: 209, distance: 372.7
click at [951, 209] on div at bounding box center [880, 419] width 841 height 508
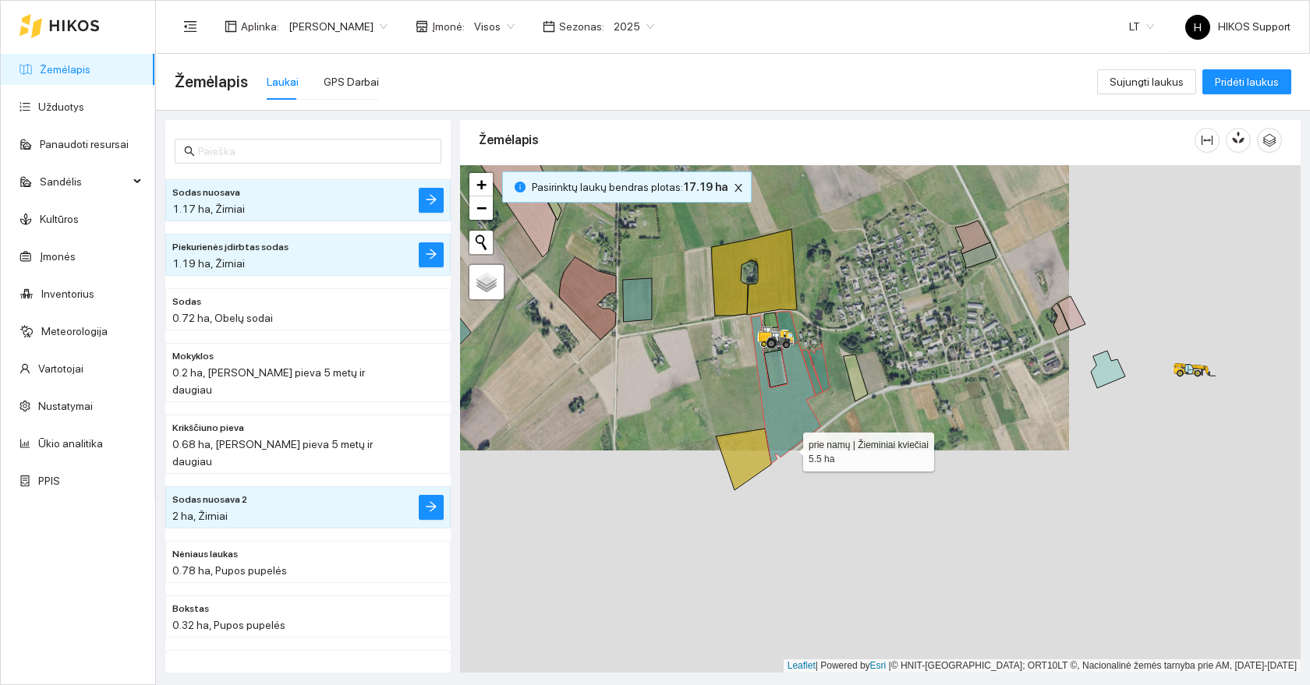
click at [752, 462] on icon at bounding box center [743, 460] width 55 height 62
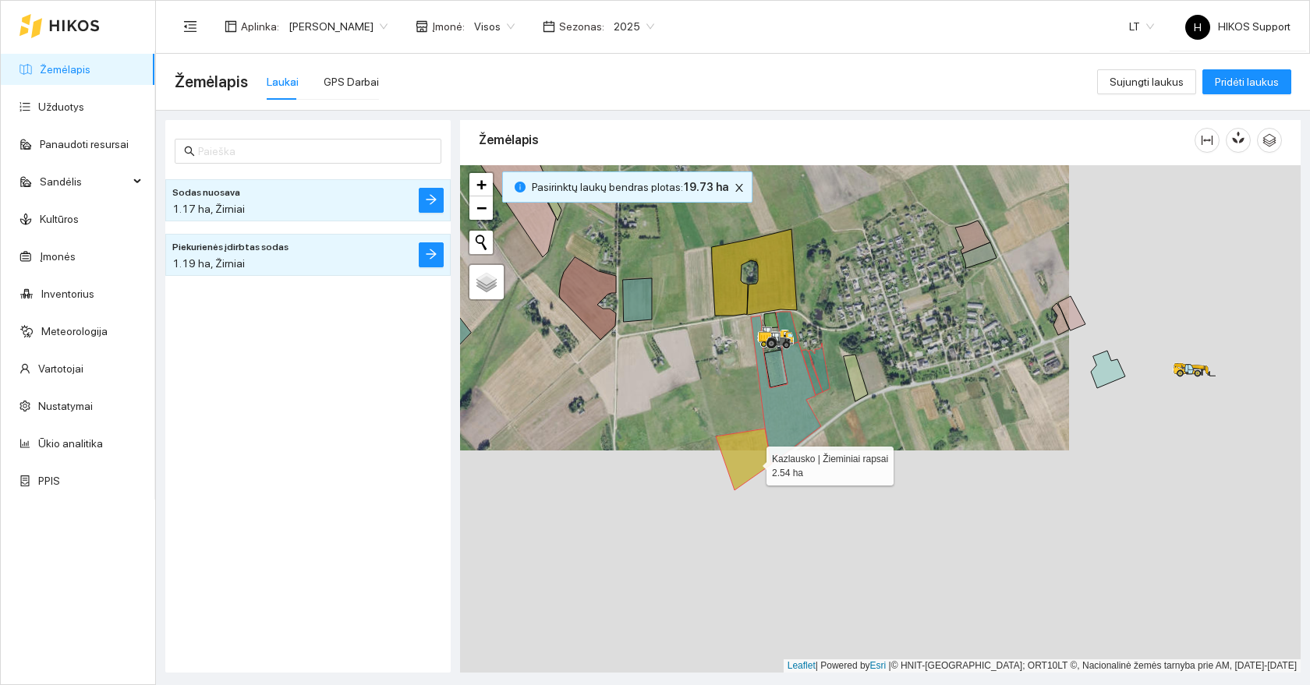
scroll to position [164, 0]
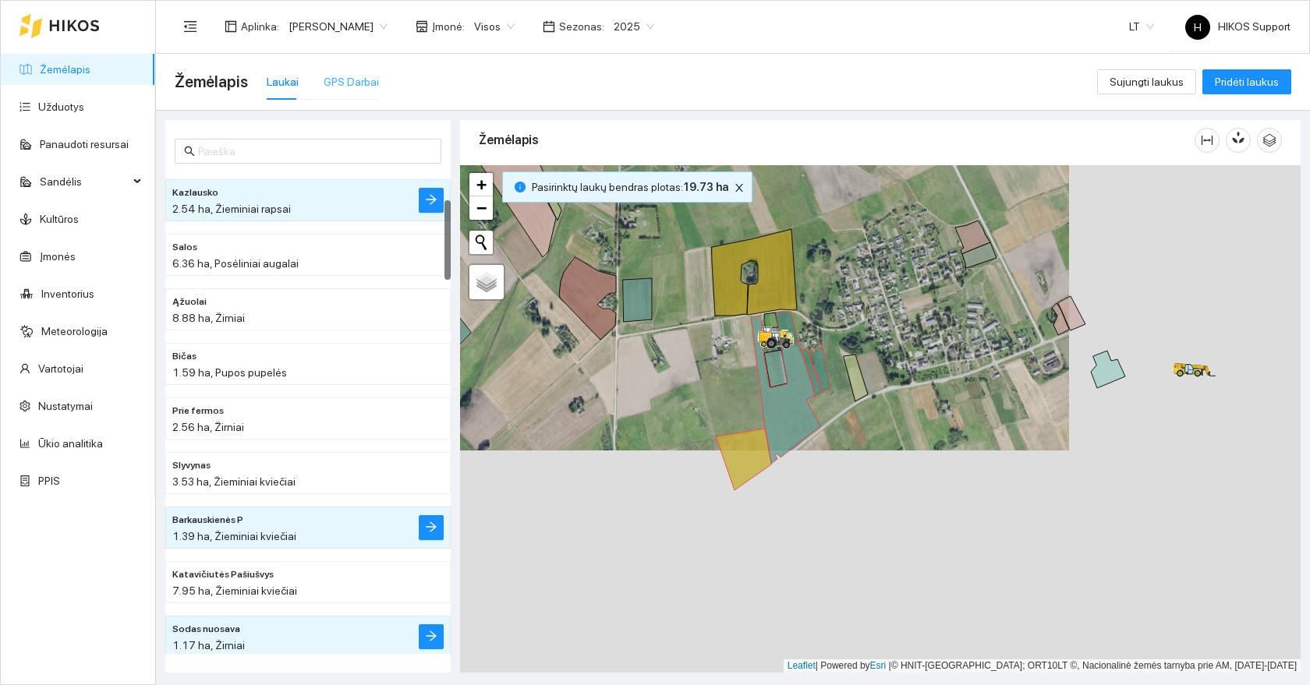
click at [335, 69] on div "GPS Darbai" at bounding box center [351, 82] width 55 height 36
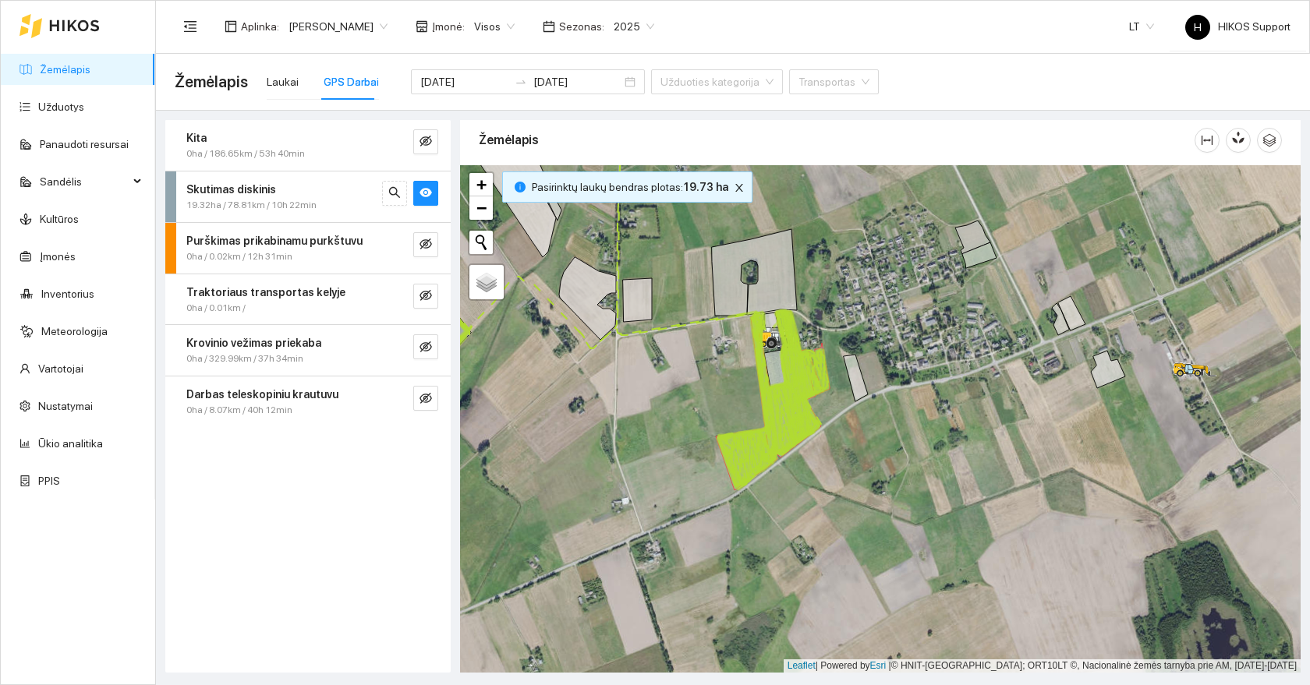
click at [251, 200] on span "19.32ha / 78.81km / 10h 22min" at bounding box center [251, 205] width 130 height 15
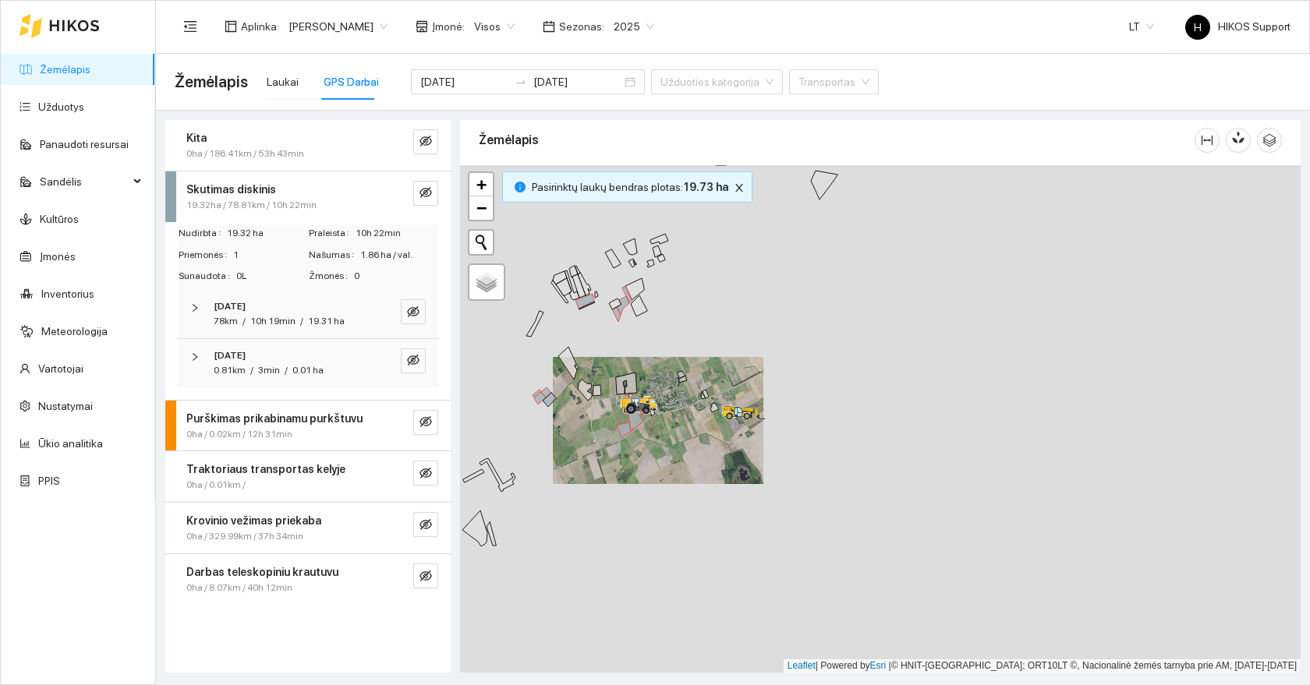
drag, startPoint x: 610, startPoint y: 333, endPoint x: 610, endPoint y: 427, distance: 94.3
click at [610, 427] on div at bounding box center [880, 419] width 841 height 508
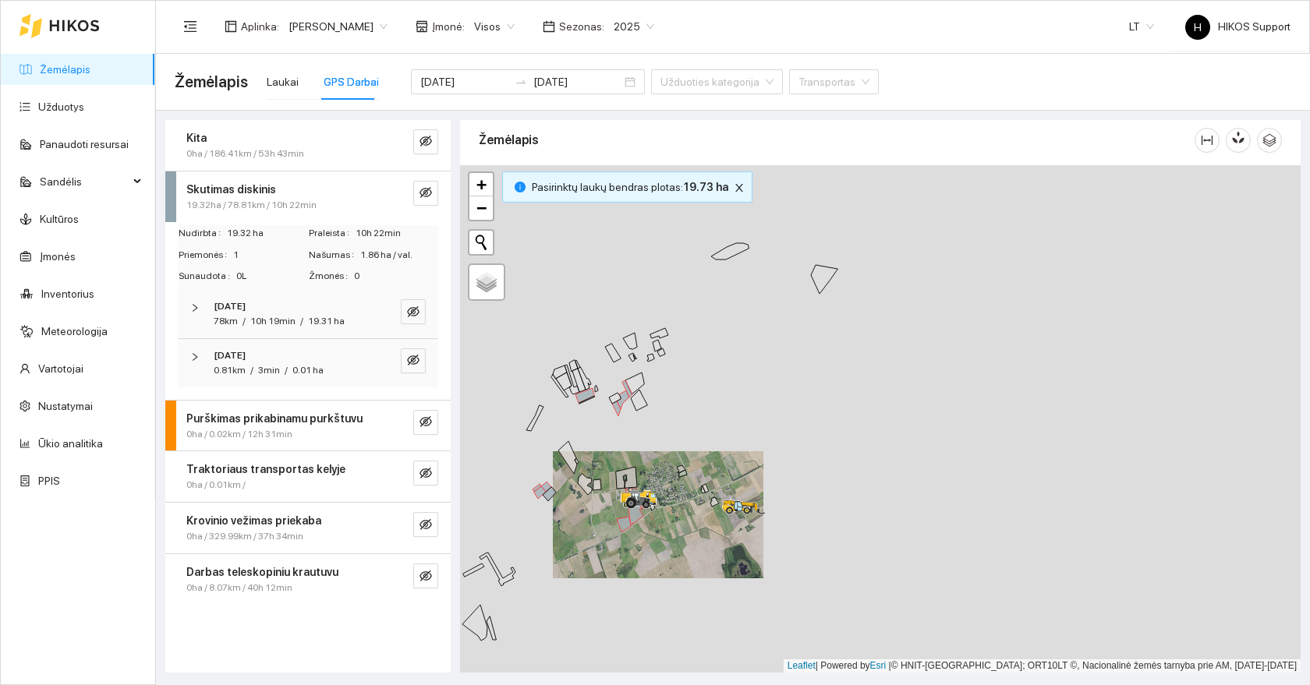
click at [221, 195] on strong "Skutimas diskinis" at bounding box center [231, 189] width 90 height 12
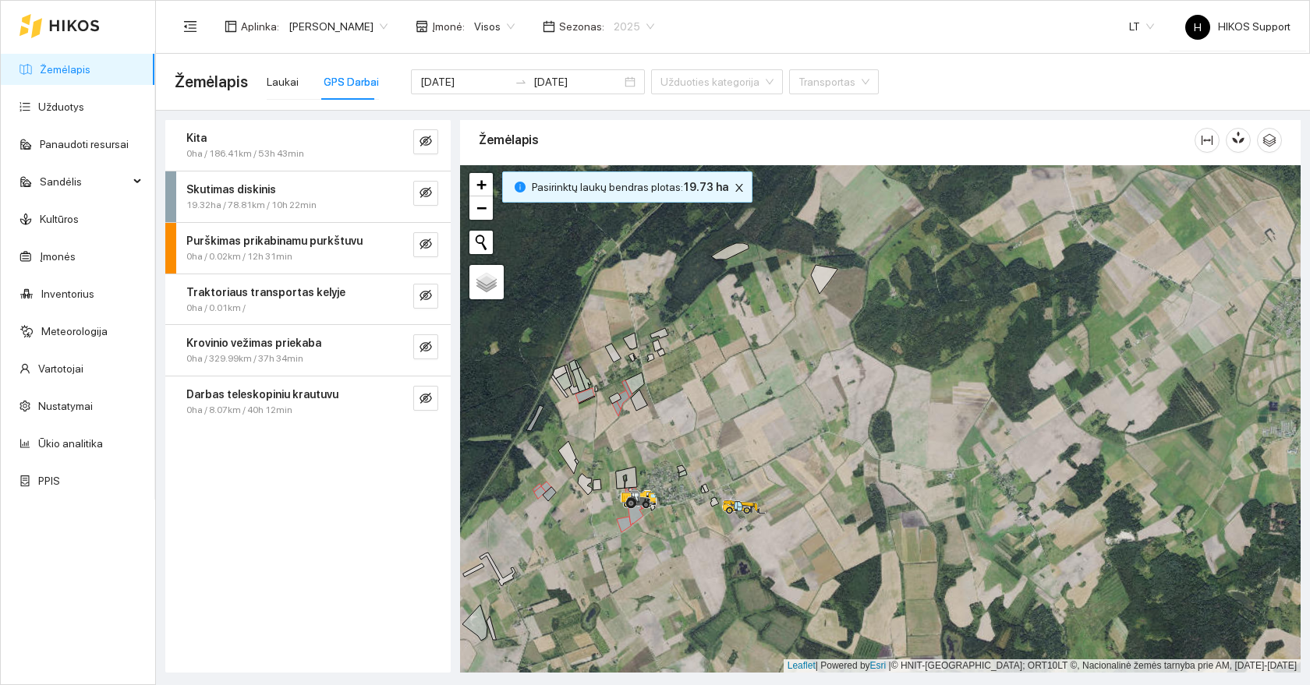
click at [614, 24] on span "2025" at bounding box center [634, 26] width 41 height 23
click at [575, 202] on div "2026" at bounding box center [573, 206] width 41 height 17
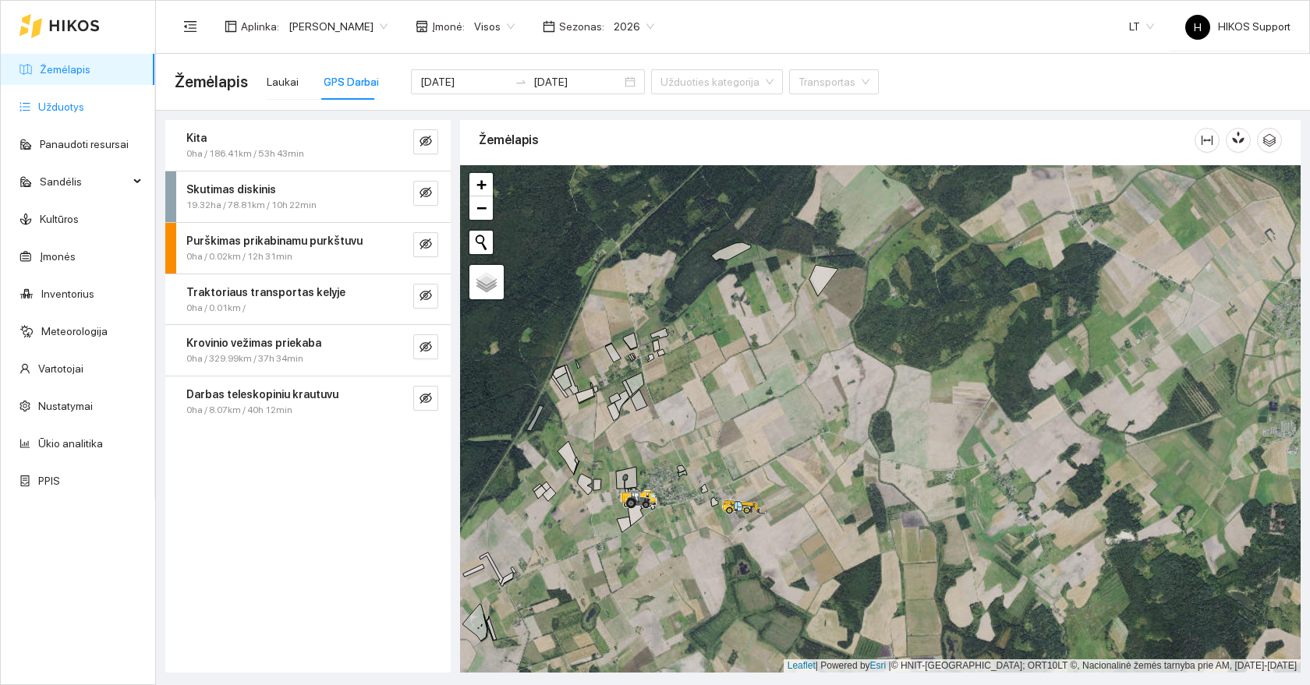
click at [62, 111] on link "Užduotys" at bounding box center [61, 107] width 46 height 12
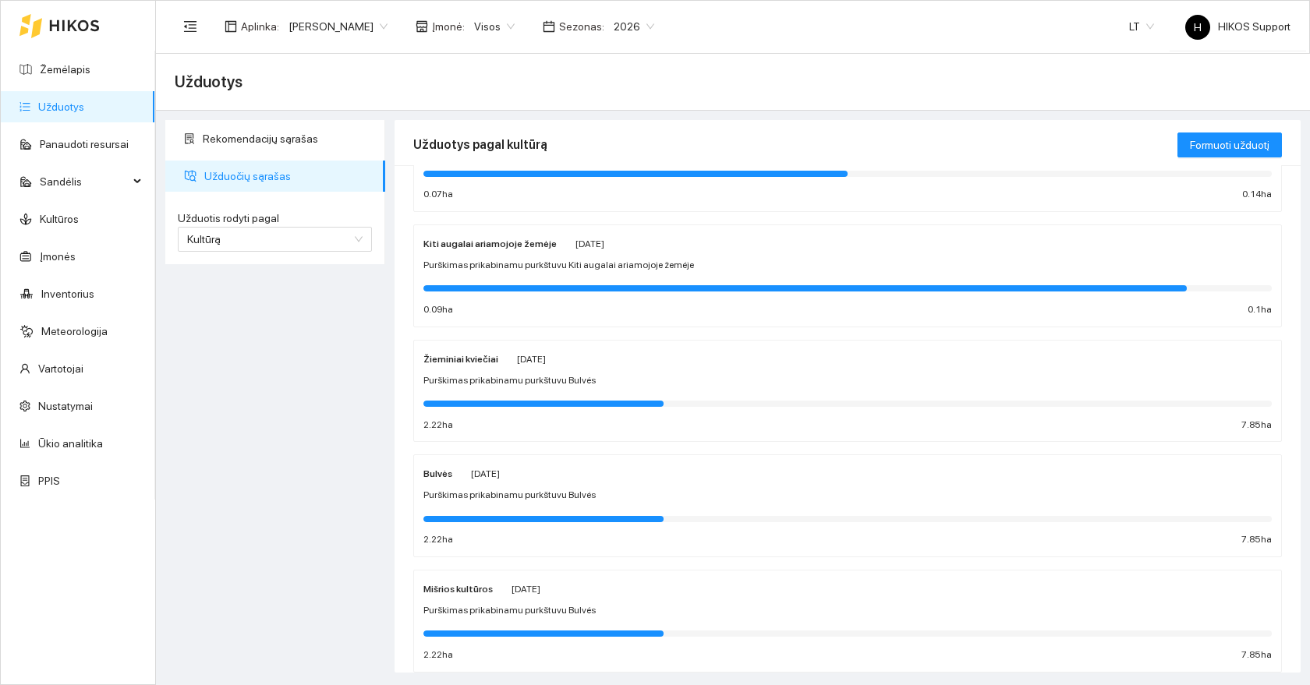
scroll to position [448, 0]
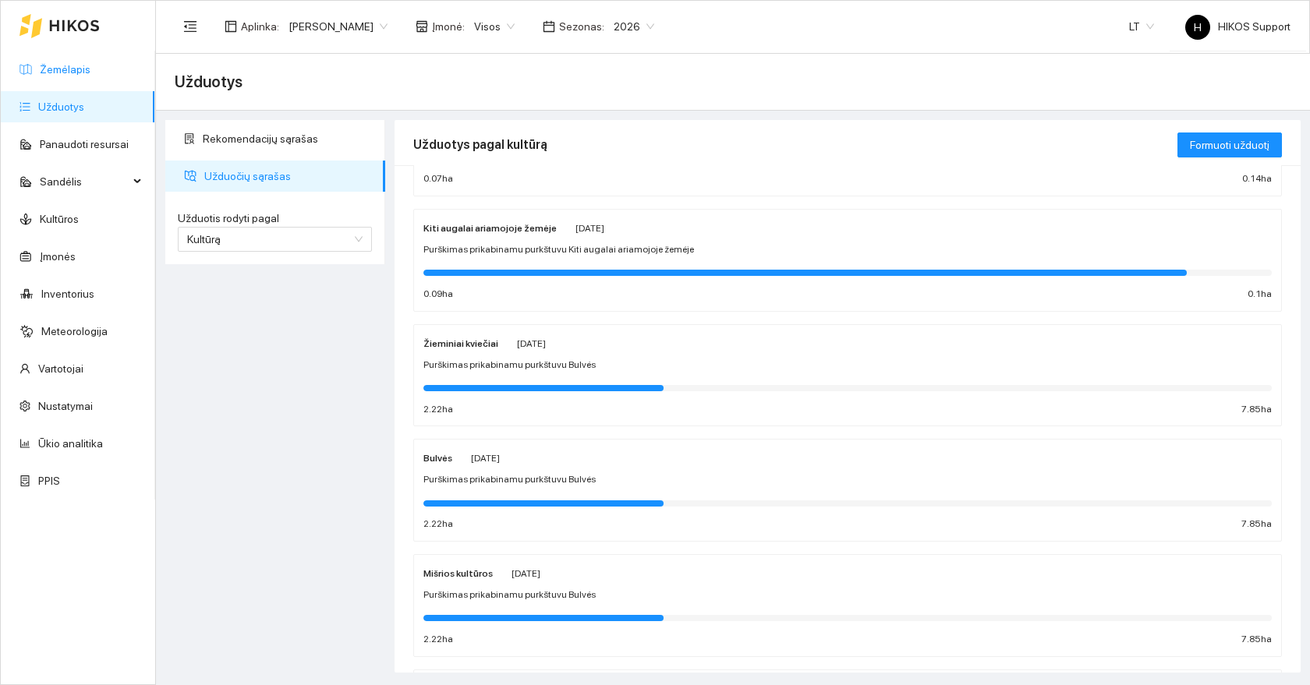
click at [72, 63] on link "Žemėlapis" at bounding box center [65, 69] width 51 height 12
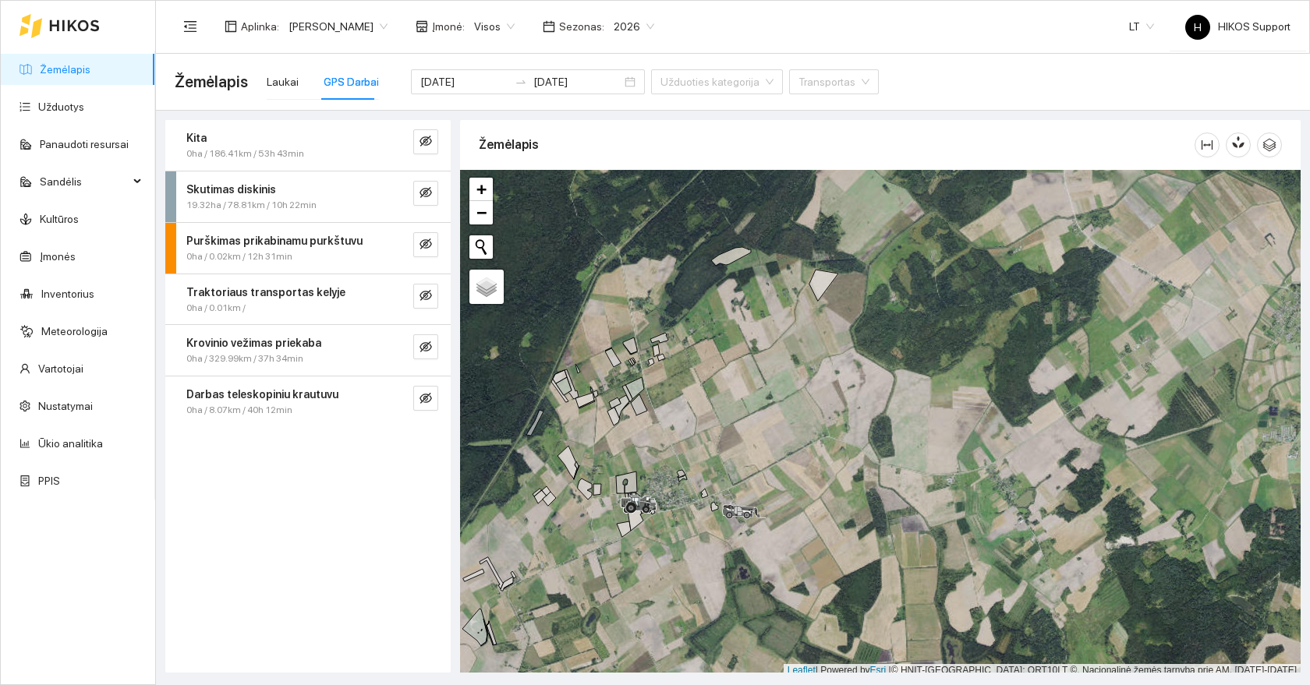
scroll to position [5, 0]
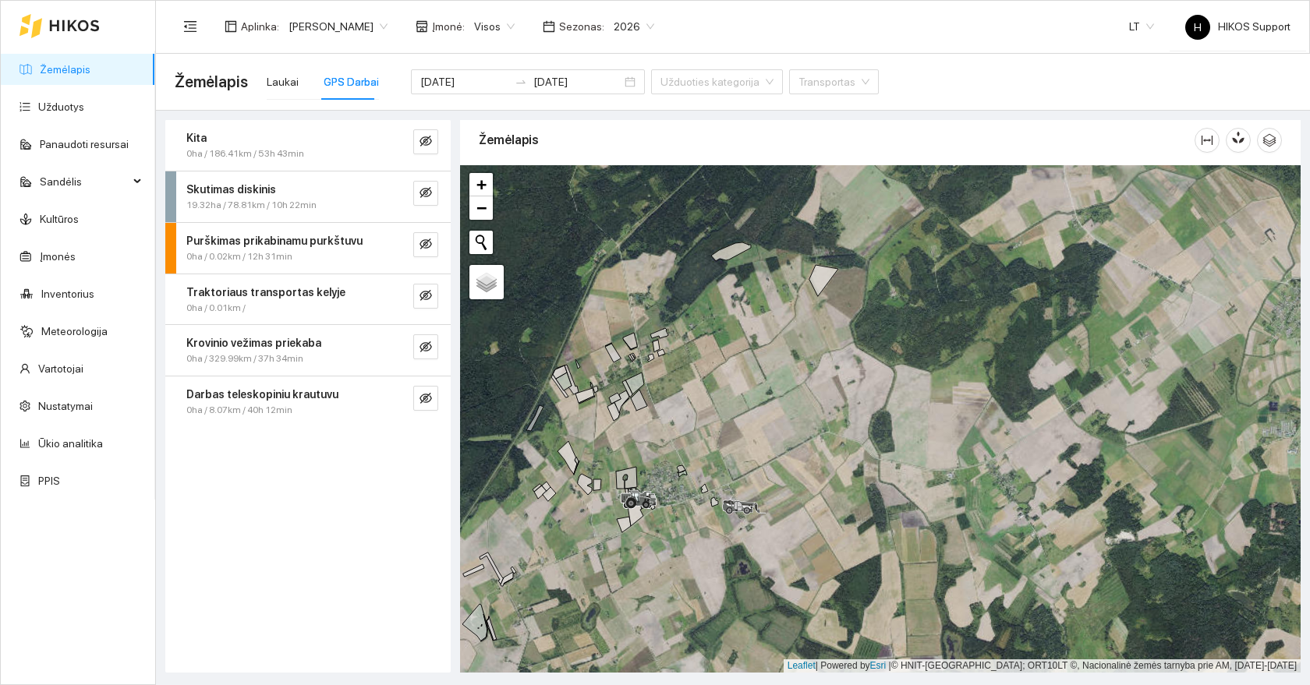
drag, startPoint x: 668, startPoint y: 419, endPoint x: 519, endPoint y: 240, distance: 233.0
click at [805, 375] on div at bounding box center [880, 419] width 841 height 508
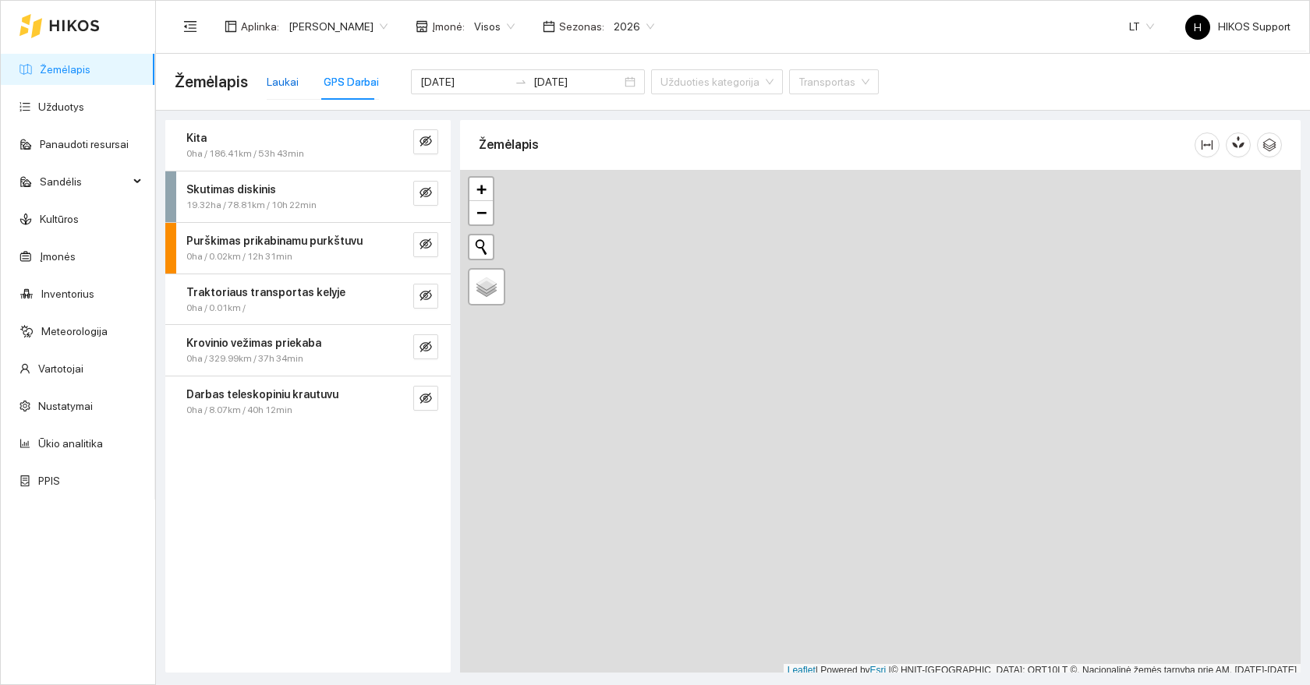
scroll to position [5, 0]
click at [285, 77] on div "Laukai" at bounding box center [283, 81] width 32 height 17
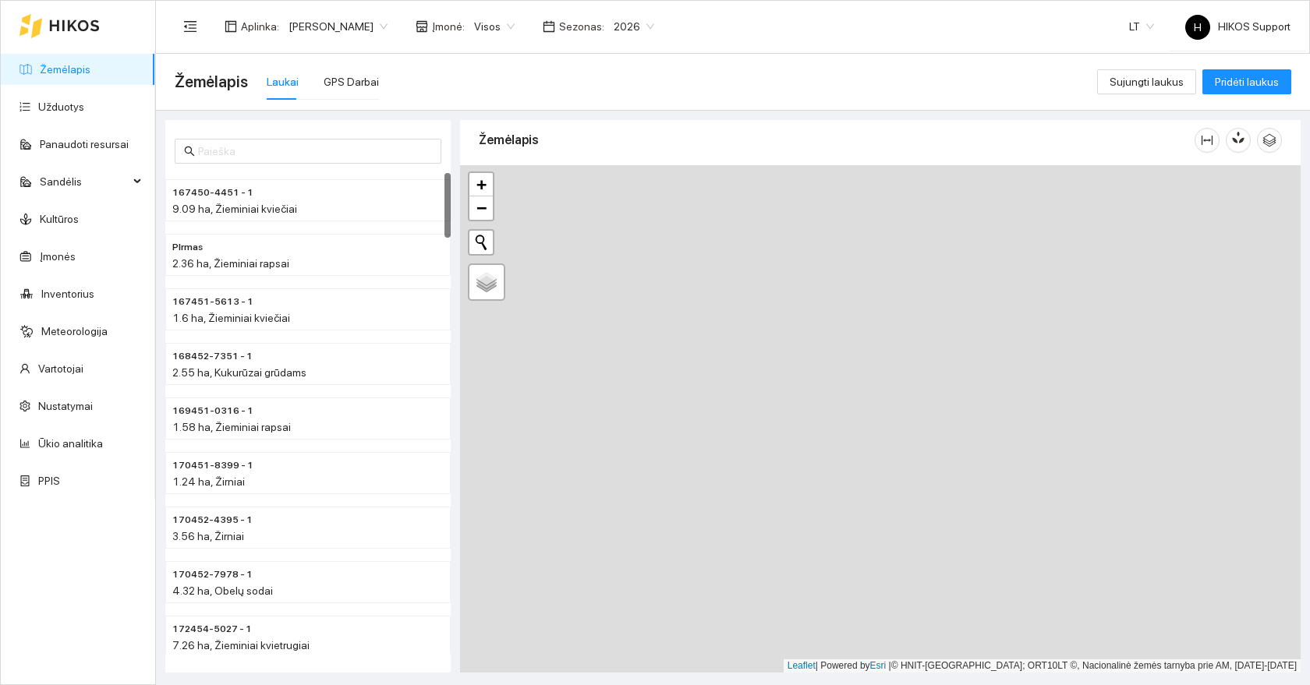
click at [59, 74] on link "Žemėlapis" at bounding box center [65, 69] width 51 height 12
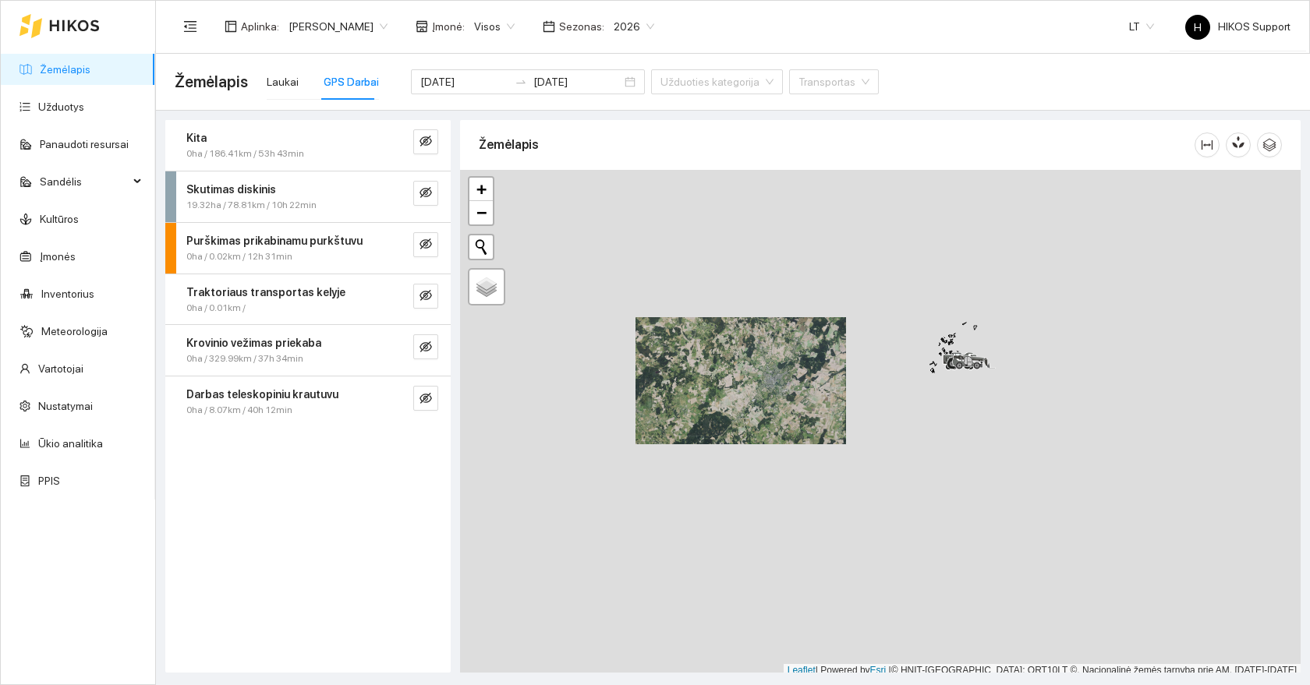
scroll to position [5, 0]
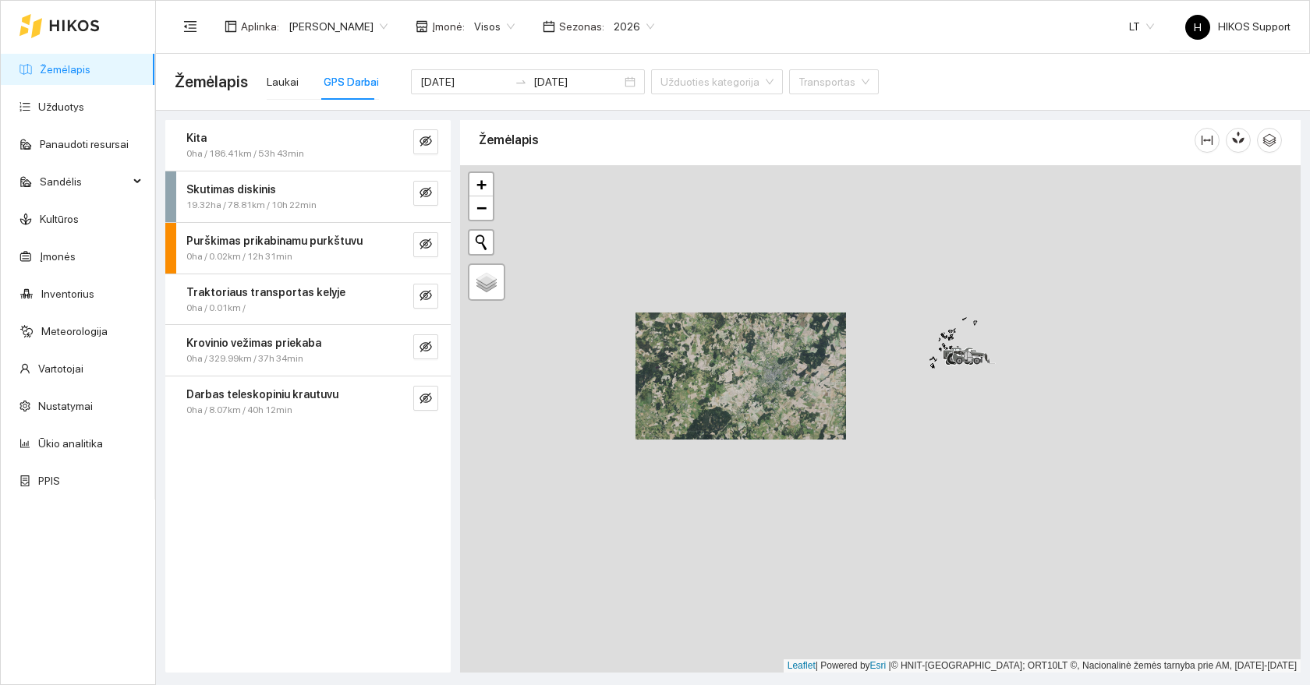
click at [1088, 345] on div at bounding box center [880, 419] width 841 height 508
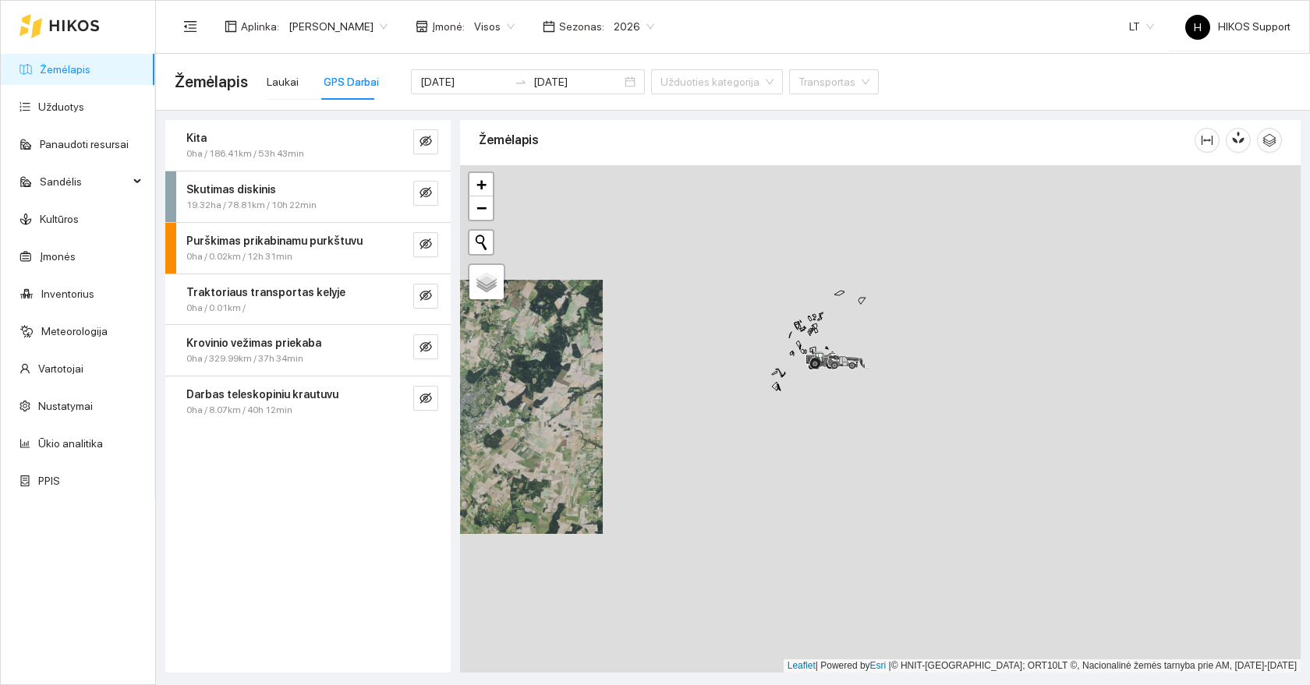
click at [316, 24] on span "[PERSON_NAME]" at bounding box center [337, 26] width 99 height 23
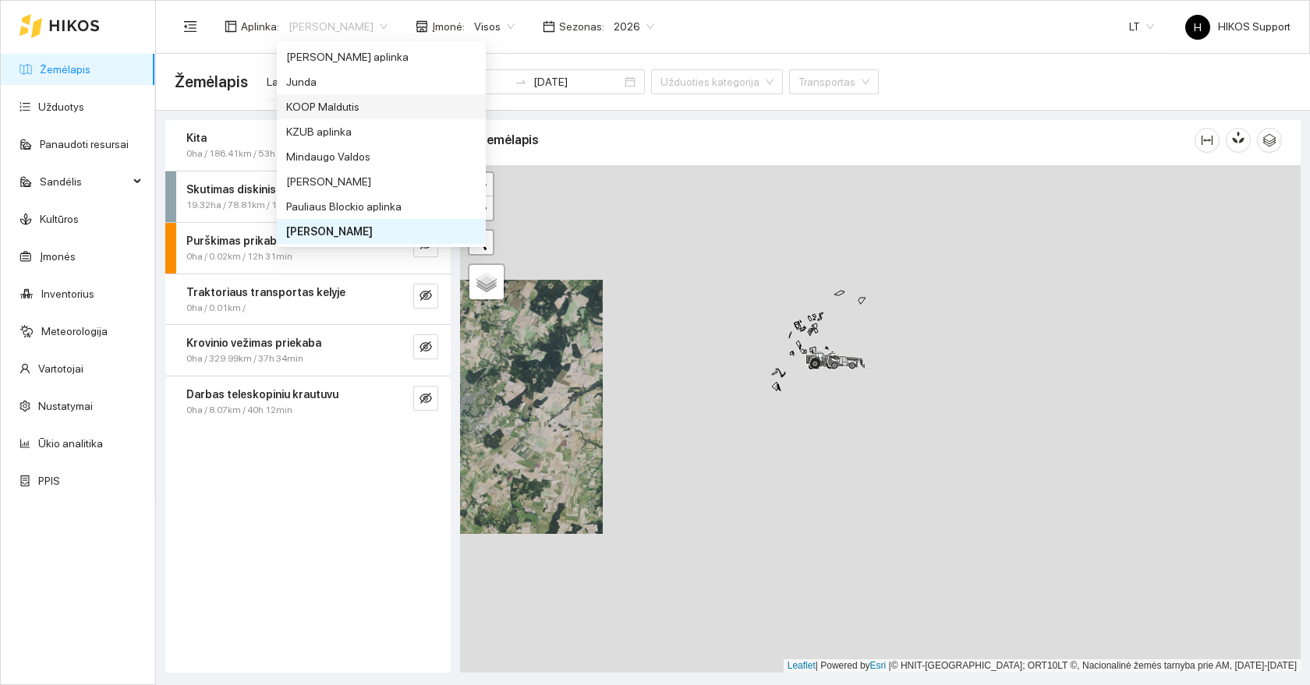
scroll to position [0, 0]
click at [332, 101] on div "Arvydas Paukštys" at bounding box center [381, 106] width 190 height 17
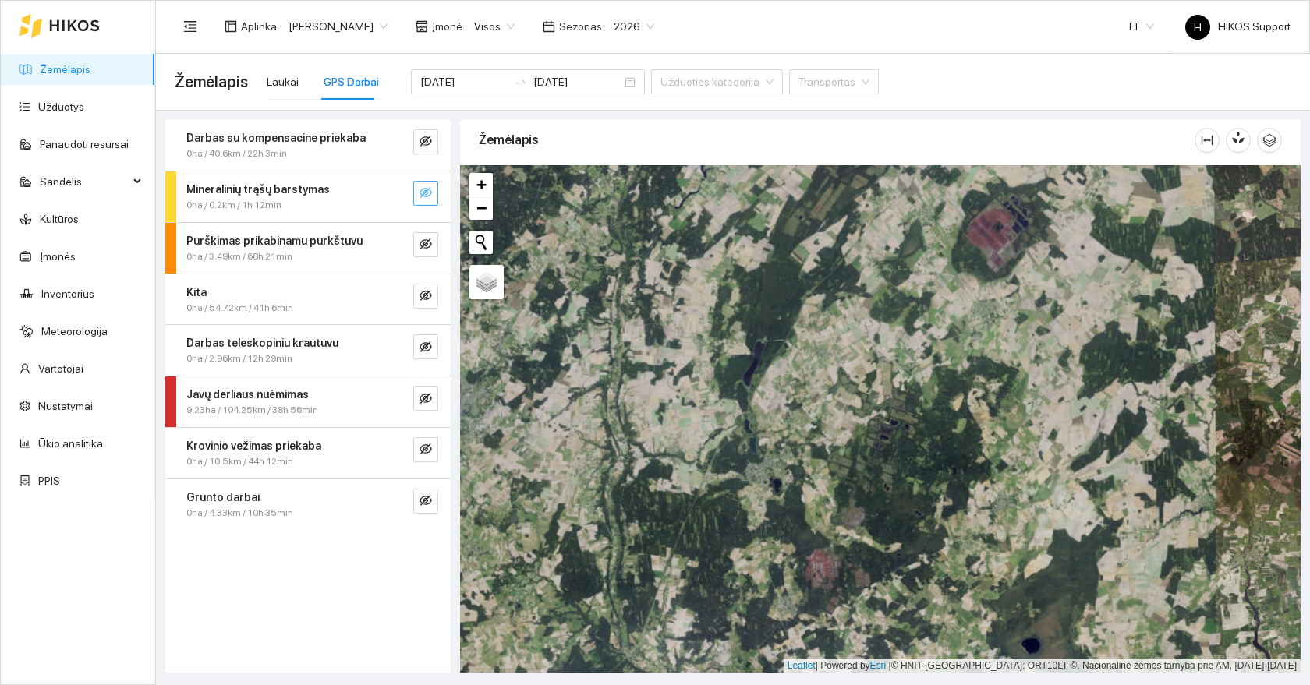
click at [432, 188] on button "button" at bounding box center [425, 193] width 25 height 25
click at [388, 196] on icon "search" at bounding box center [394, 192] width 12 height 12
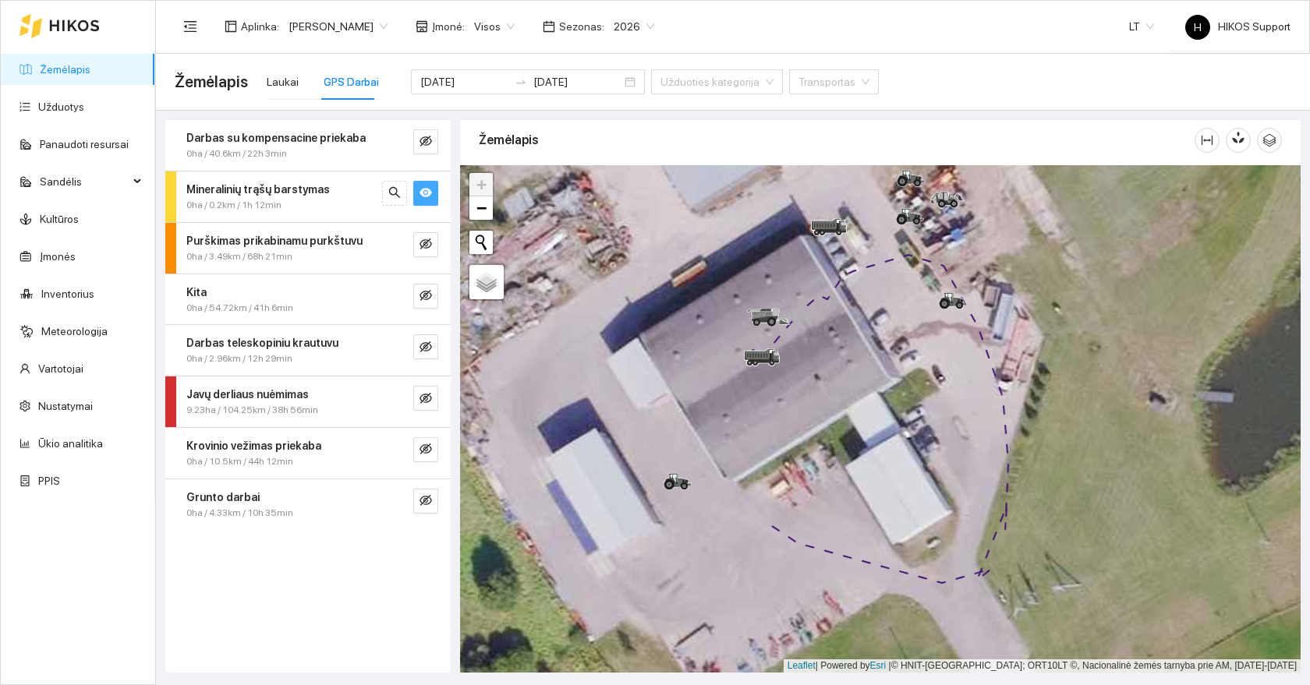
click at [427, 193] on icon "eye" at bounding box center [425, 192] width 12 height 12
click at [434, 246] on button "button" at bounding box center [425, 244] width 25 height 25
click at [394, 246] on icon "search" at bounding box center [394, 244] width 11 height 11
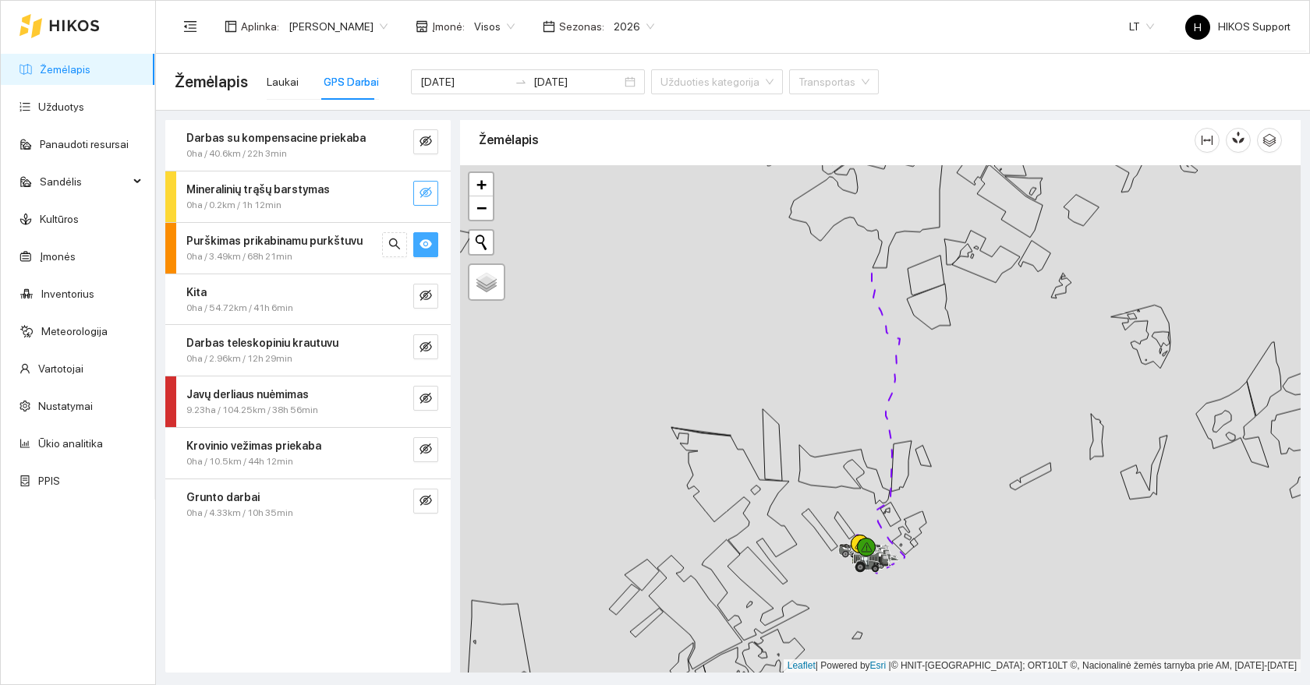
click at [419, 242] on button "button" at bounding box center [425, 244] width 25 height 25
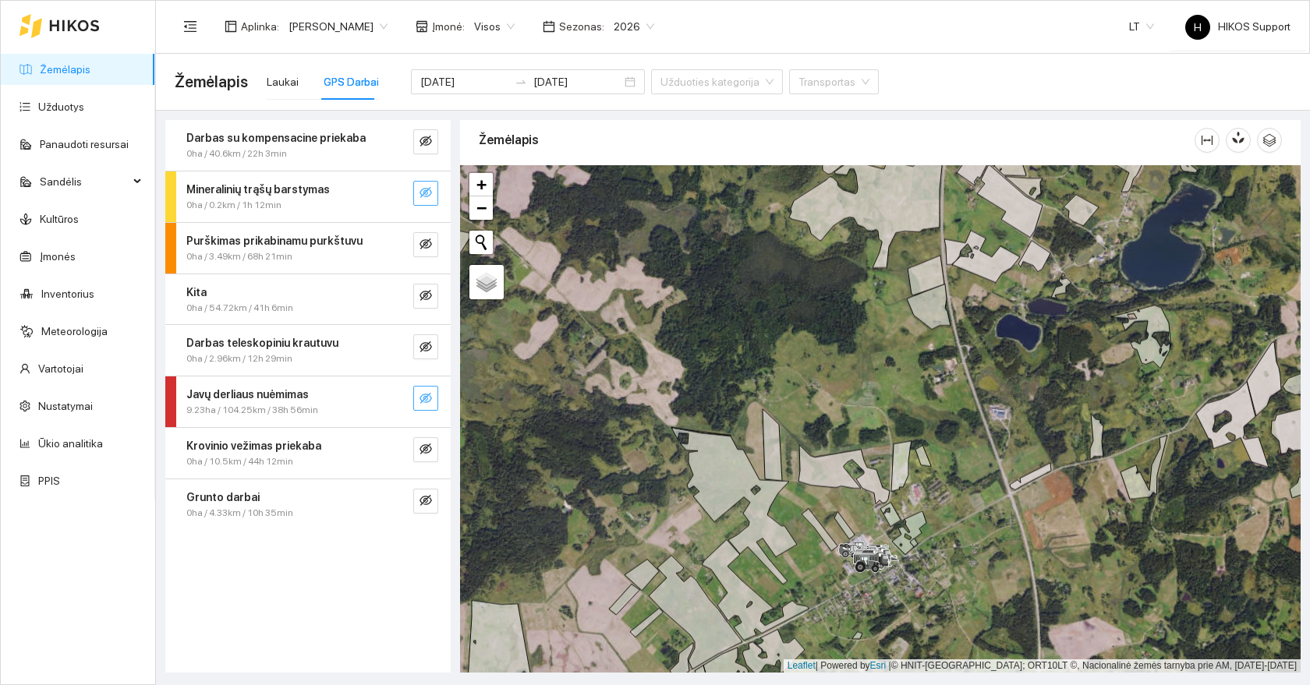
click at [430, 400] on icon "eye-invisible" at bounding box center [425, 398] width 12 height 12
click at [393, 397] on icon "search" at bounding box center [394, 398] width 12 height 12
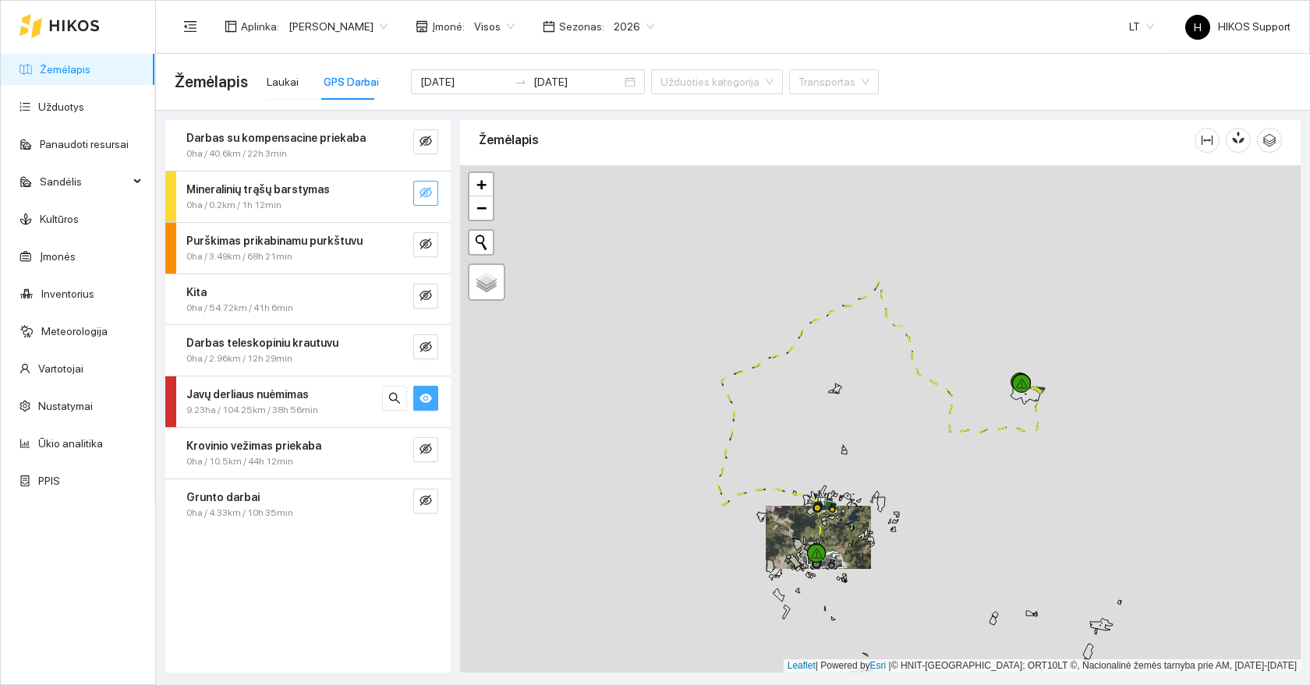
click at [1086, 393] on div at bounding box center [880, 419] width 841 height 508
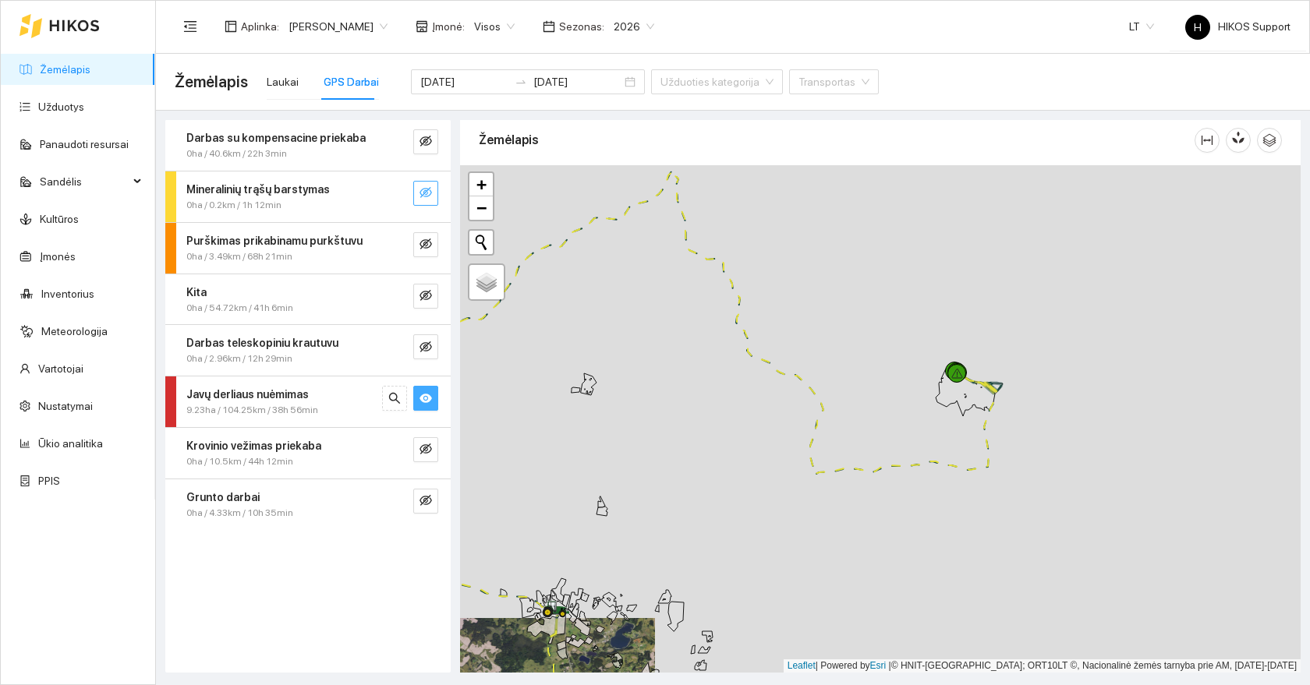
click at [1008, 385] on div at bounding box center [880, 419] width 841 height 508
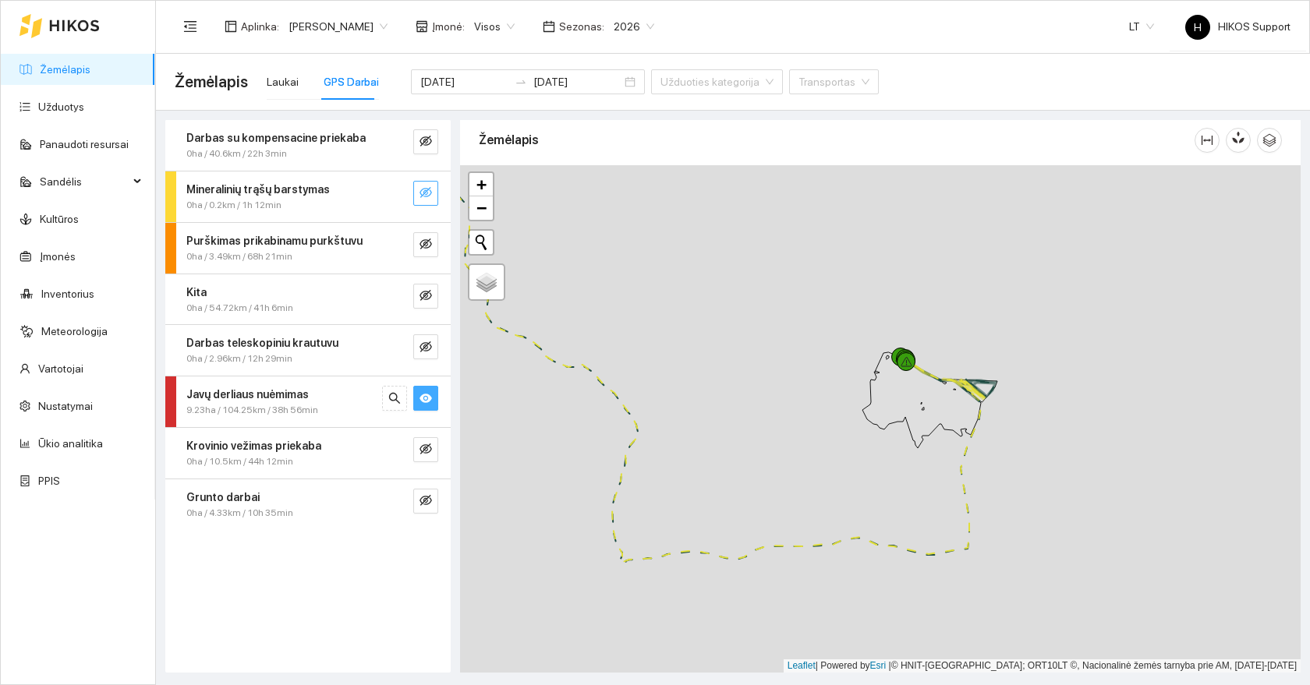
click at [991, 366] on div at bounding box center [880, 419] width 841 height 508
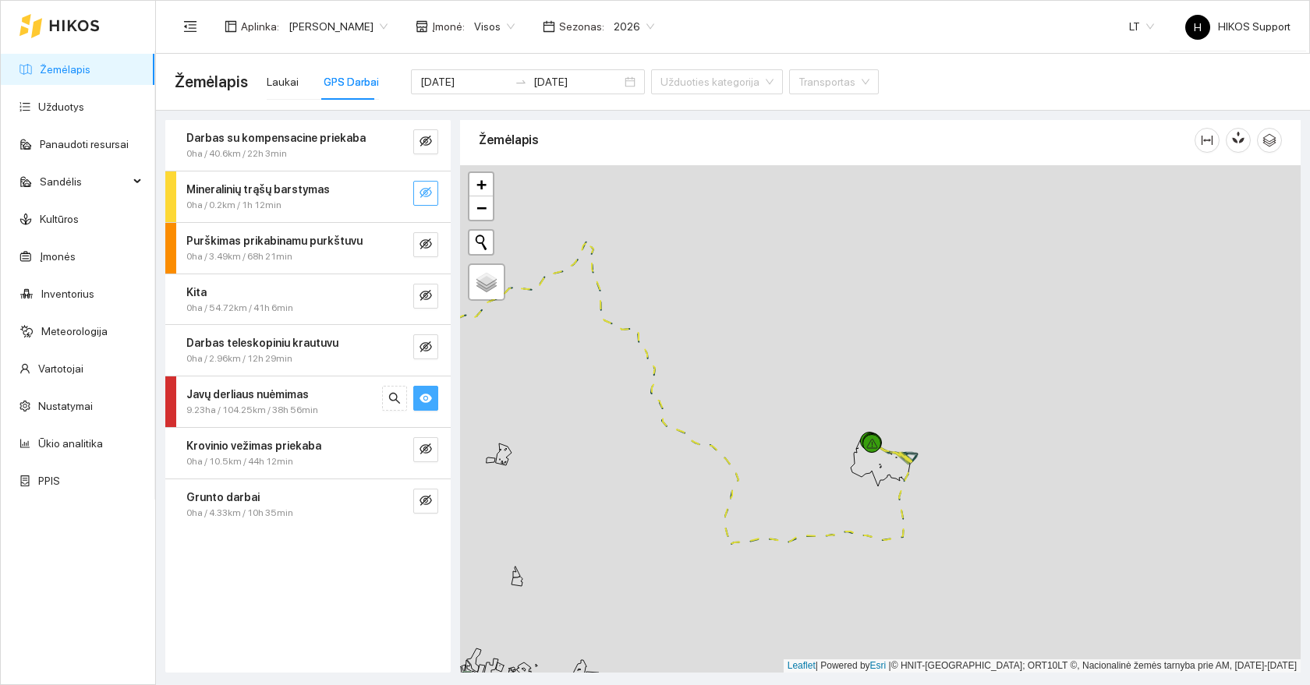
click at [430, 398] on icon "eye" at bounding box center [425, 398] width 12 height 9
click at [451, 87] on input at bounding box center [464, 81] width 88 height 17
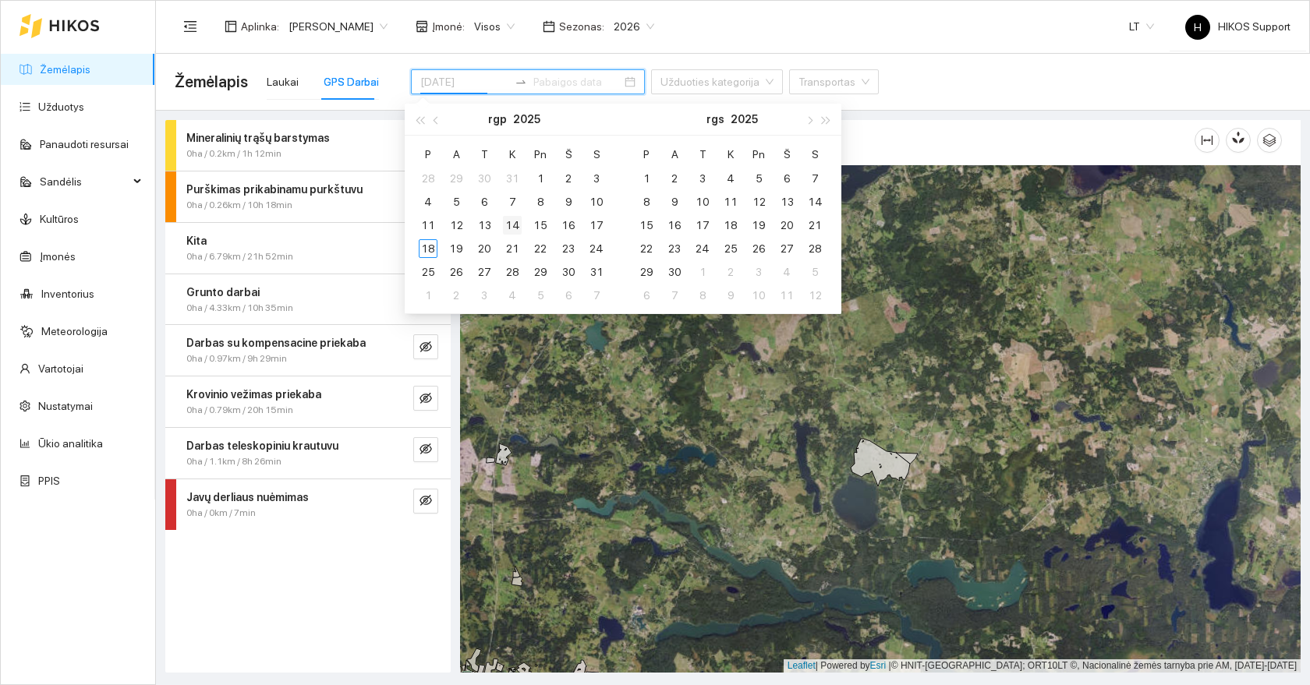
type input "[DATE]"
click at [516, 228] on div "14" at bounding box center [512, 225] width 19 height 19
type input "[DATE]"
click at [437, 250] on div "18" at bounding box center [428, 248] width 19 height 19
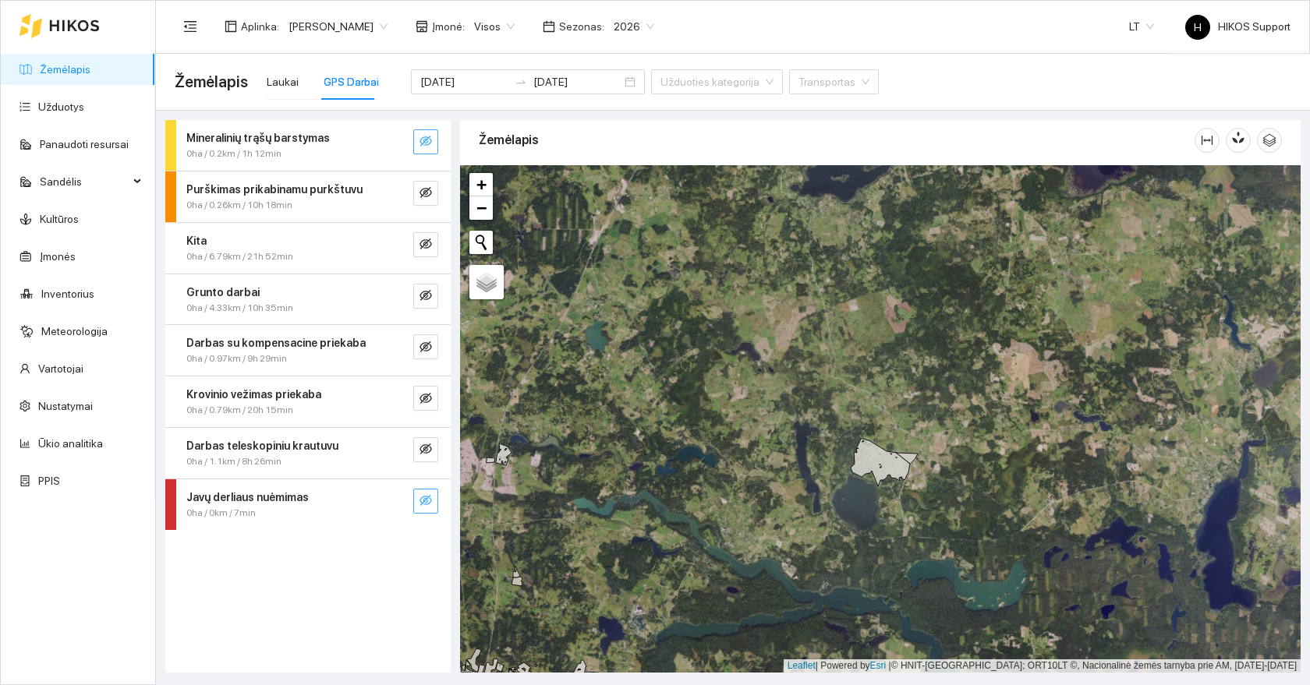
click at [428, 501] on icon "eye-invisible" at bounding box center [425, 500] width 12 height 12
click at [398, 501] on icon "search" at bounding box center [394, 500] width 12 height 12
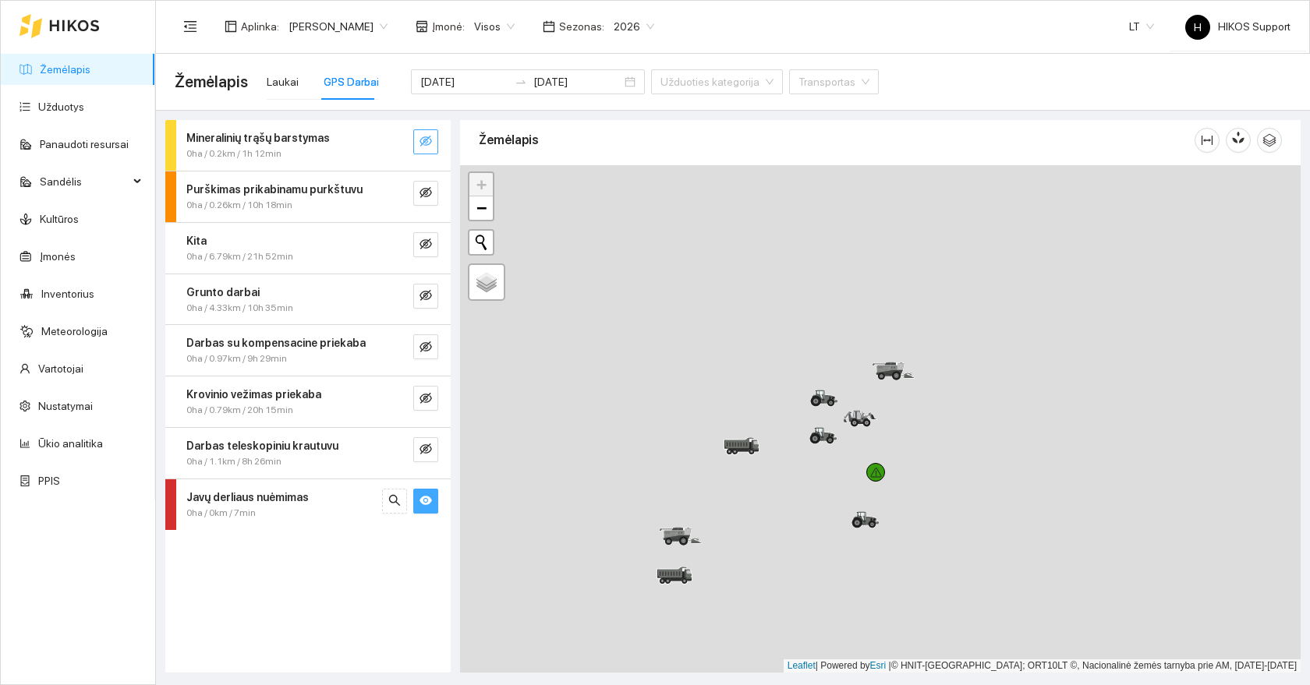
click at [424, 502] on icon "eye" at bounding box center [425, 500] width 12 height 12
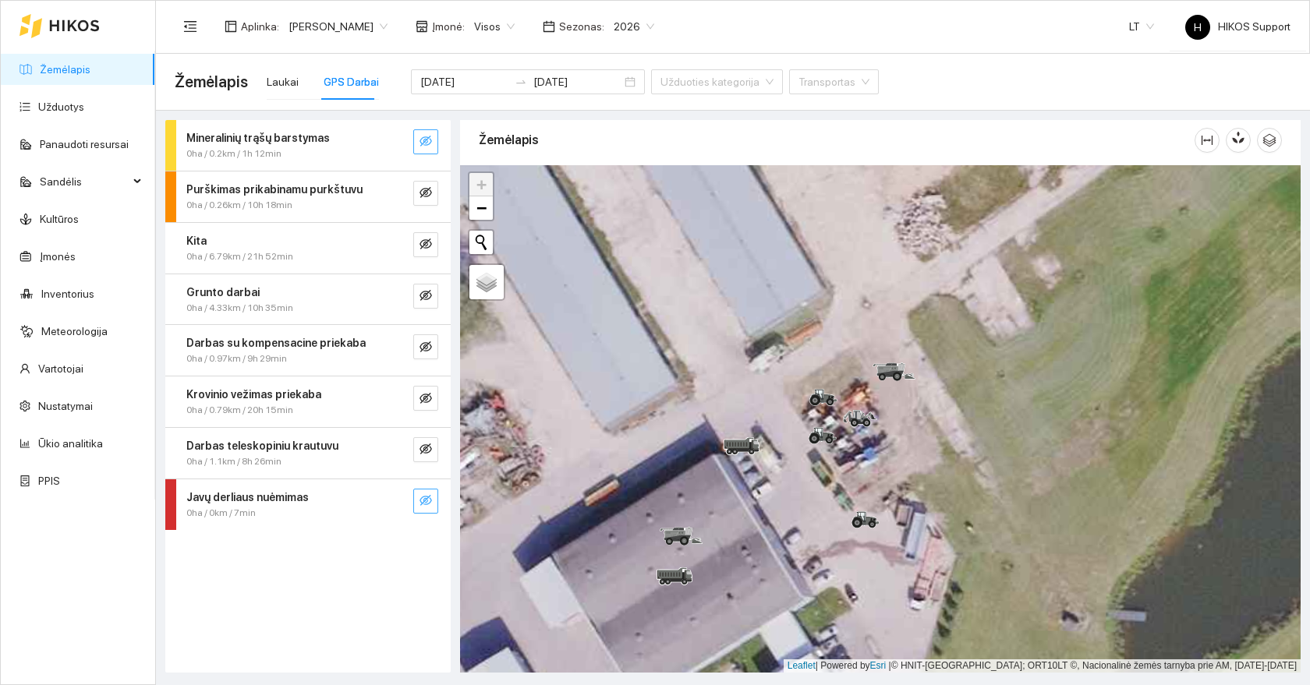
click at [430, 507] on icon "eye-invisible" at bounding box center [425, 500] width 12 height 12
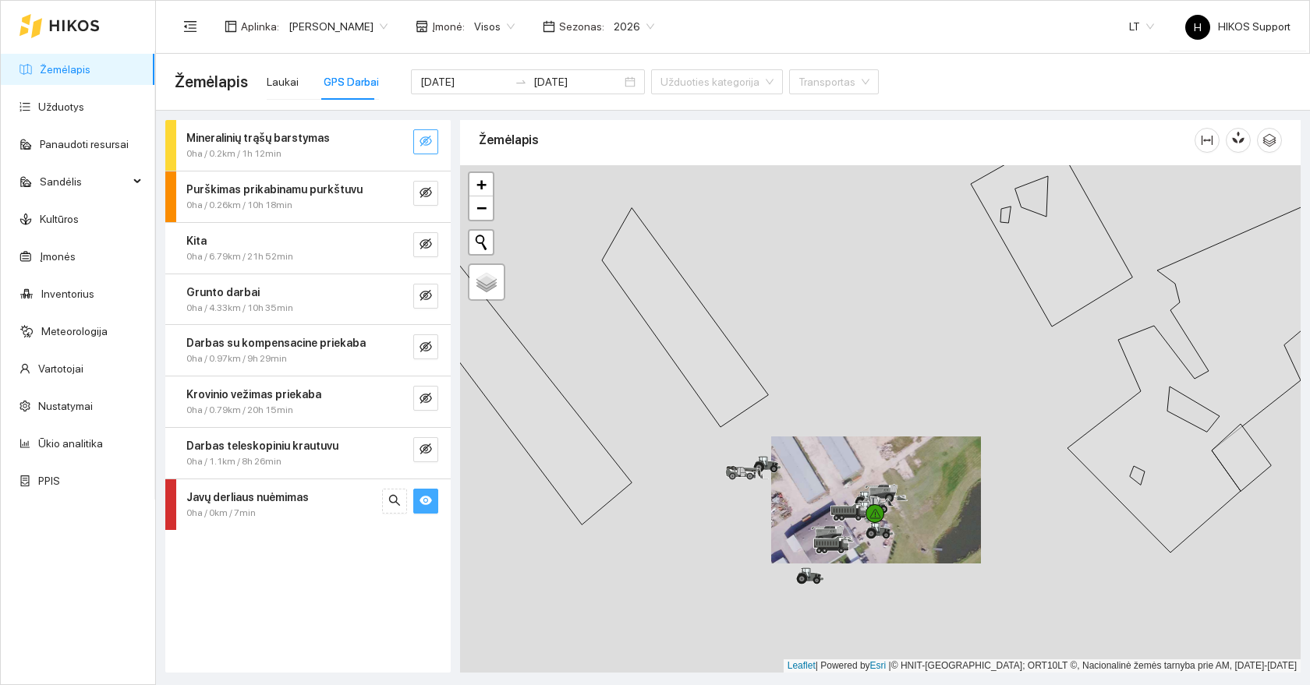
drag, startPoint x: 967, startPoint y: 473, endPoint x: 865, endPoint y: 484, distance: 102.0
click at [865, 484] on div at bounding box center [880, 419] width 841 height 508
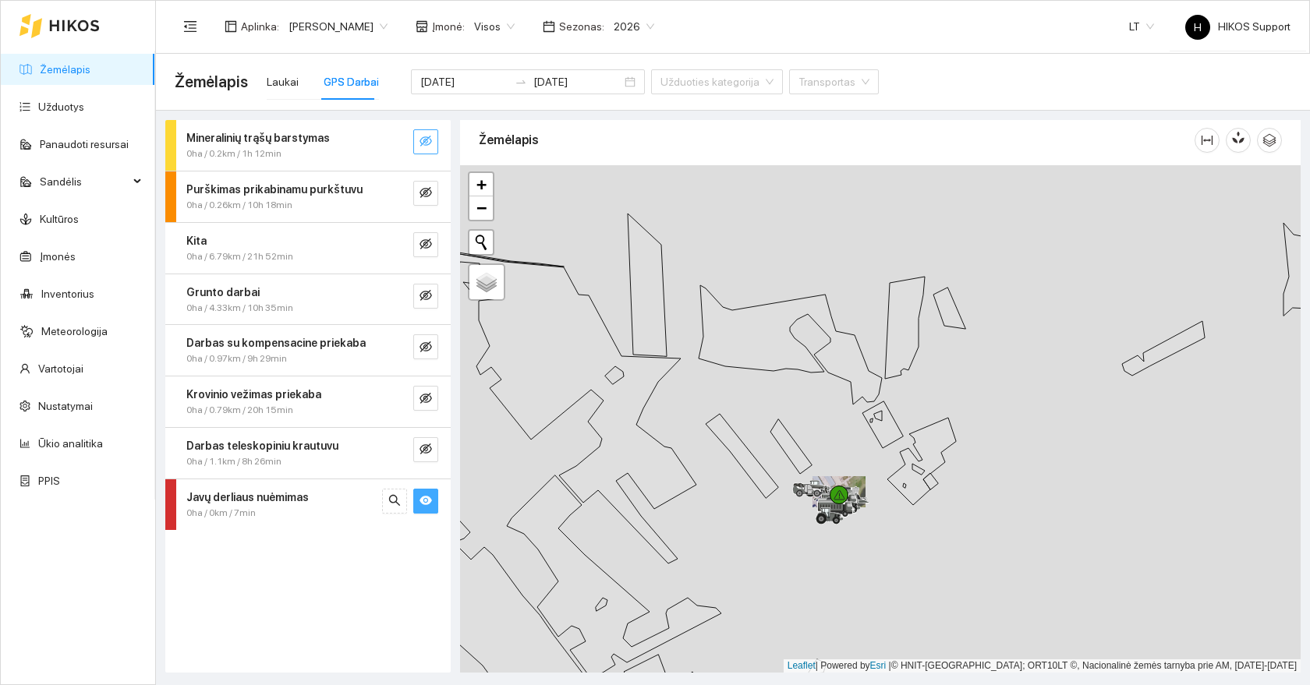
click at [423, 500] on icon "eye" at bounding box center [425, 501] width 12 height 9
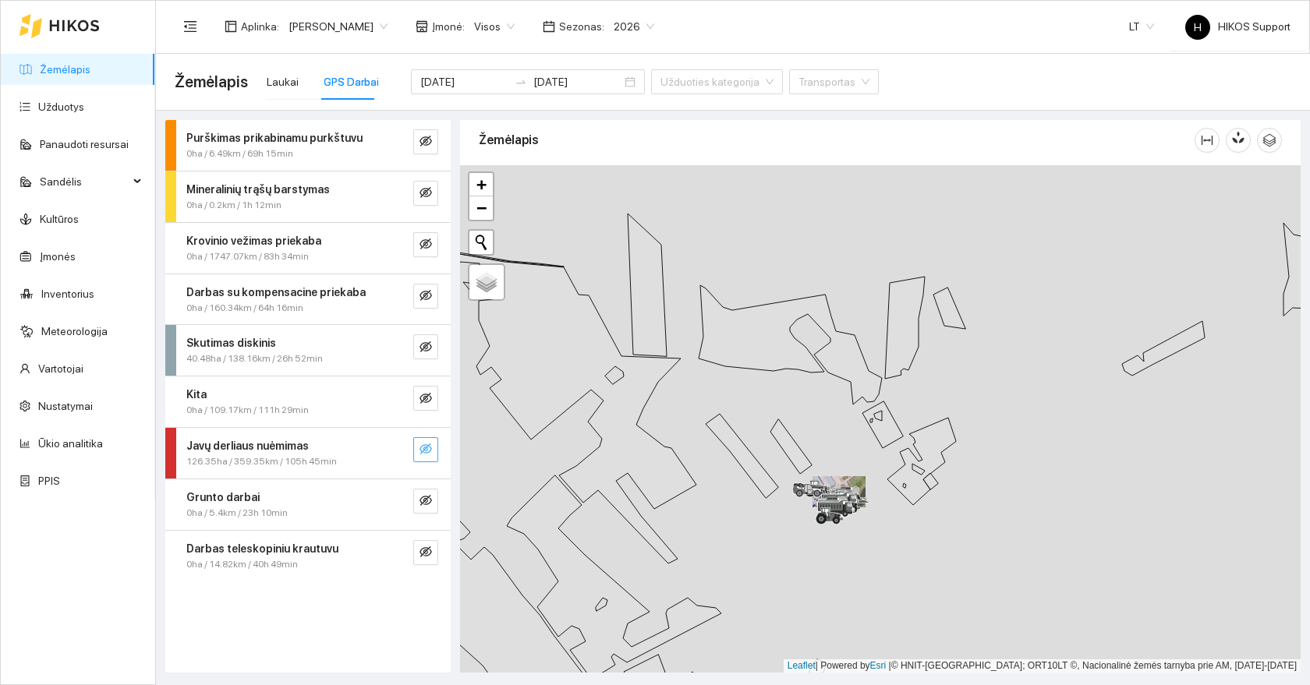
click at [427, 448] on icon "eye-invisible" at bounding box center [425, 449] width 12 height 12
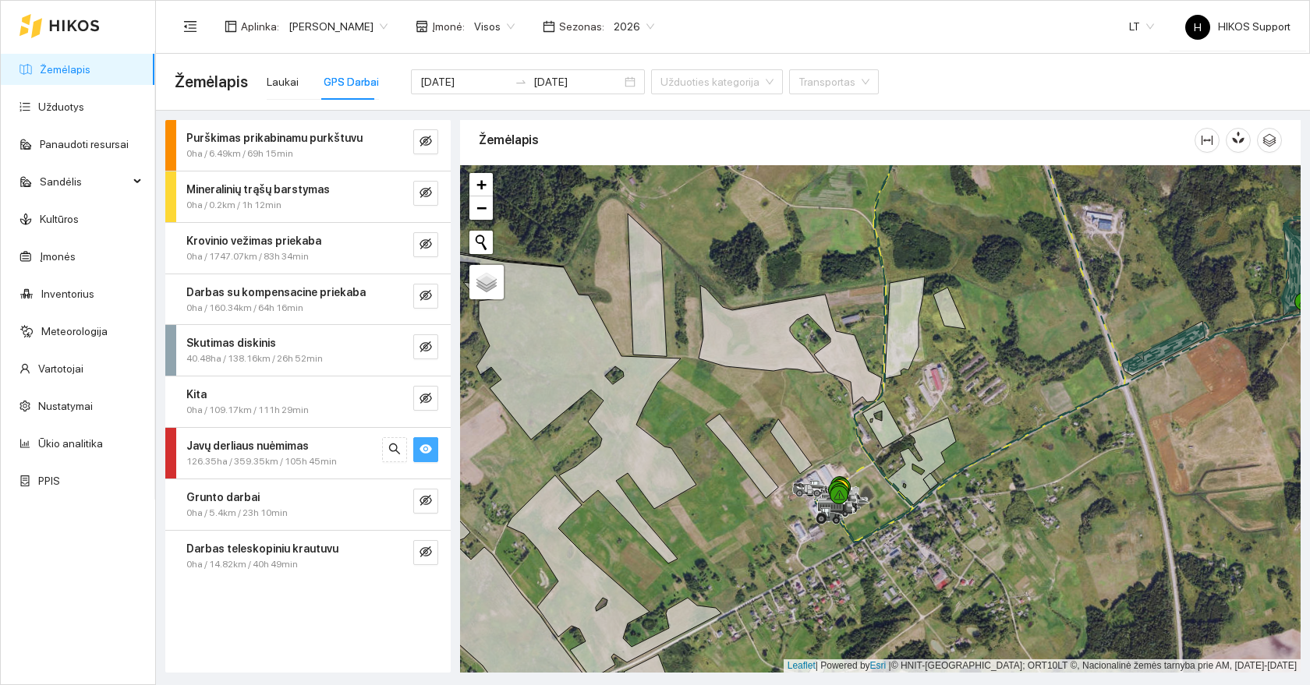
drag, startPoint x: 1084, startPoint y: 409, endPoint x: 813, endPoint y: 535, distance: 298.6
click at [818, 534] on div at bounding box center [880, 419] width 841 height 508
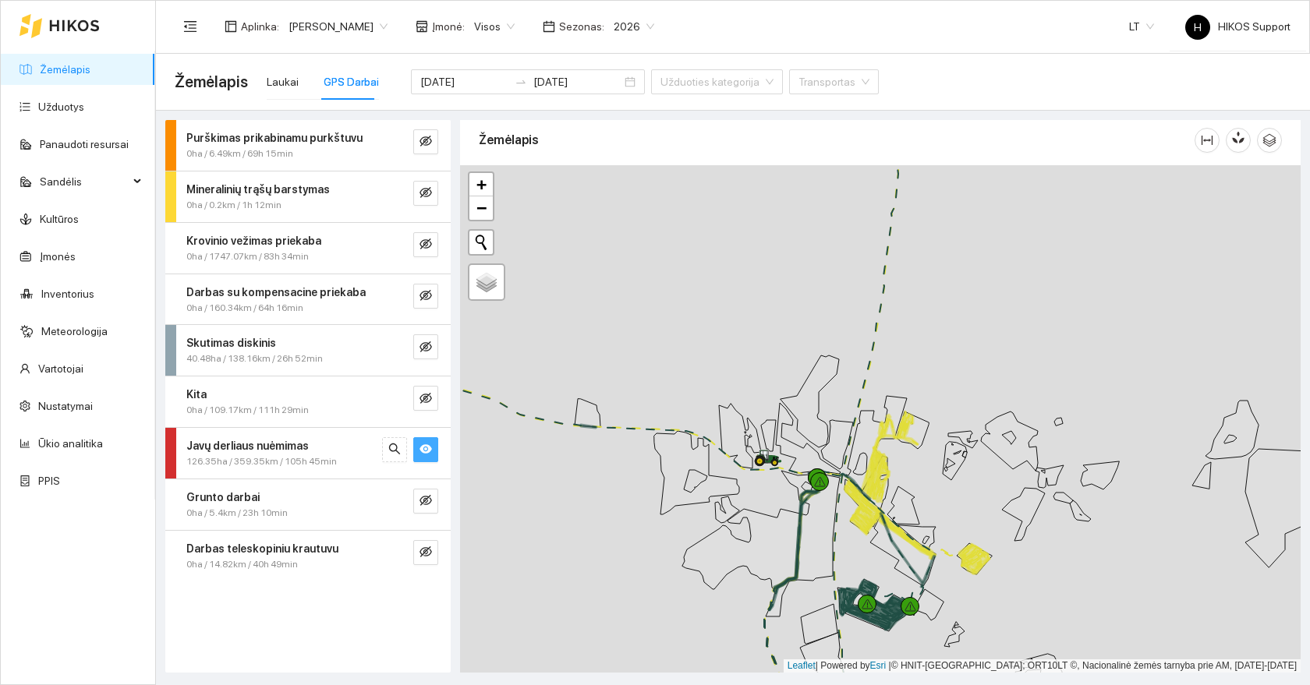
click at [425, 454] on icon "eye" at bounding box center [425, 449] width 12 height 12
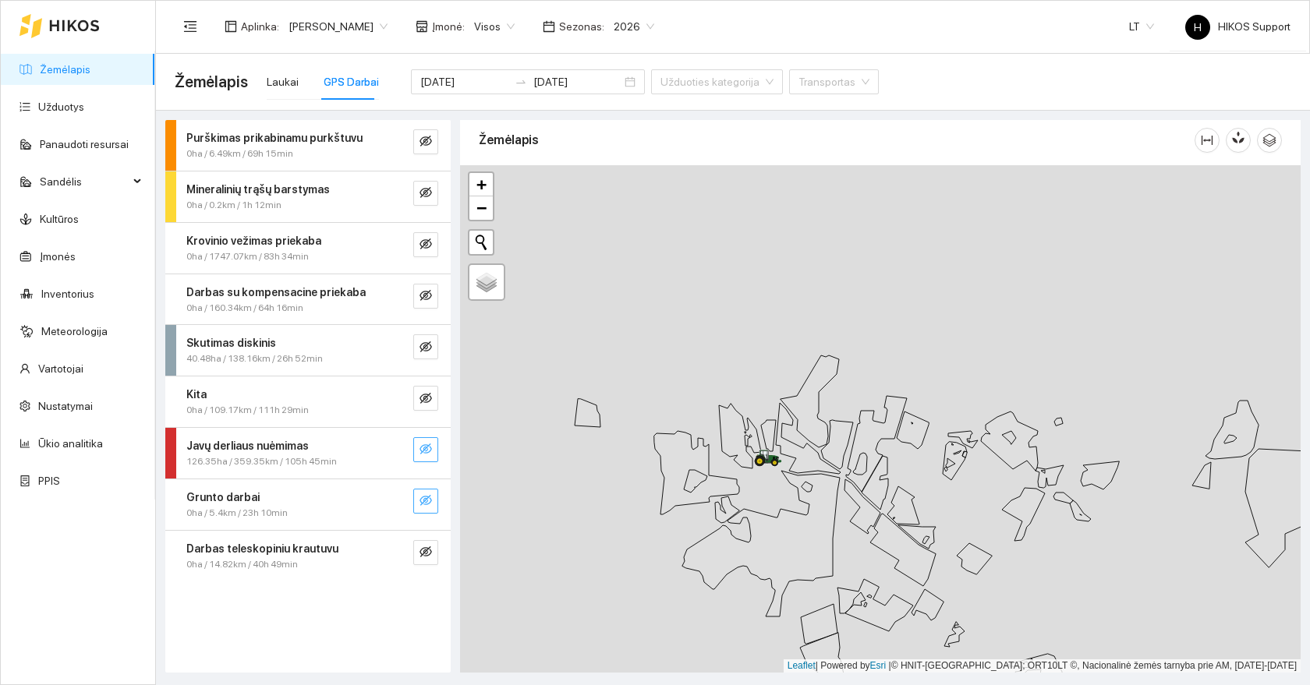
click at [426, 500] on icon "eye-invisible" at bounding box center [425, 500] width 12 height 11
click at [426, 500] on icon "eye" at bounding box center [425, 501] width 12 height 9
click at [425, 546] on icon "eye-invisible" at bounding box center [425, 552] width 12 height 12
click at [425, 546] on icon "eye" at bounding box center [425, 552] width 12 height 12
click at [423, 349] on icon "eye-invisible" at bounding box center [425, 347] width 12 height 12
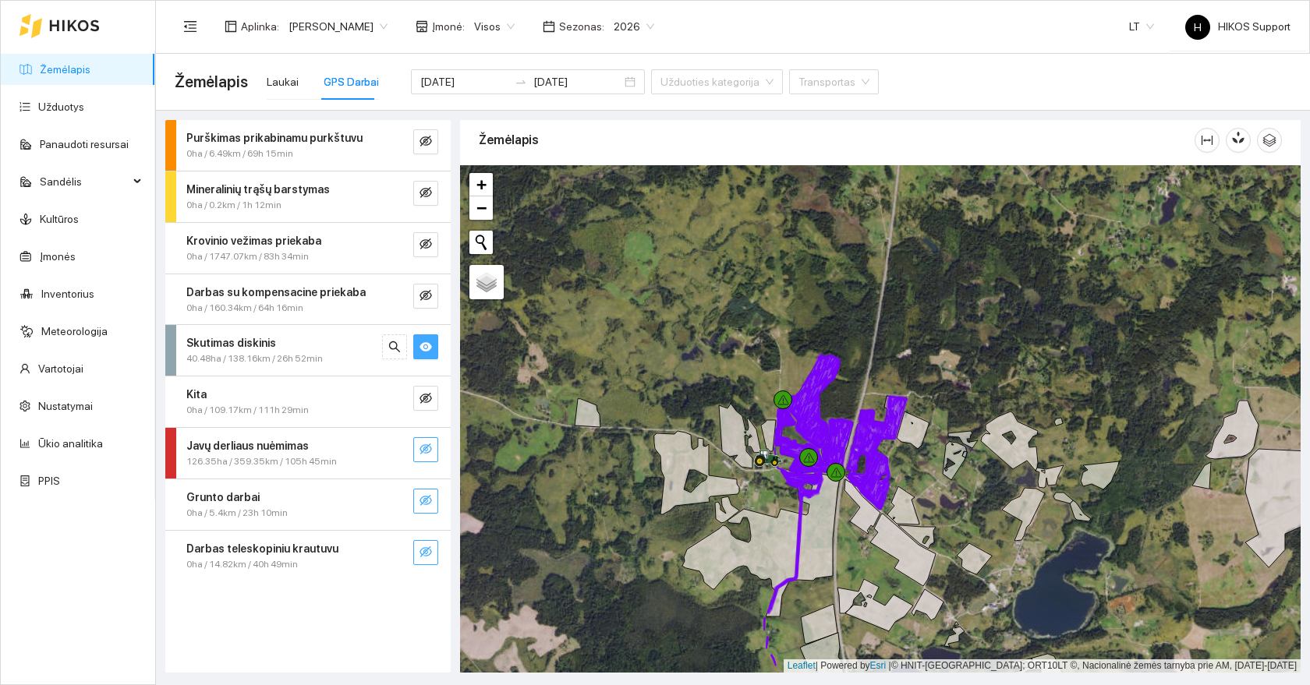
click at [423, 349] on icon "eye" at bounding box center [425, 346] width 12 height 9
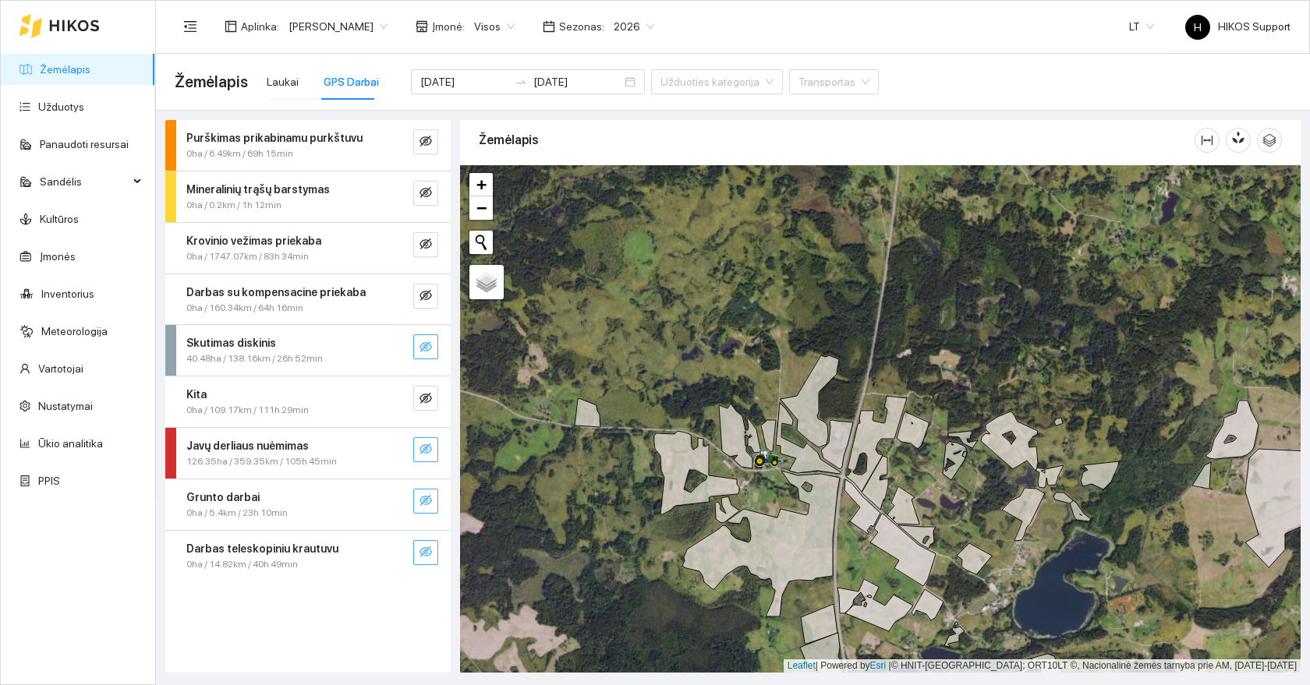
click at [423, 349] on icon "eye-invisible" at bounding box center [425, 347] width 12 height 12
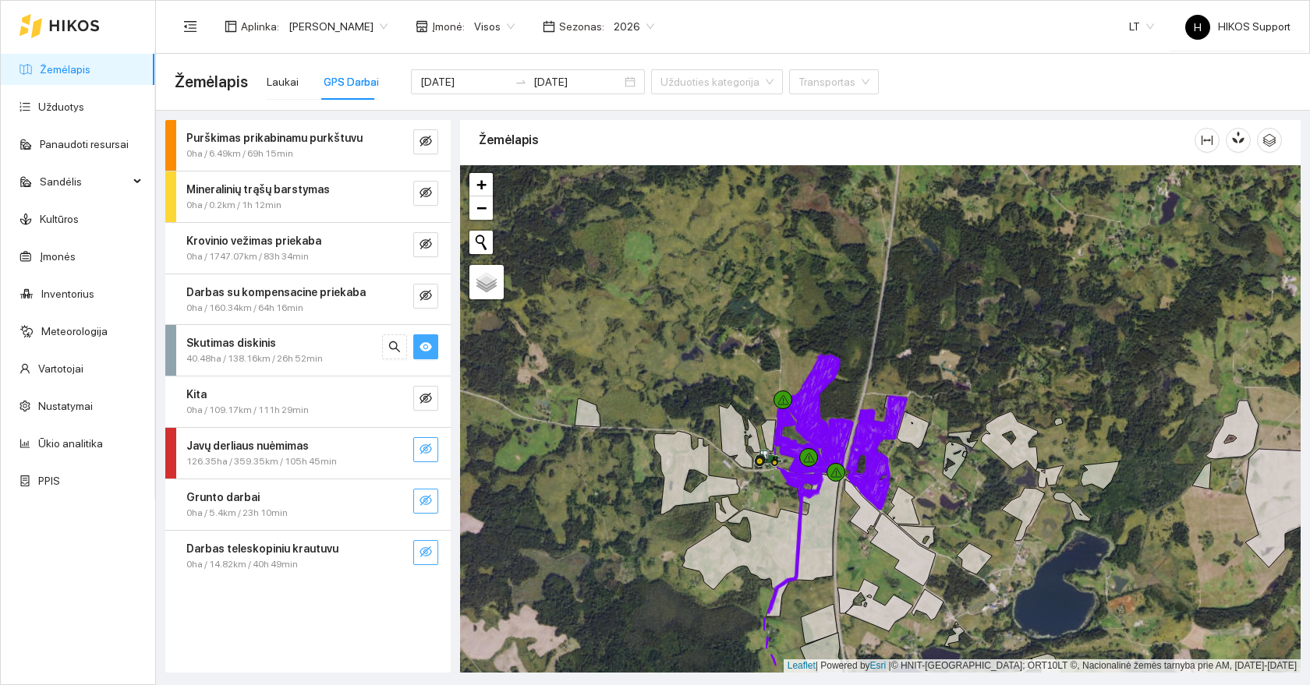
click at [423, 349] on icon "eye" at bounding box center [425, 346] width 12 height 9
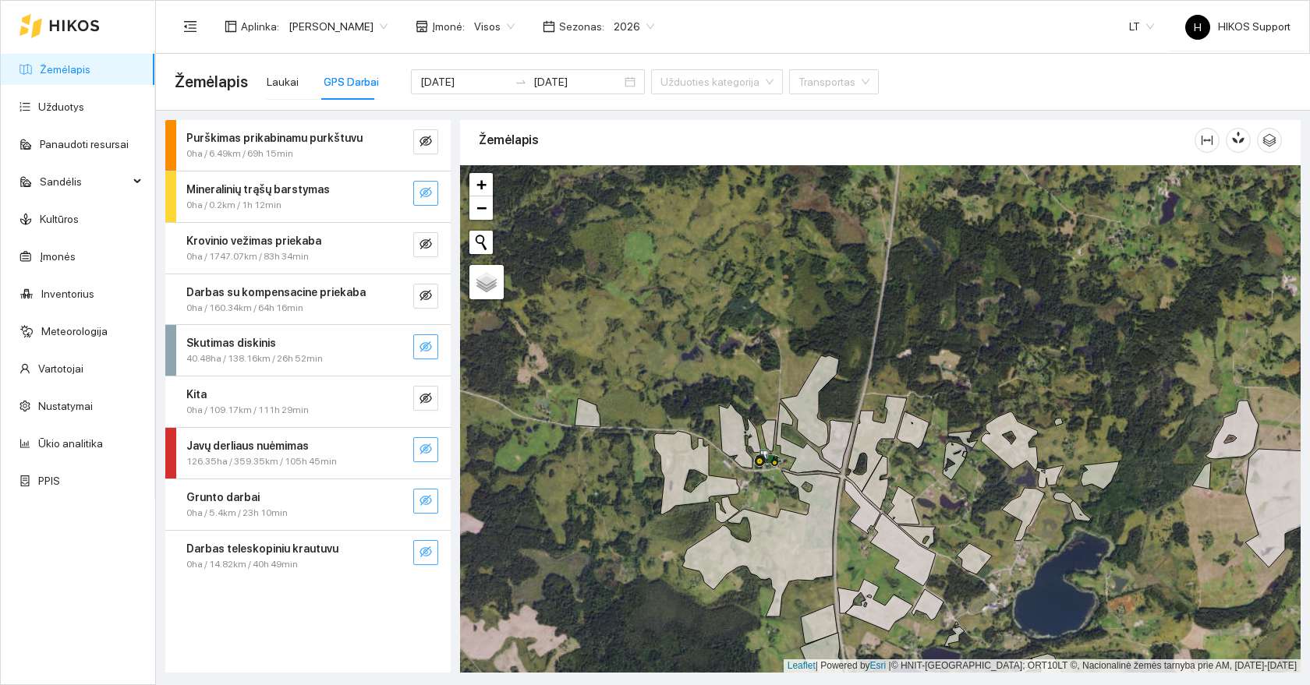
click at [428, 189] on icon "eye-invisible" at bounding box center [425, 192] width 12 height 11
click at [428, 189] on icon "eye" at bounding box center [425, 192] width 12 height 9
click at [427, 152] on button "button" at bounding box center [425, 141] width 25 height 25
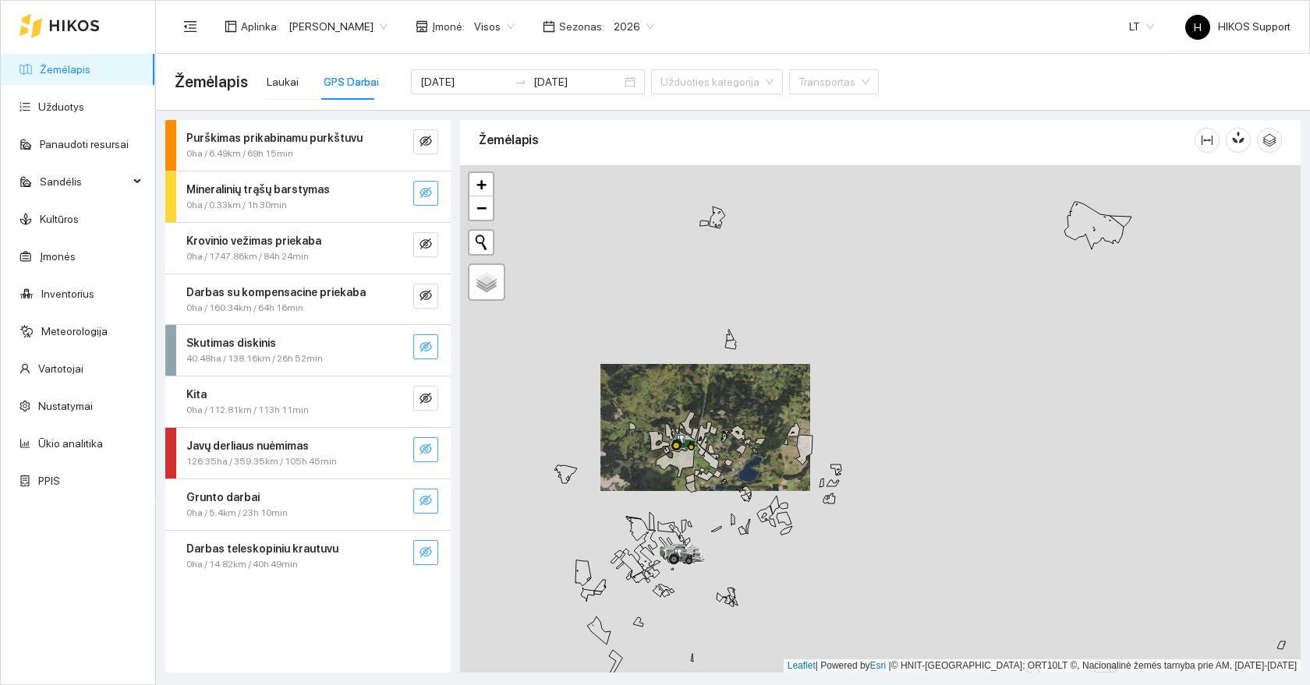
click at [73, 76] on link "Žemėlapis" at bounding box center [65, 69] width 51 height 12
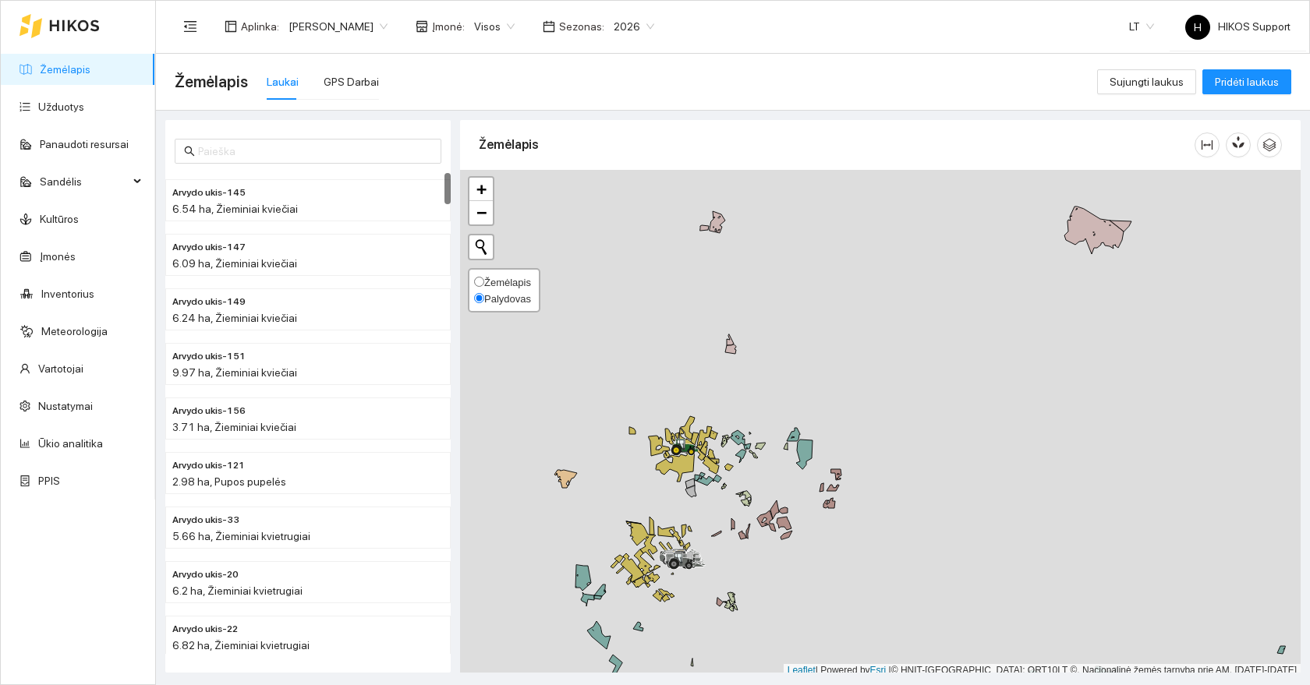
click at [496, 284] on span "Žemėlapis" at bounding box center [507, 283] width 47 height 12
click at [484, 284] on input "Žemėlapis" at bounding box center [479, 282] width 10 height 10
radio input "true"
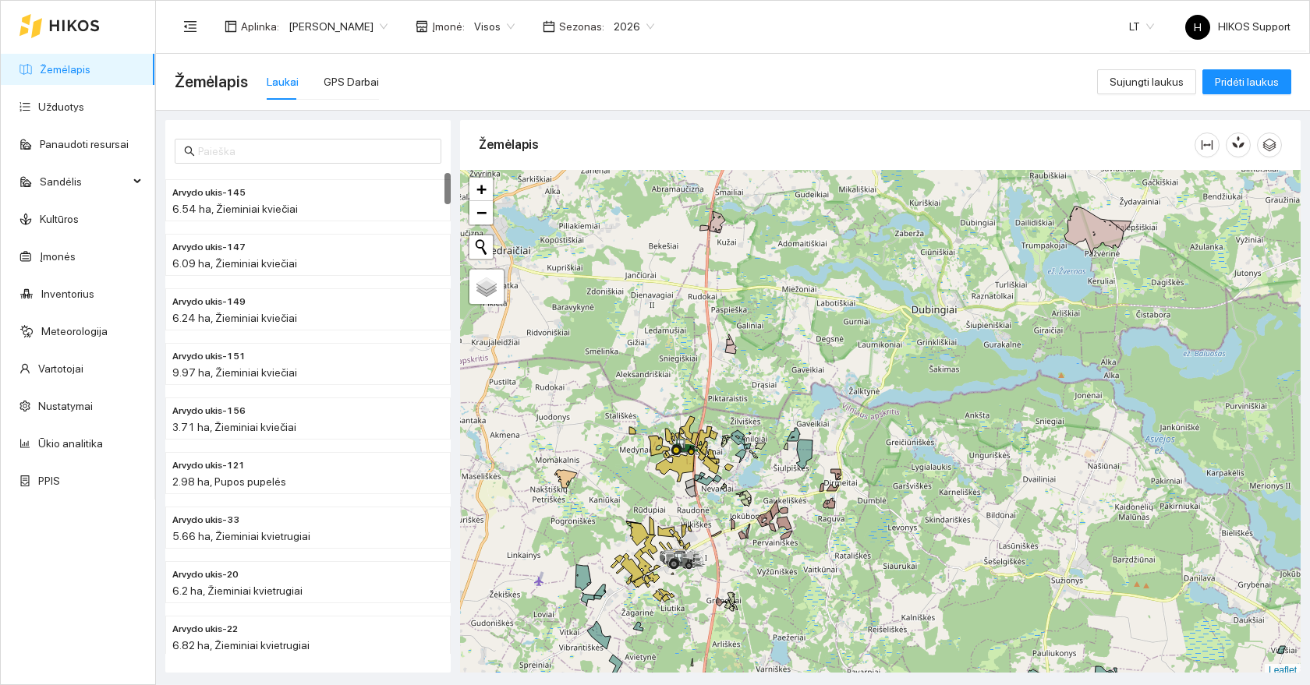
scroll to position [5, 0]
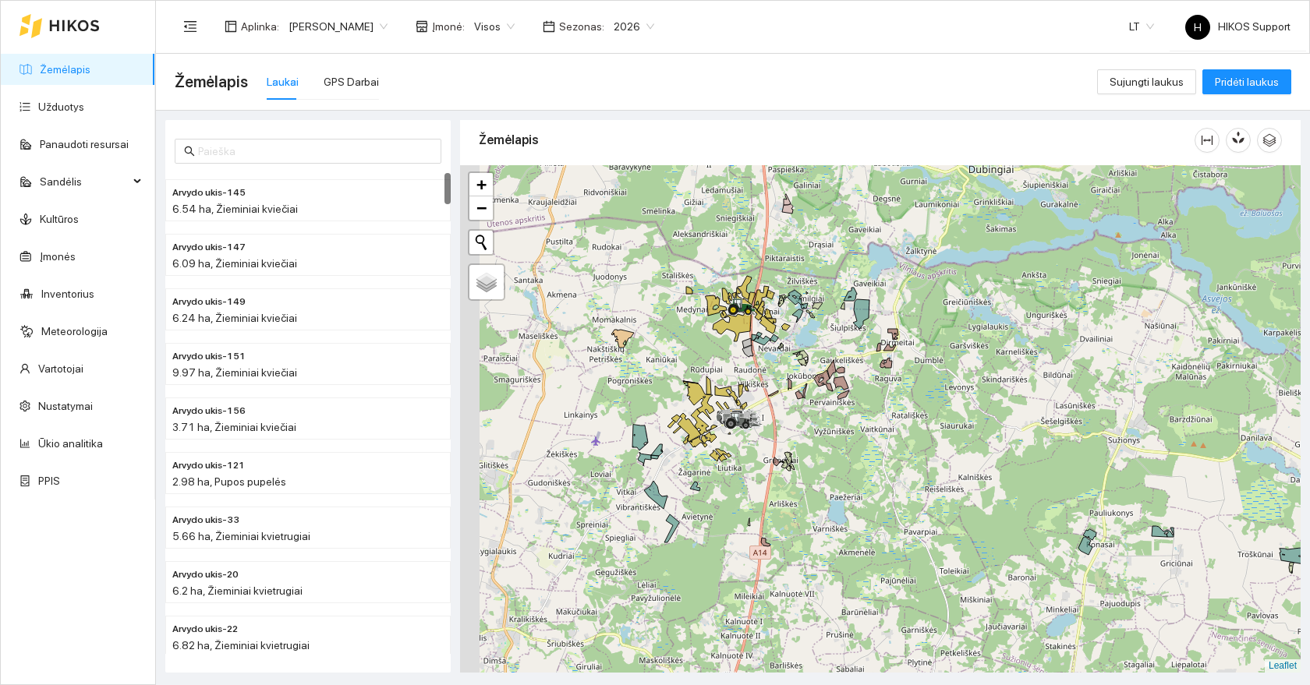
drag, startPoint x: 777, startPoint y: 399, endPoint x: 842, endPoint y: 250, distance: 162.4
click at [842, 250] on div at bounding box center [880, 419] width 841 height 508
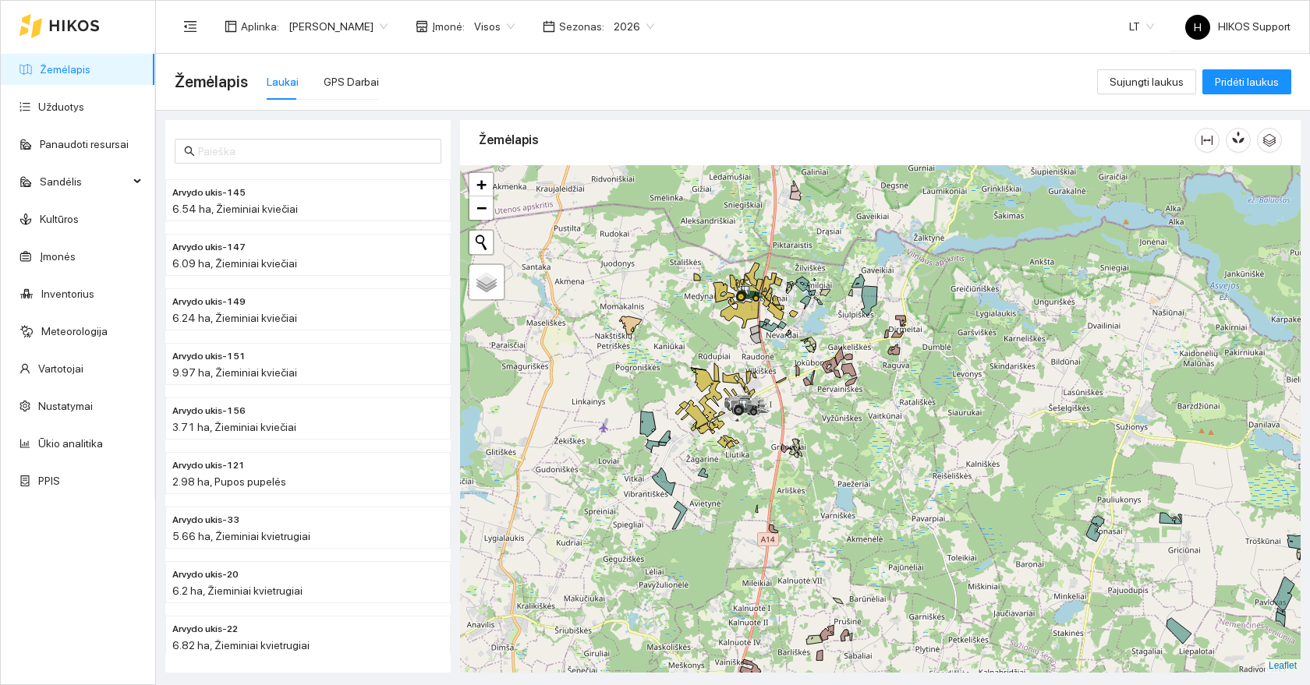
click at [842, 250] on div at bounding box center [880, 419] width 841 height 508
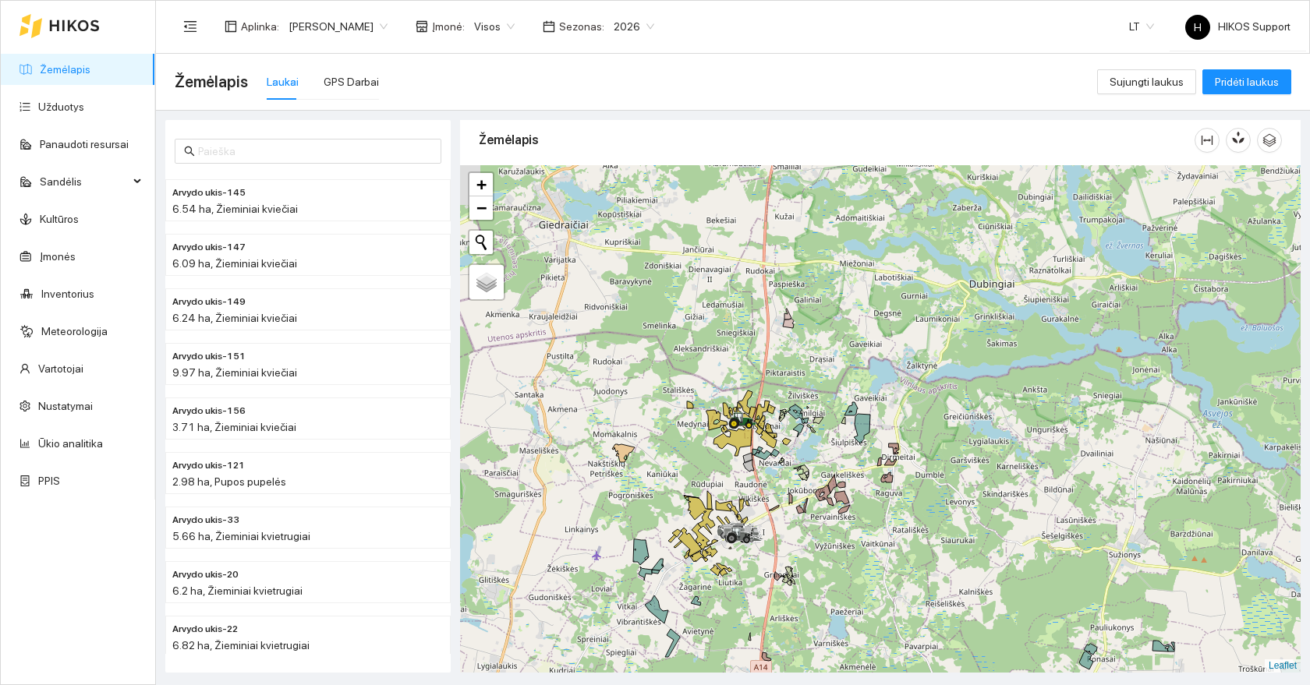
drag, startPoint x: 854, startPoint y: 196, endPoint x: 832, endPoint y: 363, distance: 169.1
click at [833, 363] on div at bounding box center [880, 419] width 841 height 508
